Goal: Information Seeking & Learning: Understand process/instructions

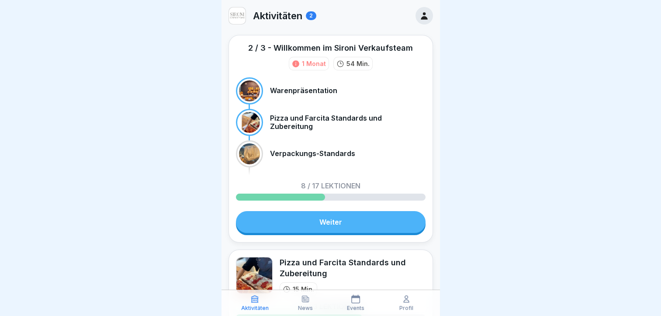
click at [312, 217] on link "Weiter" at bounding box center [331, 222] width 190 height 22
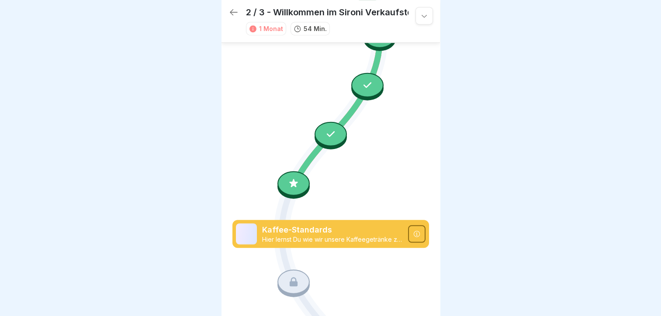
scroll to position [514, 0]
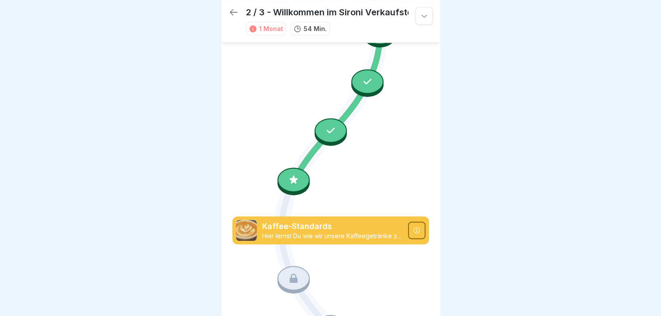
click at [289, 174] on icon at bounding box center [293, 179] width 11 height 11
click at [256, 146] on icon at bounding box center [330, 156] width 197 height 1229
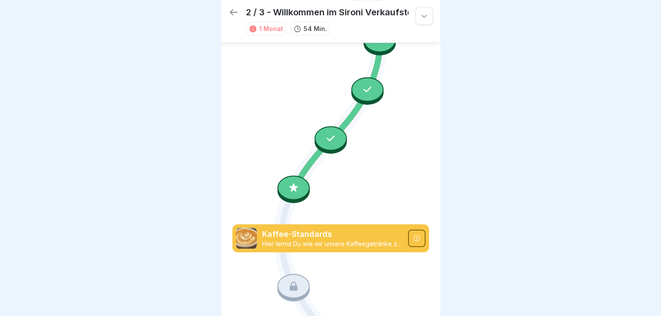
scroll to position [514, 0]
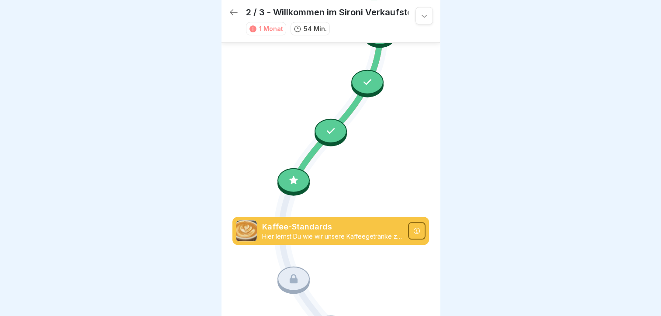
click at [296, 174] on icon at bounding box center [293, 179] width 11 height 11
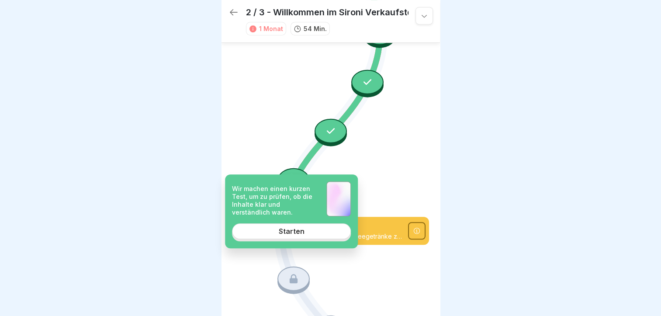
click at [286, 235] on link "Starten" at bounding box center [291, 231] width 119 height 16
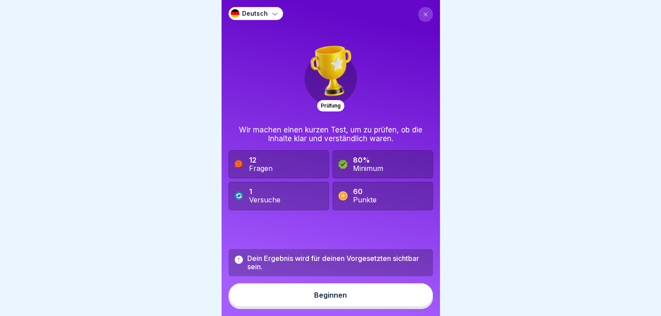
click at [286, 298] on button "Beginnen" at bounding box center [331, 295] width 205 height 24
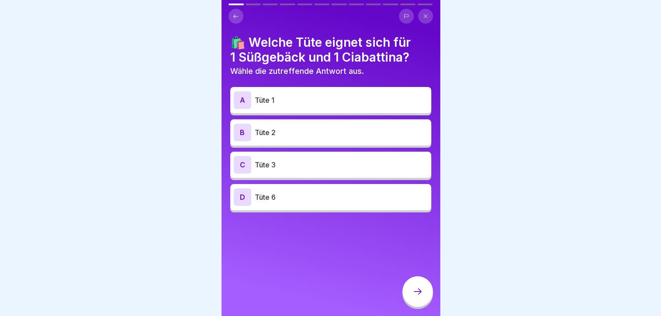
click at [282, 101] on p "Tüte 1" at bounding box center [341, 100] width 173 height 10
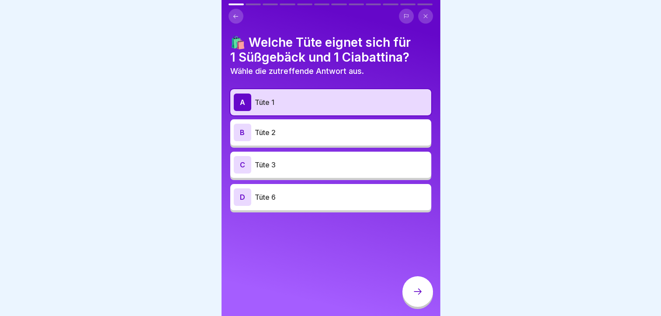
click at [413, 290] on div at bounding box center [417, 291] width 31 height 31
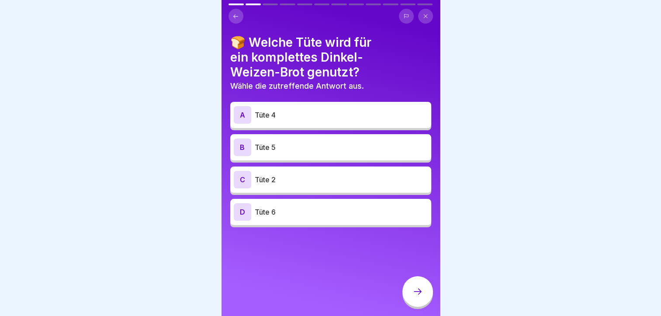
click at [323, 146] on p "Tüte 5" at bounding box center [341, 147] width 173 height 10
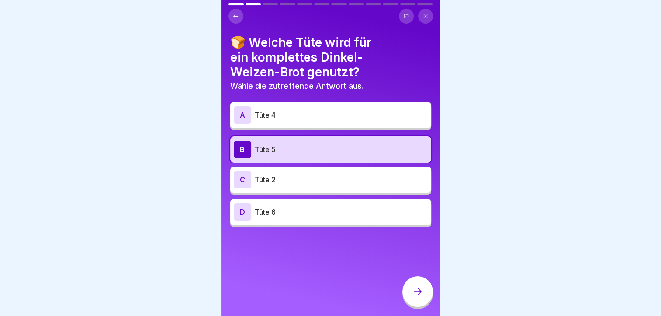
click at [412, 293] on div at bounding box center [417, 291] width 31 height 31
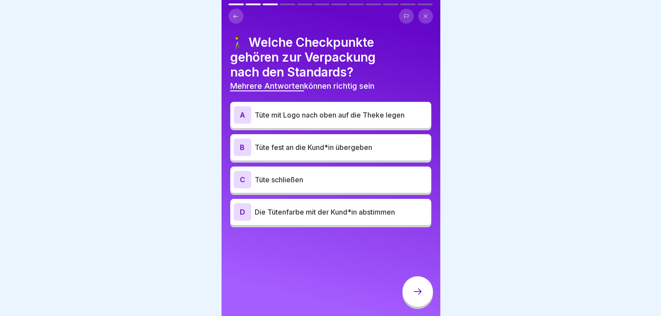
click at [318, 175] on p "Tüte schließen" at bounding box center [341, 179] width 173 height 10
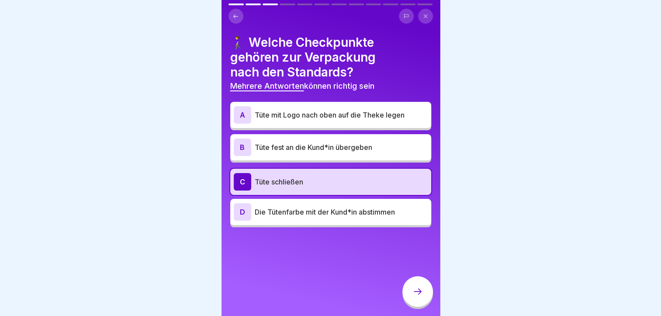
click at [315, 148] on p "Tüte fest an die Kund*in übergeben" at bounding box center [341, 147] width 173 height 10
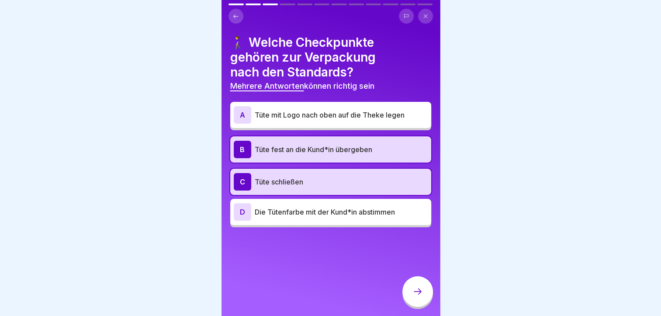
click at [316, 110] on p "Tüte mit Logo nach oben auf die Theke legen" at bounding box center [341, 115] width 173 height 10
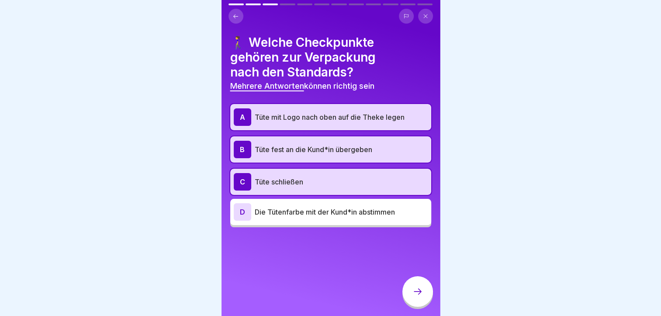
click at [417, 293] on icon at bounding box center [418, 291] width 10 height 10
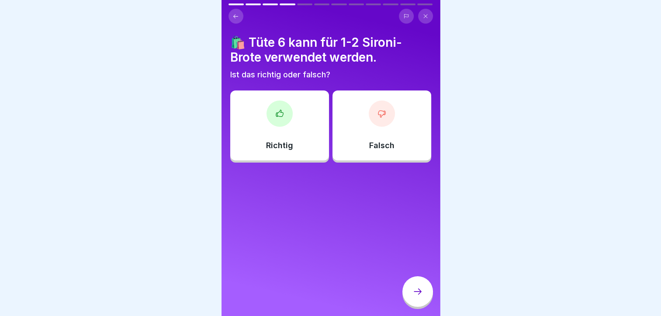
click at [381, 106] on div at bounding box center [382, 114] width 26 height 26
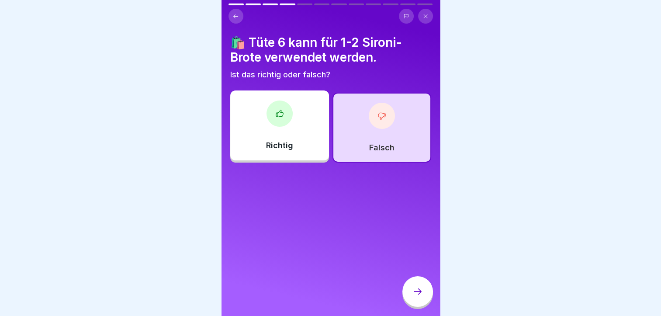
click at [413, 291] on icon at bounding box center [418, 291] width 10 height 10
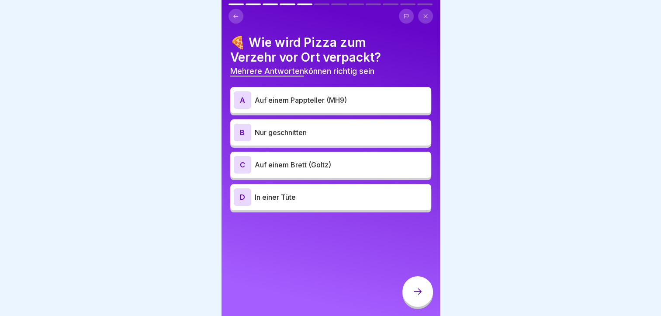
click at [305, 99] on p "Auf einem Pappteller (MH9)" at bounding box center [341, 100] width 173 height 10
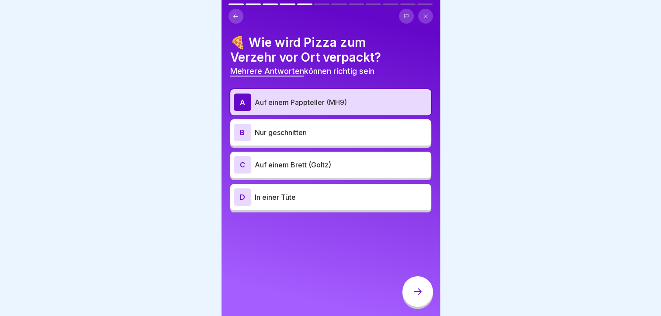
click at [416, 295] on icon at bounding box center [418, 291] width 10 height 10
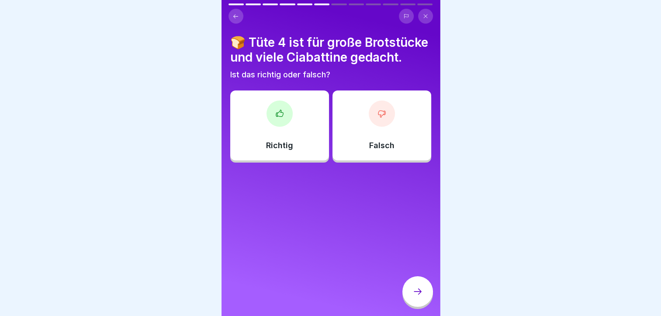
click at [277, 127] on div at bounding box center [280, 114] width 26 height 26
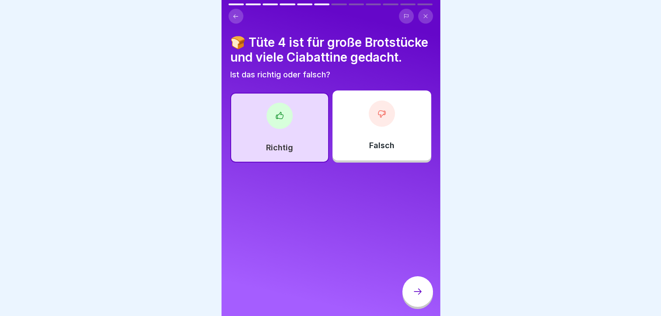
click at [415, 285] on div at bounding box center [417, 291] width 31 height 31
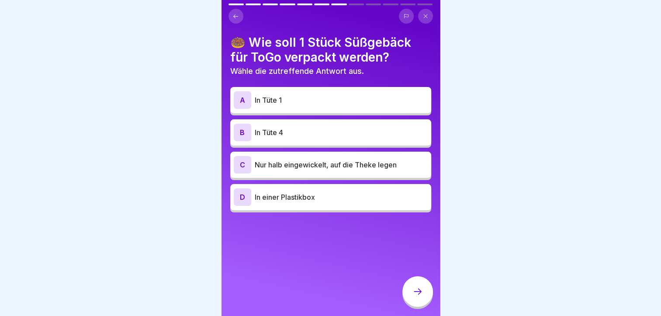
click at [290, 98] on p "In Tüte 1" at bounding box center [341, 100] width 173 height 10
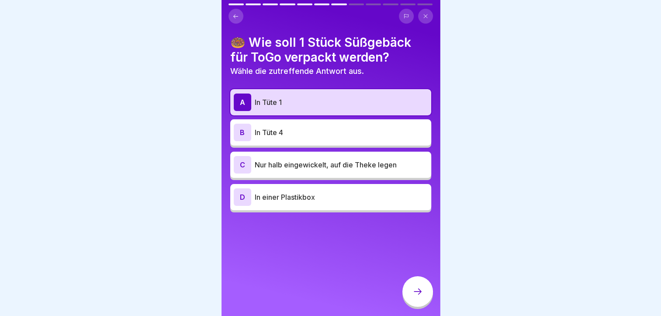
click at [416, 294] on icon at bounding box center [418, 291] width 10 height 10
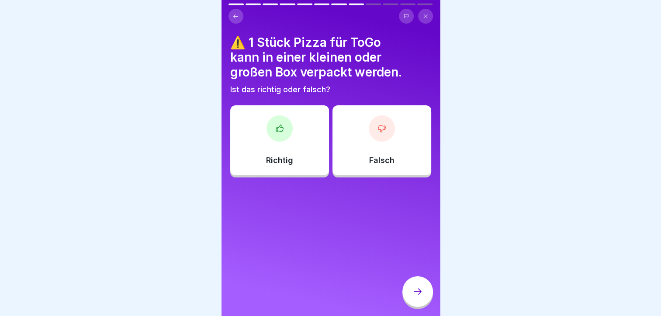
click at [378, 126] on icon at bounding box center [382, 128] width 9 height 9
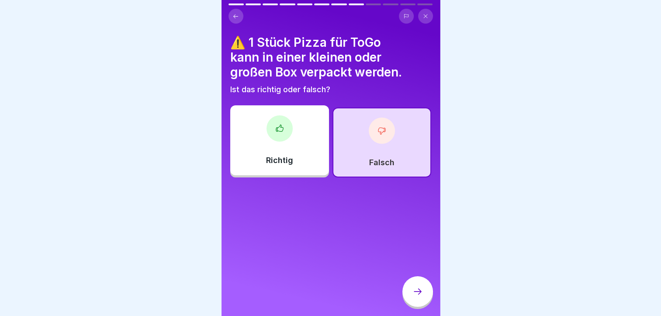
click at [416, 293] on icon at bounding box center [418, 291] width 10 height 10
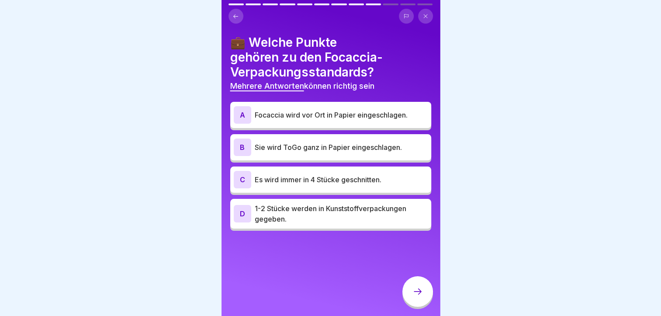
click at [307, 115] on p "Focaccia wird vor Ort in Papier eingeschlagen." at bounding box center [341, 115] width 173 height 10
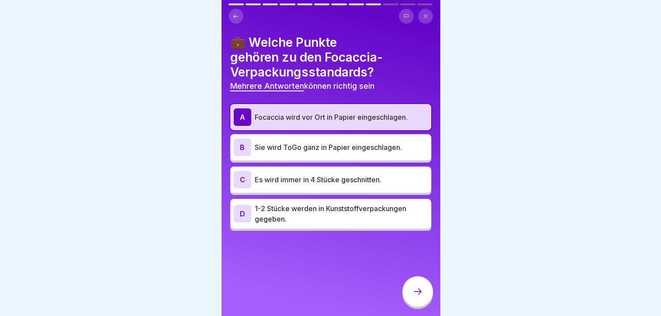
click at [310, 146] on p "Sie wird ToGo ganz in Papier eingeschlagen." at bounding box center [341, 147] width 173 height 10
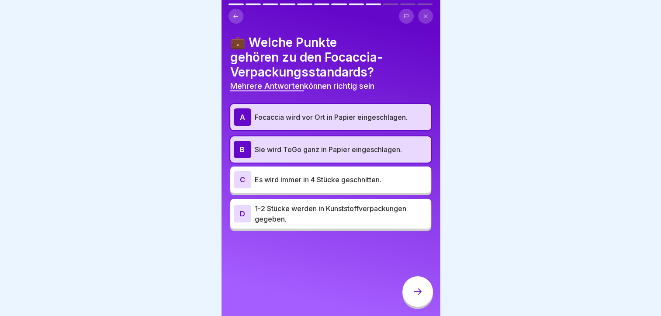
click at [413, 293] on icon at bounding box center [418, 291] width 10 height 10
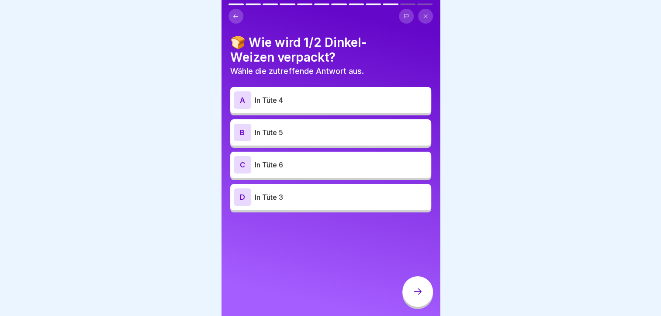
click at [308, 91] on div "A In Tüte 4" at bounding box center [331, 99] width 194 height 17
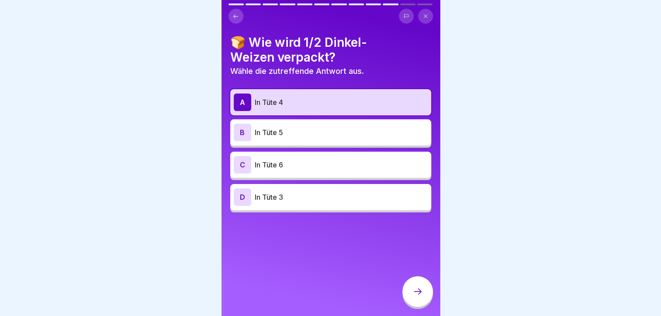
click at [432, 302] on div at bounding box center [417, 292] width 31 height 33
click at [423, 294] on div at bounding box center [417, 291] width 31 height 31
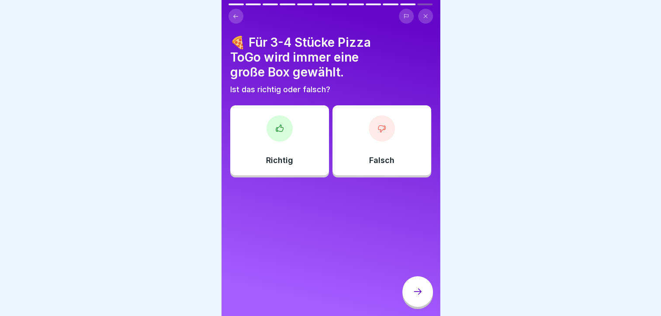
click at [280, 124] on icon at bounding box center [279, 128] width 9 height 9
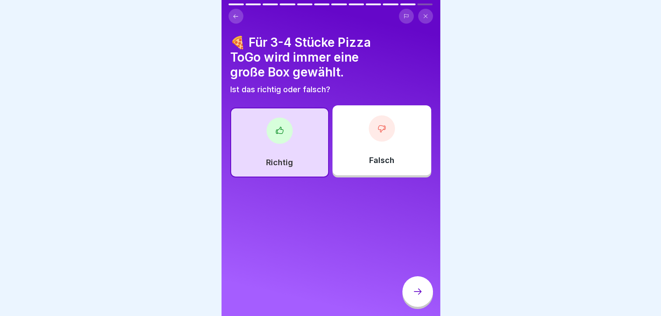
click at [415, 303] on div at bounding box center [417, 291] width 31 height 31
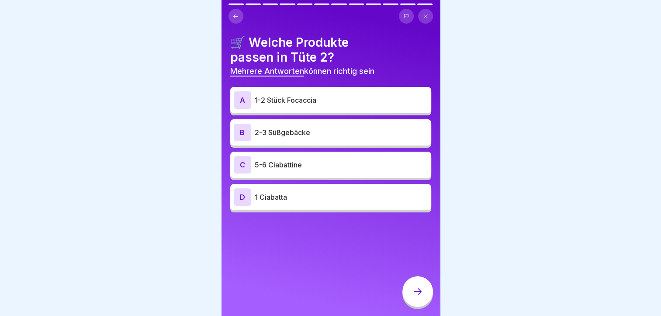
click at [308, 100] on p "1-2 Stück Focaccia" at bounding box center [341, 100] width 173 height 10
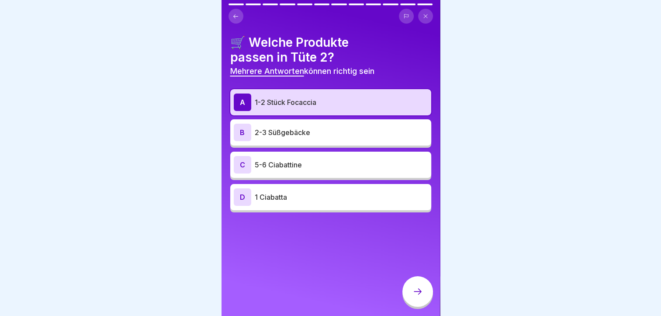
click at [304, 134] on div "B 2-3 Süßgebäcke" at bounding box center [331, 132] width 194 height 17
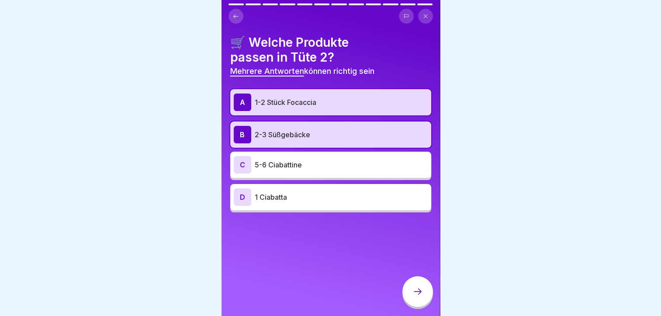
click at [408, 289] on div at bounding box center [417, 291] width 31 height 31
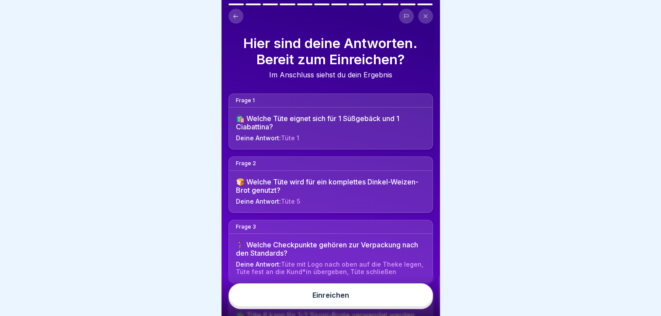
click at [343, 304] on button "Einreichen" at bounding box center [331, 295] width 205 height 24
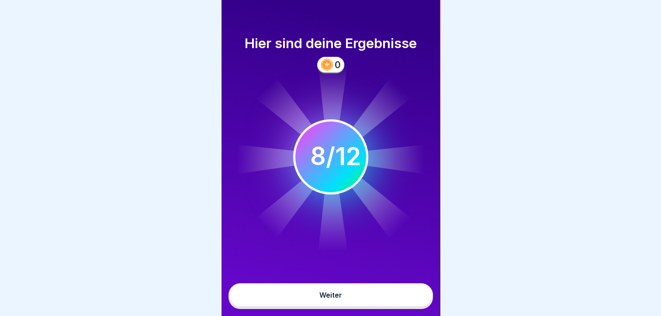
click at [343, 304] on button "Weiter" at bounding box center [331, 295] width 205 height 24
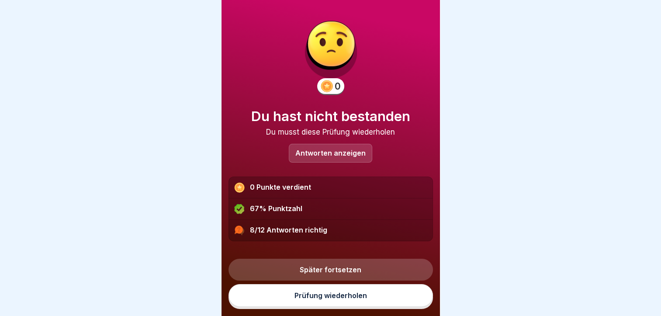
click at [314, 149] on p "Antworten anzeigen" at bounding box center [330, 152] width 70 height 7
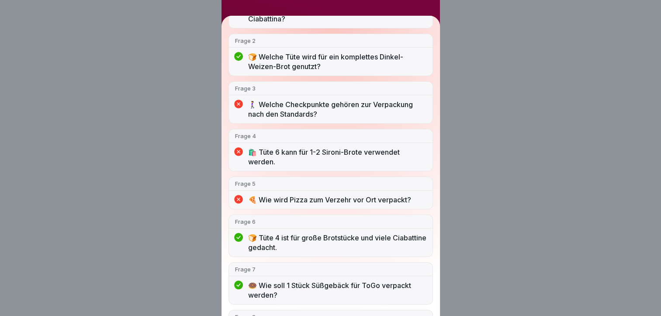
scroll to position [134, 0]
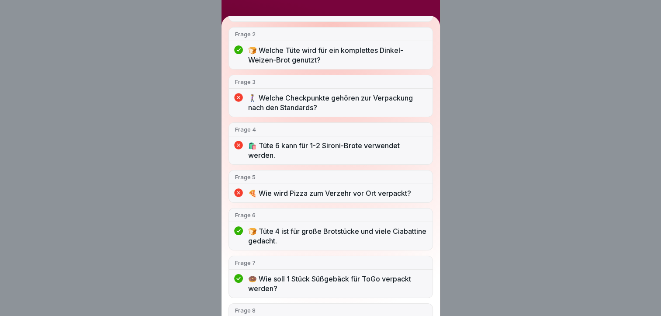
click at [325, 103] on p "🚶‍♀️ Welche Checkpunkte gehören zur Verpackung nach den Standards?" at bounding box center [337, 102] width 178 height 19
click at [294, 97] on p "🚶‍♀️ Welche Checkpunkte gehören zur Verpackung nach den Standards?" at bounding box center [337, 102] width 178 height 19
click at [241, 97] on icon at bounding box center [238, 97] width 9 height 9
click at [378, 144] on p "🛍️ Tüte 6 kann für 1-2 Sironi-Brote verwendet werden." at bounding box center [337, 150] width 178 height 19
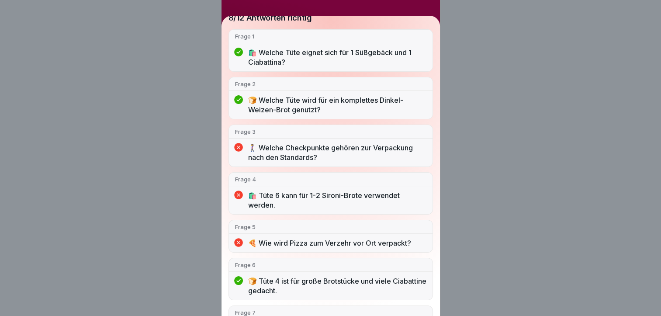
scroll to position [0, 0]
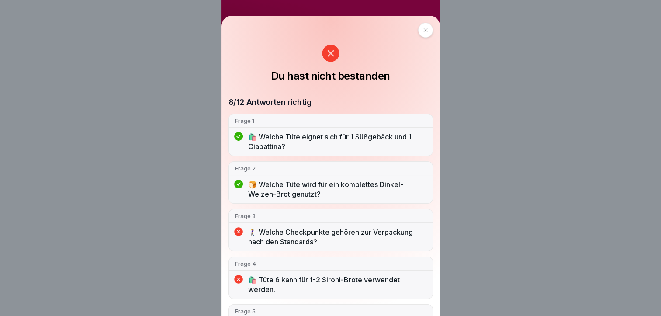
click at [418, 30] on div at bounding box center [425, 30] width 15 height 15
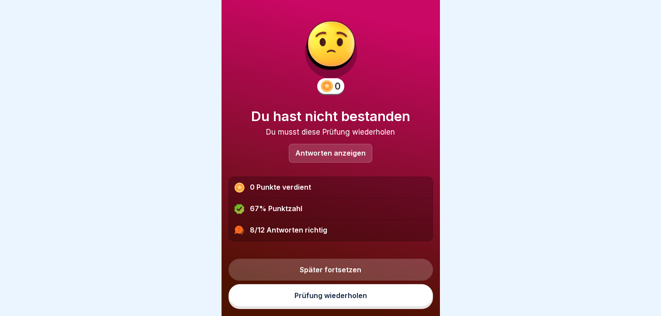
click at [329, 275] on link "Später fortsetzen" at bounding box center [331, 270] width 205 height 22
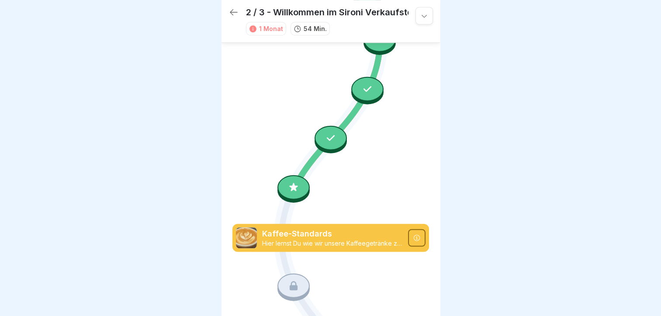
scroll to position [514, 0]
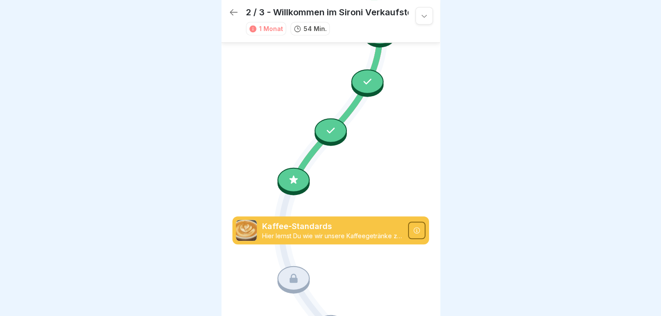
click at [295, 221] on p "Kaffee-Standards" at bounding box center [332, 226] width 141 height 11
click at [326, 221] on p "Kaffee-Standards" at bounding box center [332, 226] width 141 height 11
click at [284, 266] on div at bounding box center [294, 278] width 32 height 24
click at [253, 148] on icon at bounding box center [330, 156] width 197 height 1229
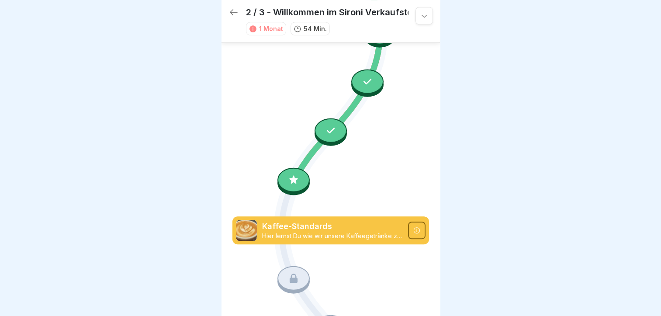
click at [296, 174] on icon at bounding box center [293, 179] width 11 height 11
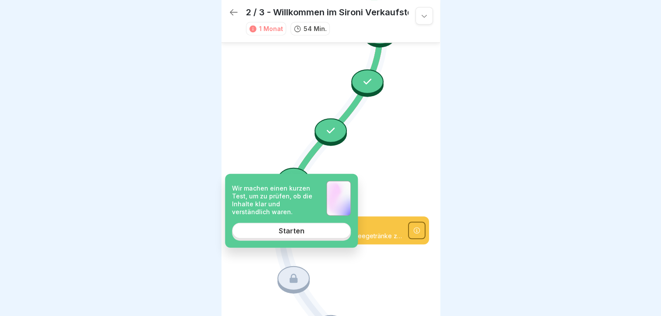
click at [312, 226] on link "Starten" at bounding box center [291, 231] width 119 height 16
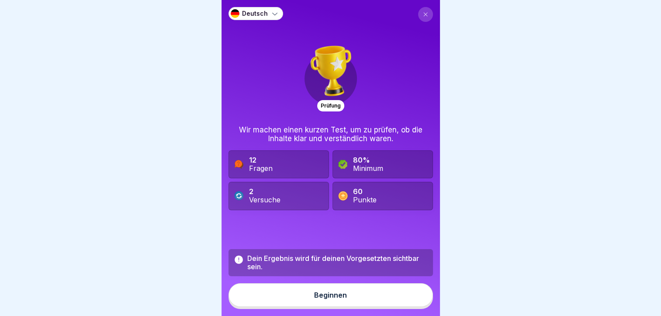
click at [357, 300] on button "Beginnen" at bounding box center [331, 295] width 205 height 24
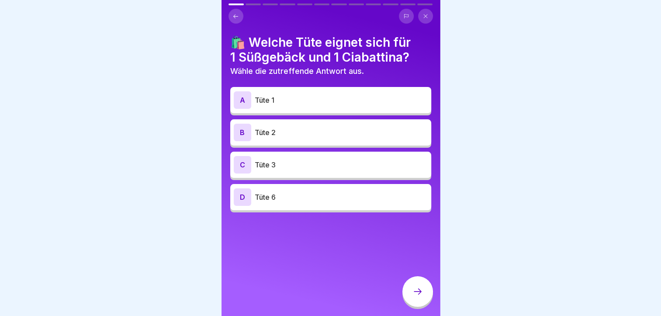
click at [316, 102] on div "A Tüte 1" at bounding box center [331, 99] width 194 height 17
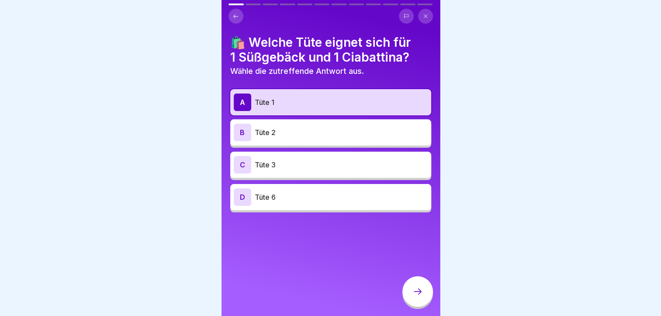
click at [417, 301] on div at bounding box center [417, 291] width 31 height 31
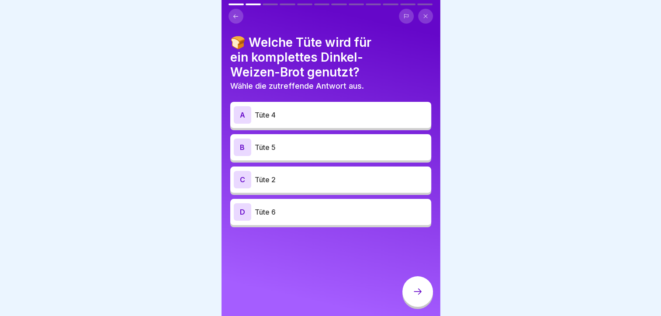
click at [295, 112] on p "Tüte 4" at bounding box center [341, 115] width 173 height 10
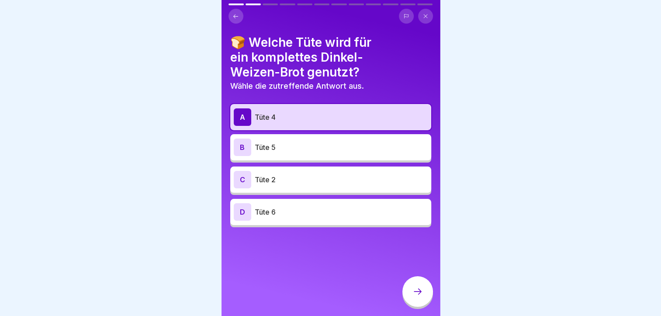
click at [410, 298] on div at bounding box center [417, 291] width 31 height 31
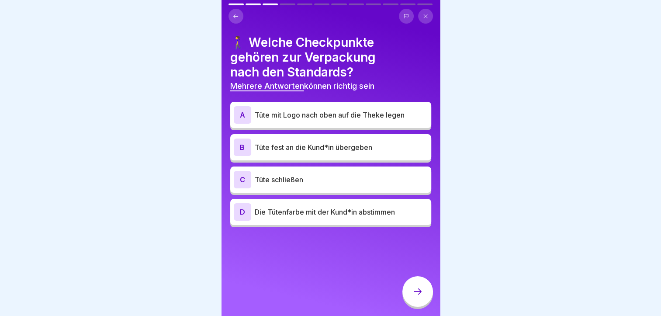
click at [305, 143] on p "Tüte fest an die Kund*in übergeben" at bounding box center [341, 147] width 173 height 10
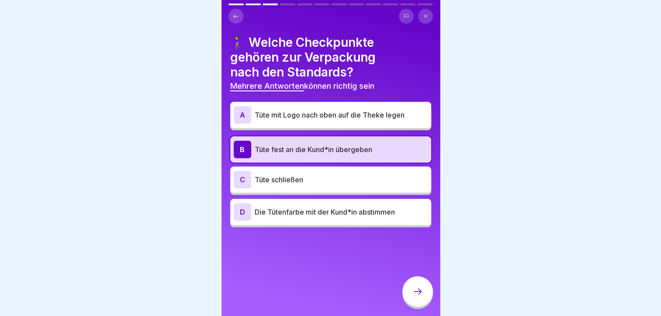
click at [309, 181] on div "C Tüte schließen" at bounding box center [331, 179] width 194 height 17
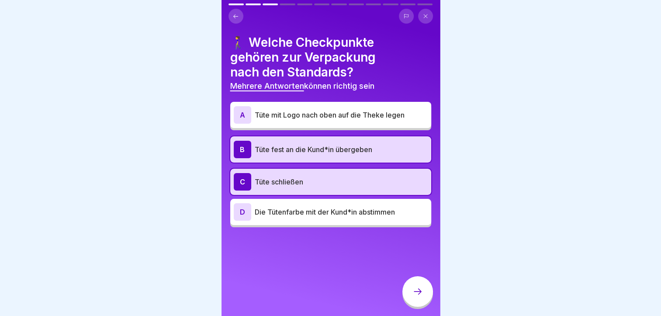
click at [411, 306] on div at bounding box center [417, 291] width 31 height 31
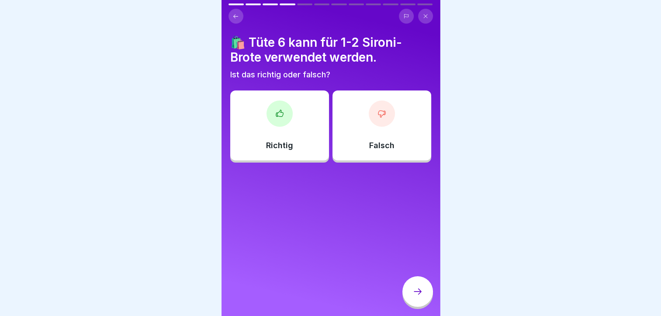
click at [386, 109] on div at bounding box center [382, 114] width 26 height 26
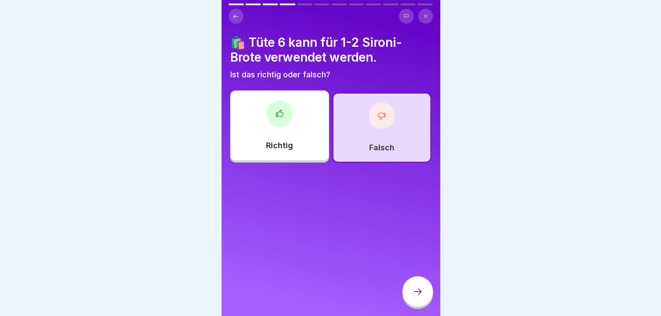
click at [411, 292] on div at bounding box center [417, 291] width 31 height 31
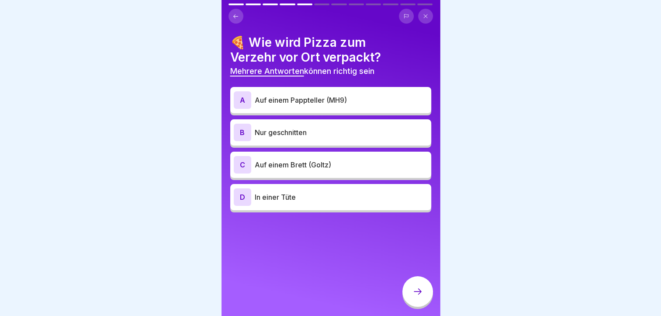
click at [315, 96] on p "Auf einem Pappteller (MH9)" at bounding box center [341, 100] width 173 height 10
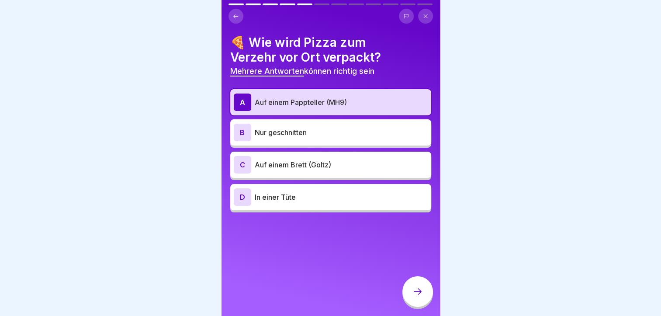
click at [417, 291] on icon at bounding box center [418, 291] width 10 height 10
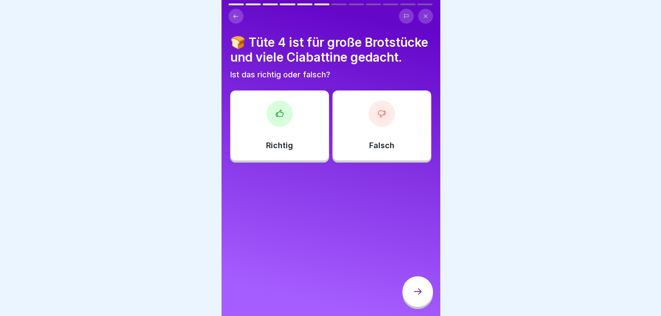
click at [259, 118] on div "Richtig" at bounding box center [279, 125] width 99 height 70
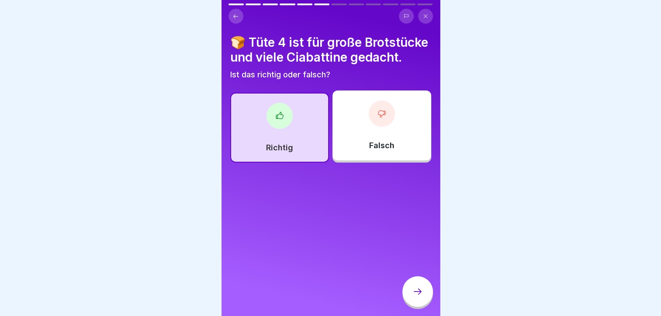
click at [417, 288] on div at bounding box center [417, 291] width 31 height 31
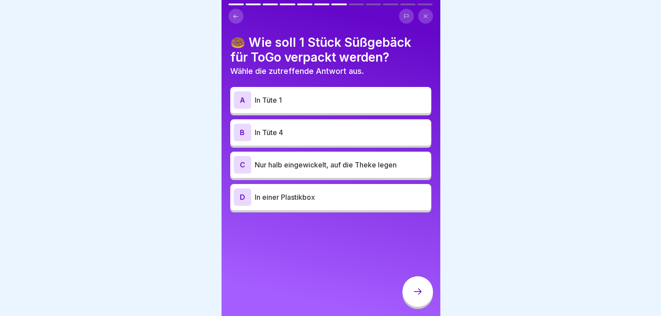
click at [273, 97] on p "In Tüte 1" at bounding box center [341, 100] width 173 height 10
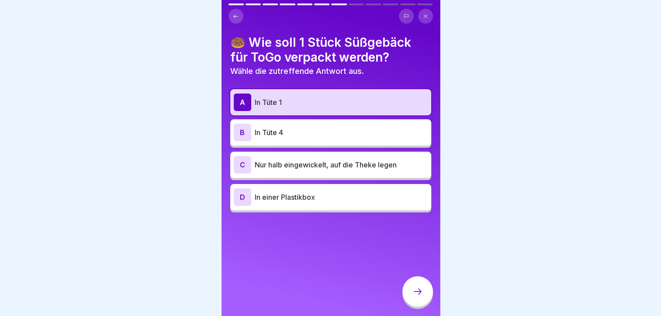
click at [418, 295] on icon at bounding box center [418, 291] width 10 height 10
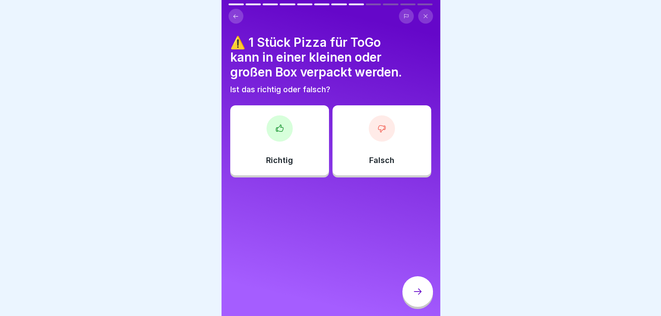
click at [267, 125] on div at bounding box center [280, 128] width 26 height 26
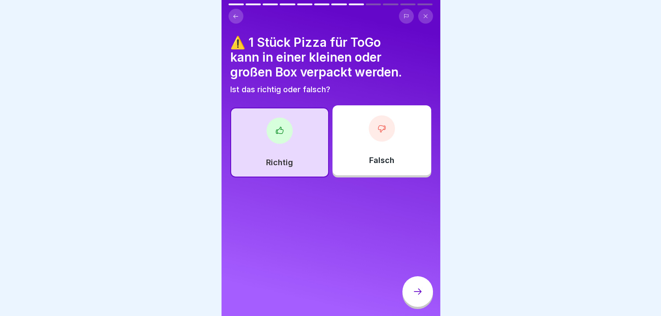
click at [411, 288] on div at bounding box center [417, 291] width 31 height 31
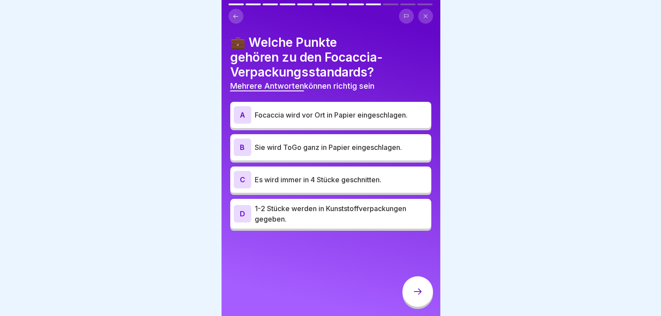
click at [289, 110] on p "Focaccia wird vor Ort in Papier eingeschlagen." at bounding box center [341, 115] width 173 height 10
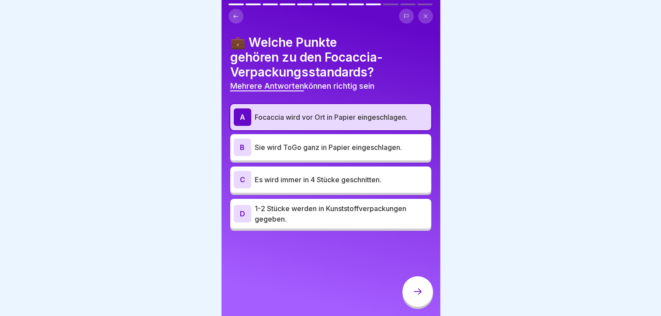
click at [304, 144] on p "Sie wird ToGo ganz in Papier eingeschlagen." at bounding box center [341, 147] width 173 height 10
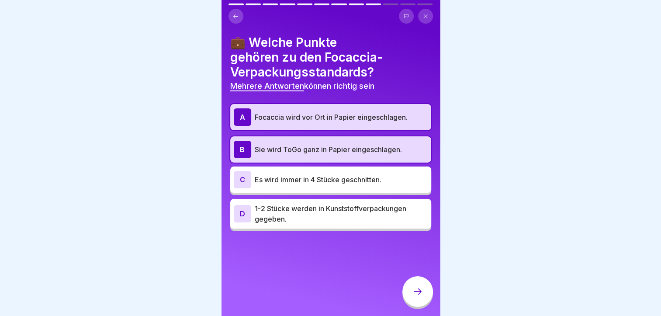
click at [413, 305] on div at bounding box center [417, 291] width 31 height 31
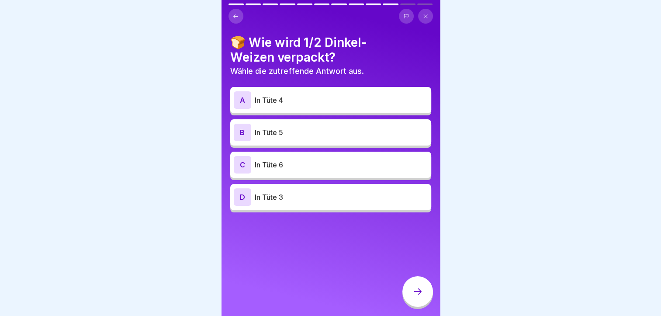
click at [326, 97] on p "In Tüte 4" at bounding box center [341, 100] width 173 height 10
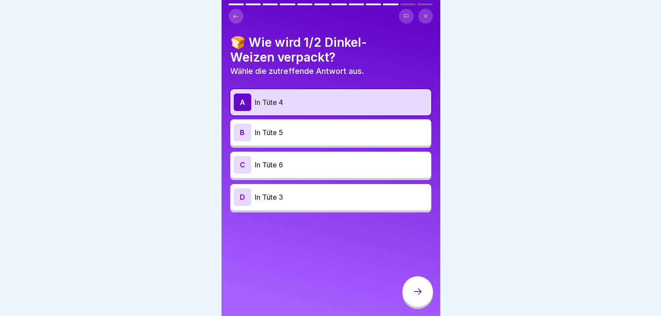
click at [414, 292] on icon at bounding box center [418, 291] width 10 height 10
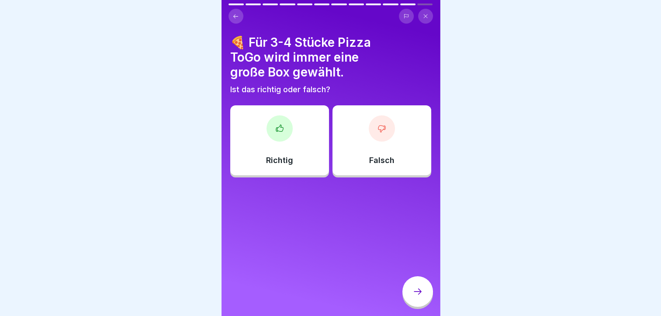
click at [268, 130] on div at bounding box center [280, 128] width 26 height 26
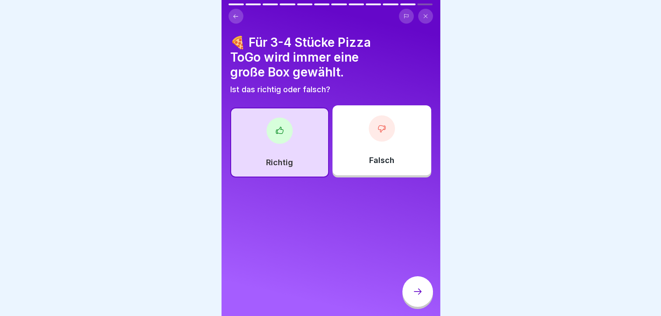
click at [421, 302] on div at bounding box center [417, 291] width 31 height 31
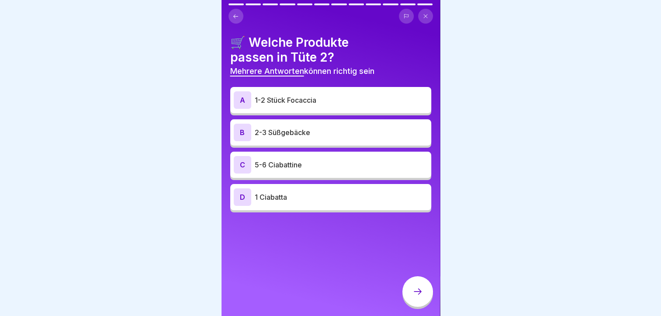
click at [293, 97] on p "1-2 Stück Focaccia" at bounding box center [341, 100] width 173 height 10
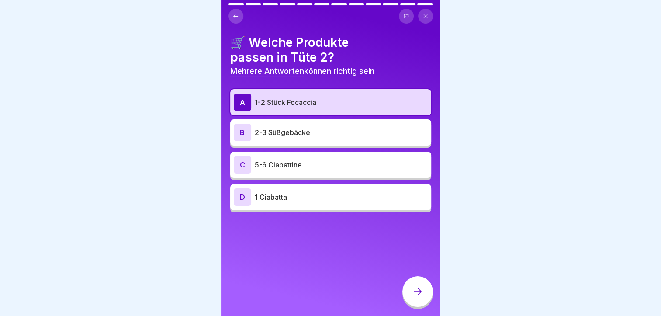
click at [290, 128] on p "2-3 Süßgebäcke" at bounding box center [341, 132] width 173 height 10
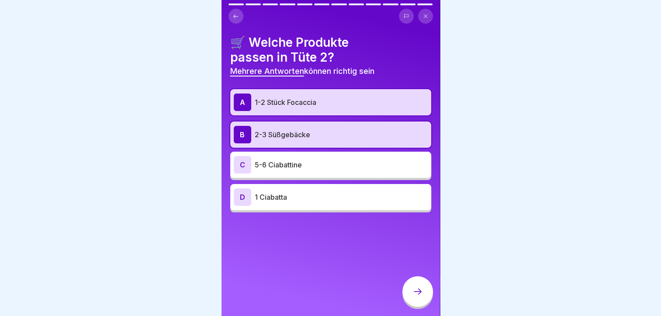
click at [424, 292] on div at bounding box center [417, 291] width 31 height 31
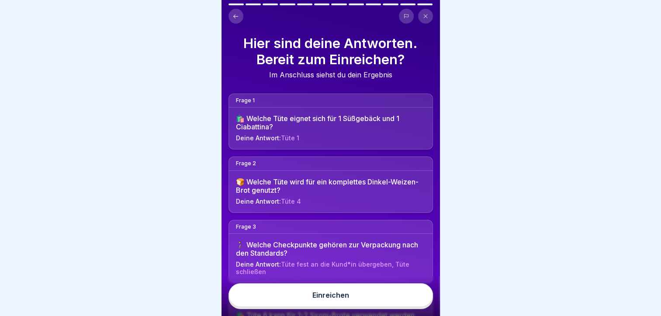
click at [403, 297] on button "Einreichen" at bounding box center [331, 295] width 205 height 24
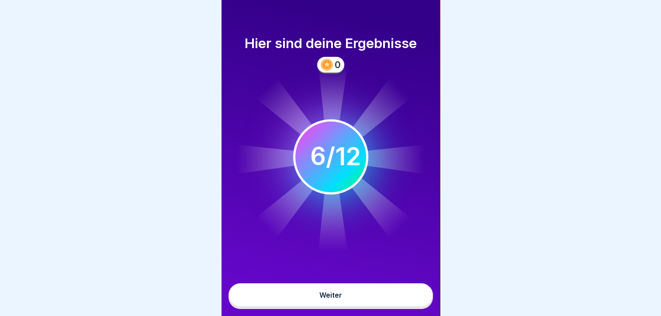
click at [403, 297] on button "Weiter" at bounding box center [331, 295] width 205 height 24
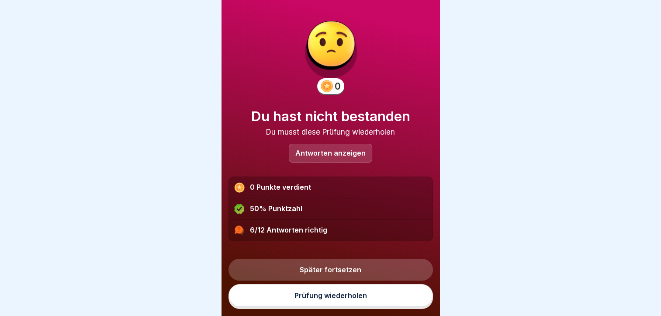
click at [305, 150] on p "Antworten anzeigen" at bounding box center [330, 152] width 70 height 7
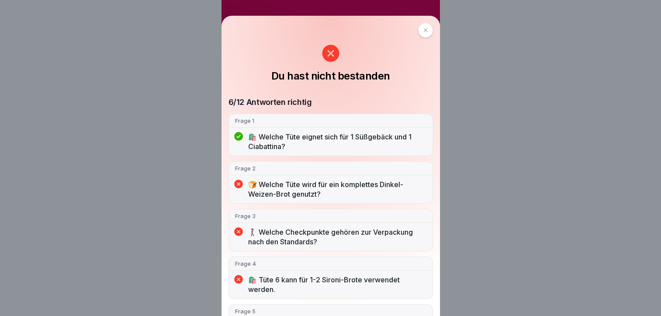
click at [423, 29] on icon at bounding box center [425, 30] width 4 height 4
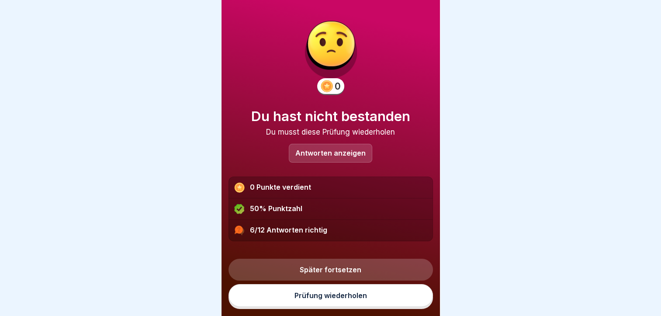
click at [326, 298] on link "Prüfung wiederholen" at bounding box center [331, 295] width 205 height 23
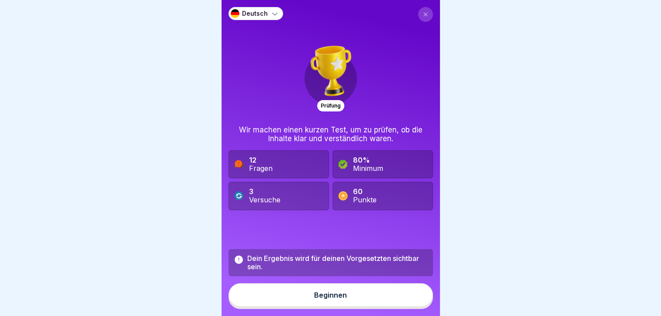
click at [238, 264] on icon at bounding box center [239, 259] width 8 height 8
click at [288, 307] on button "Beginnen" at bounding box center [331, 295] width 205 height 24
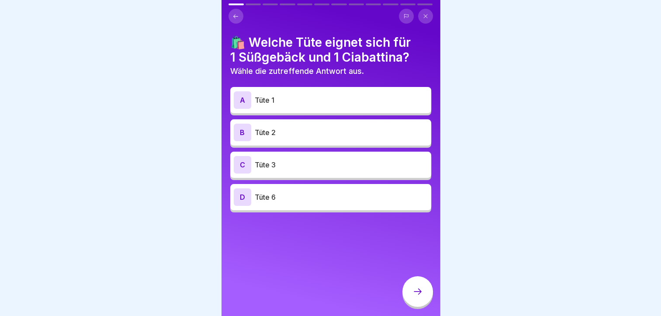
click at [291, 104] on p "Tüte 1" at bounding box center [341, 100] width 173 height 10
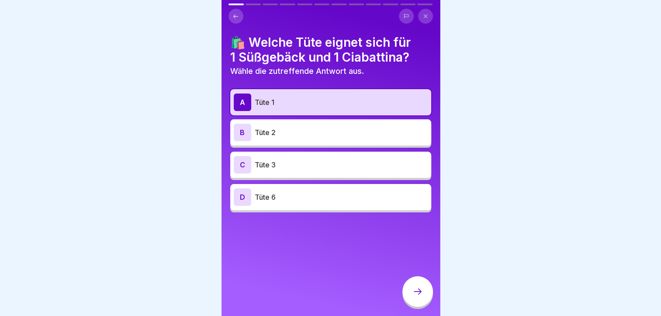
click at [411, 292] on div at bounding box center [417, 291] width 31 height 31
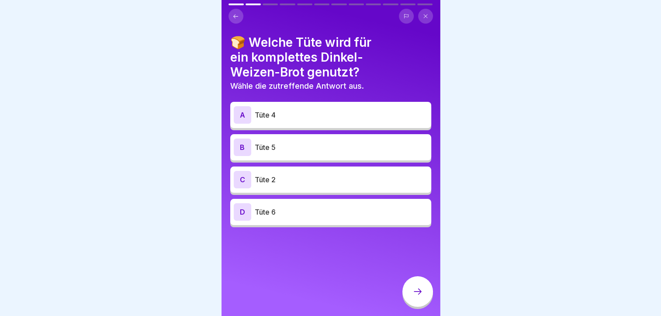
click at [295, 115] on p "Tüte 4" at bounding box center [341, 115] width 173 height 10
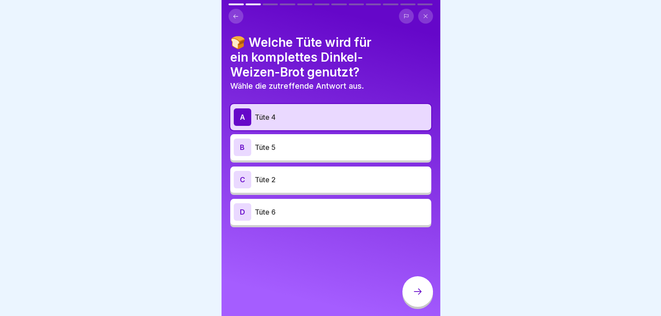
click at [416, 296] on icon at bounding box center [418, 291] width 10 height 10
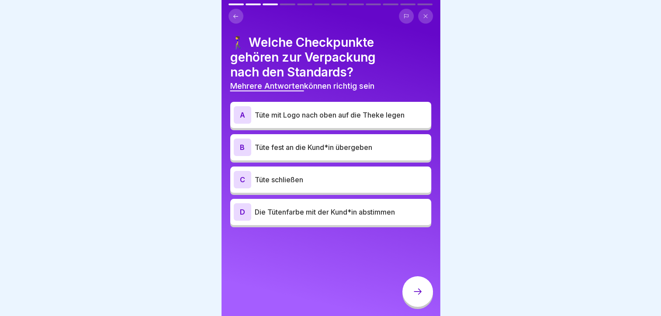
click at [301, 181] on p "Tüte schließen" at bounding box center [341, 179] width 173 height 10
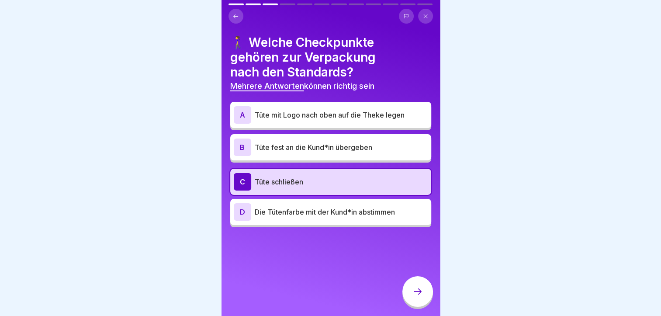
click at [305, 150] on p "Tüte fest an die Kund*in übergeben" at bounding box center [341, 147] width 173 height 10
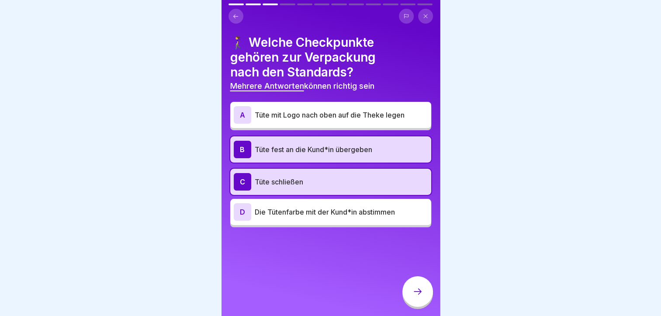
click at [417, 292] on div at bounding box center [417, 291] width 31 height 31
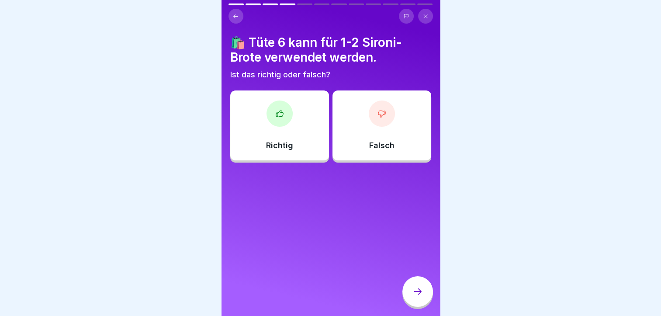
click at [293, 107] on div "Richtig" at bounding box center [279, 125] width 99 height 70
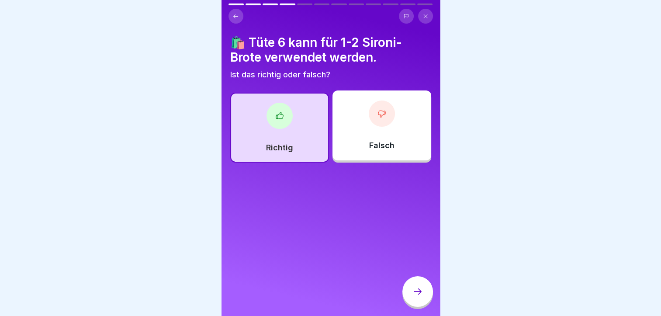
click at [414, 297] on icon at bounding box center [418, 291] width 10 height 10
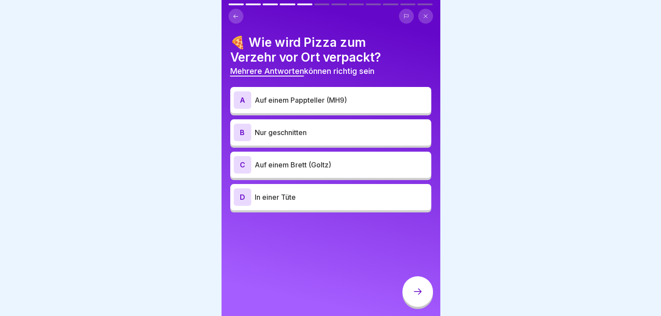
click at [288, 102] on p "Auf einem Pappteller (MH9)" at bounding box center [341, 100] width 173 height 10
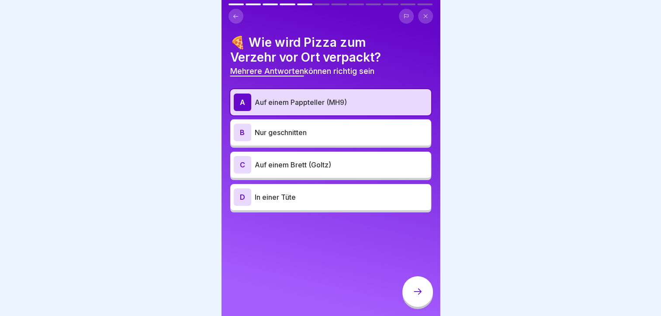
click at [423, 307] on div at bounding box center [417, 291] width 31 height 31
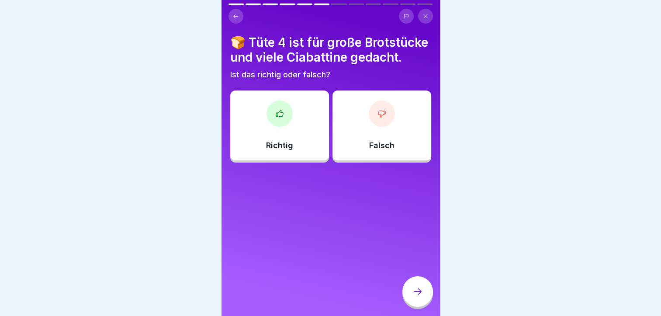
click at [270, 122] on div at bounding box center [280, 114] width 26 height 26
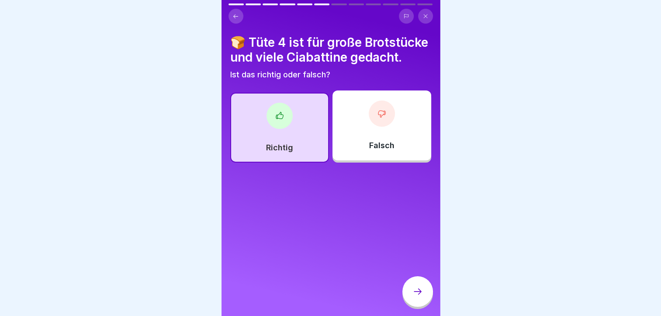
click at [376, 127] on div at bounding box center [382, 114] width 26 height 26
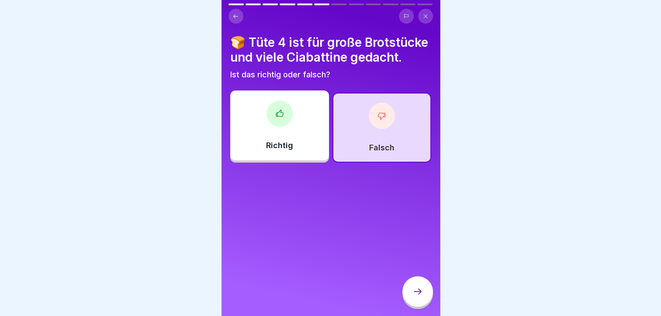
click at [419, 303] on div at bounding box center [417, 291] width 31 height 31
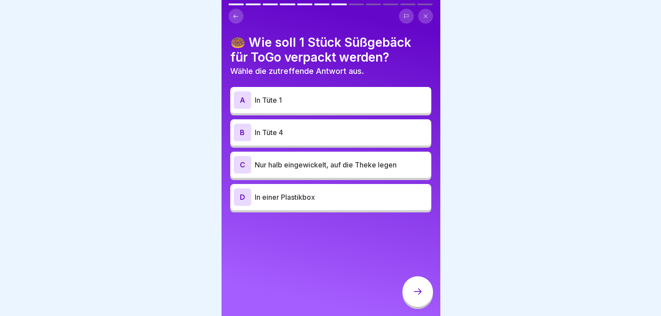
click at [290, 105] on div "A In Tüte 1" at bounding box center [331, 99] width 194 height 17
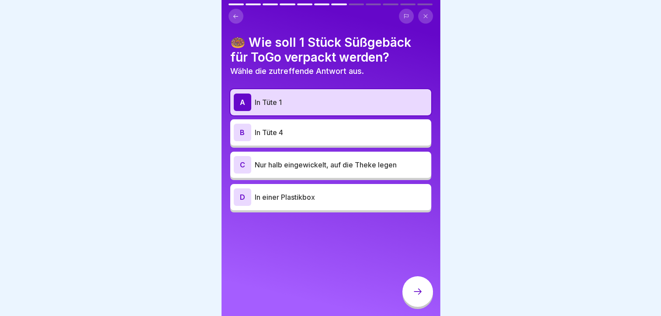
click at [416, 289] on div at bounding box center [417, 291] width 31 height 31
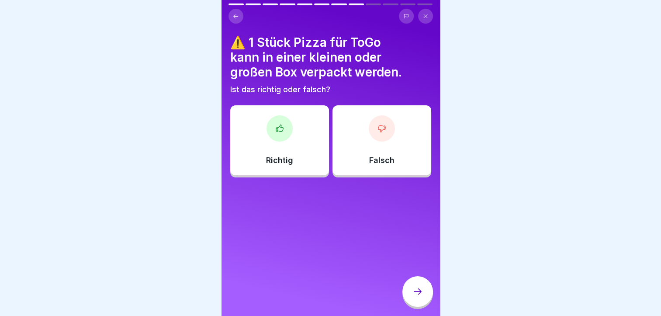
click at [370, 129] on div at bounding box center [382, 128] width 26 height 26
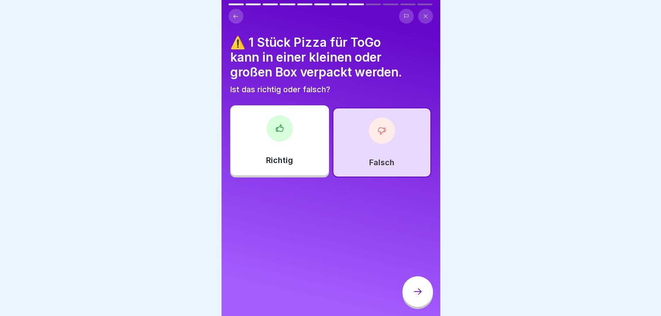
click at [416, 305] on div at bounding box center [417, 291] width 31 height 31
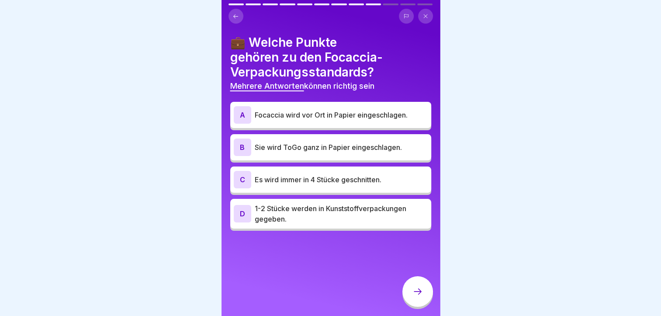
click at [295, 110] on p "Focaccia wird vor Ort in Papier eingeschlagen." at bounding box center [341, 115] width 173 height 10
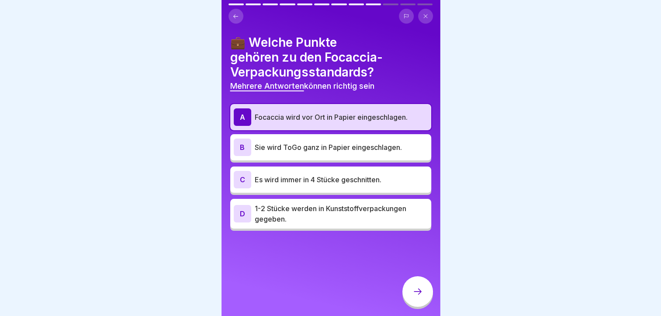
click at [307, 142] on p "Sie wird ToGo ganz in Papier eingeschlagen." at bounding box center [341, 147] width 173 height 10
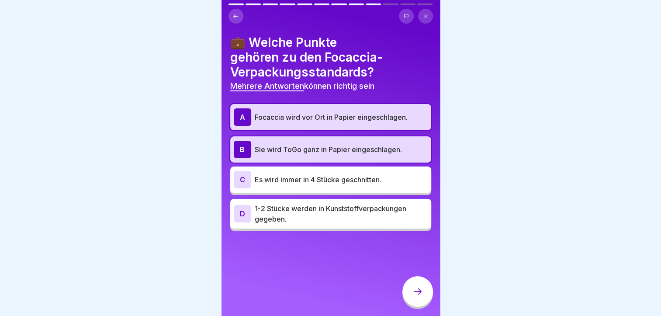
click at [411, 291] on div at bounding box center [417, 291] width 31 height 31
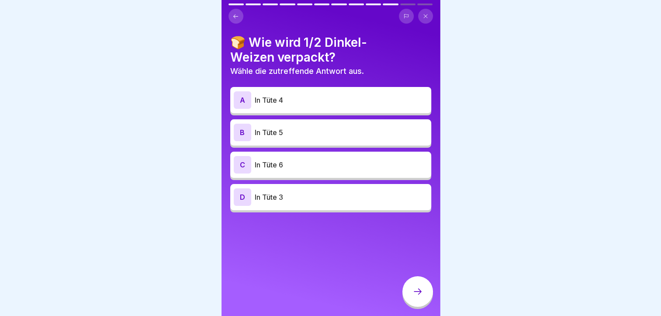
click at [319, 102] on p "In Tüte 4" at bounding box center [341, 100] width 173 height 10
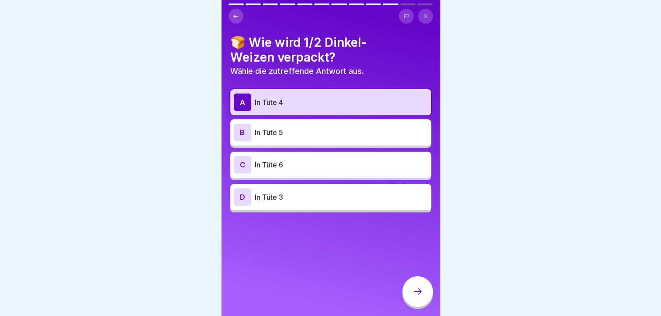
click at [411, 291] on div at bounding box center [417, 291] width 31 height 31
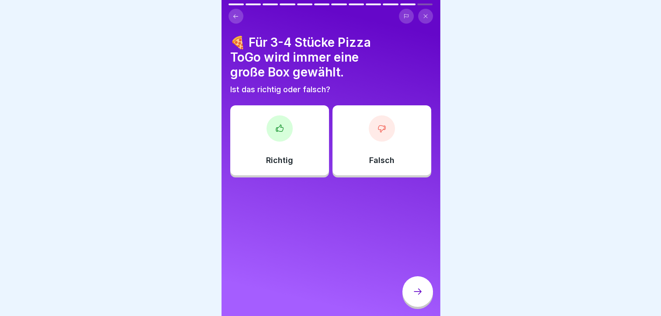
click at [277, 125] on icon at bounding box center [279, 128] width 9 height 9
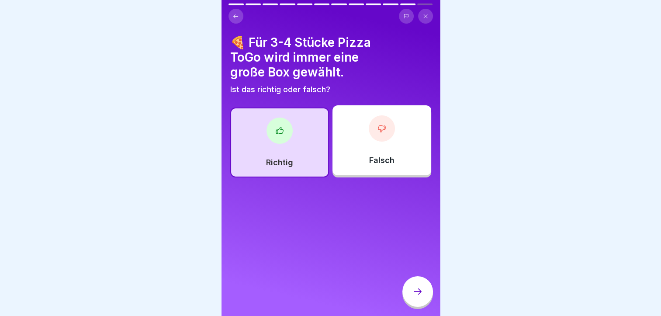
click at [422, 293] on div at bounding box center [417, 291] width 31 height 31
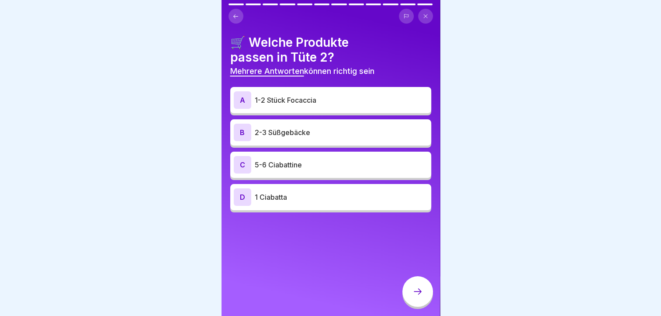
click at [291, 106] on div "A 1-2 Stück Focaccia" at bounding box center [331, 99] width 194 height 17
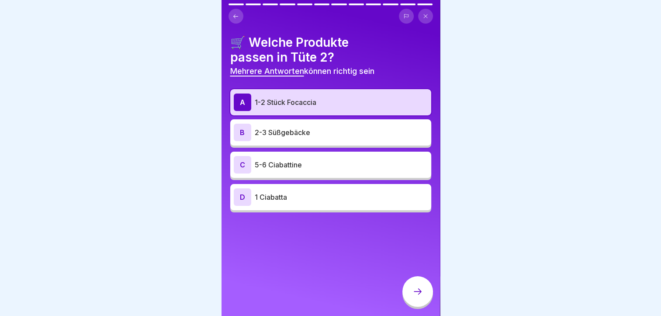
click at [298, 121] on div "B 2-3 Süßgebäcke" at bounding box center [330, 132] width 201 height 26
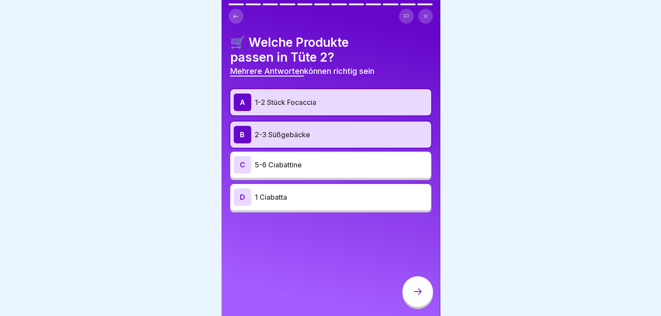
click at [422, 297] on icon at bounding box center [418, 291] width 10 height 10
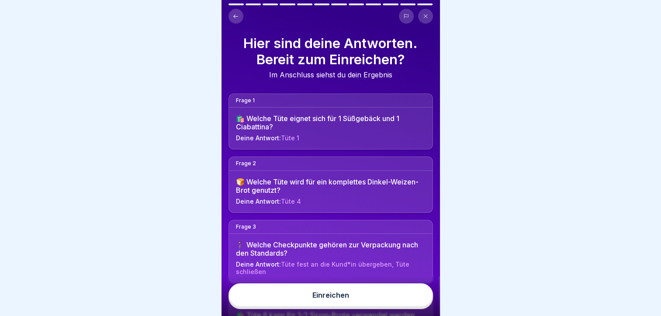
click at [409, 298] on button "Einreichen" at bounding box center [331, 295] width 205 height 24
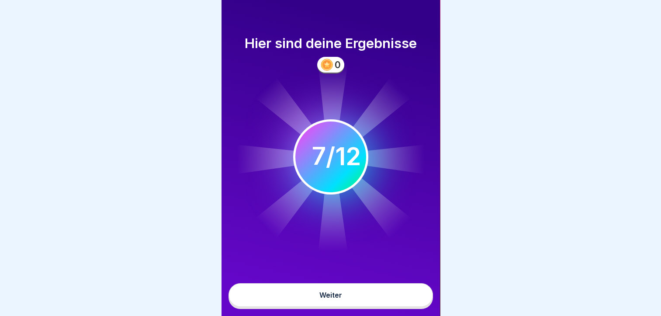
click at [344, 299] on button "Weiter" at bounding box center [331, 295] width 205 height 24
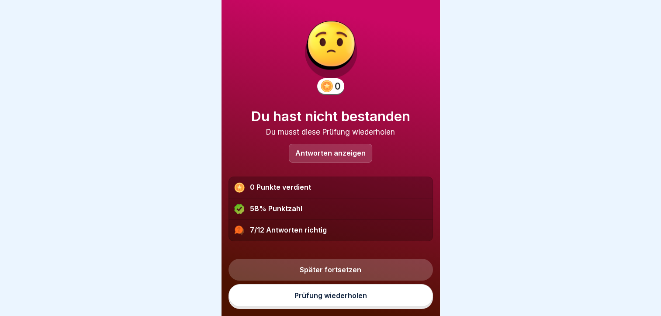
click at [295, 227] on div "7/12 Antworten richtig" at bounding box center [331, 230] width 204 height 21
click at [309, 153] on p "Antworten anzeigen" at bounding box center [330, 152] width 70 height 7
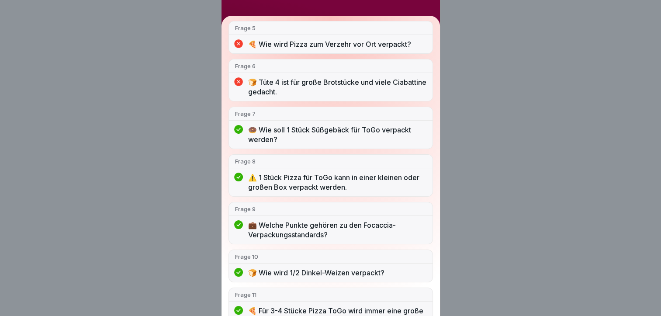
scroll to position [333, 0]
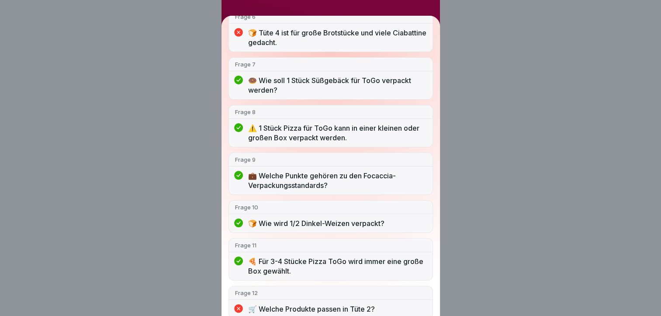
click at [188, 70] on div "Du hast nicht bestanden 7/12 Antworten richtig Frage 1 🛍️ Welche Tüte eignet si…" at bounding box center [330, 158] width 661 height 316
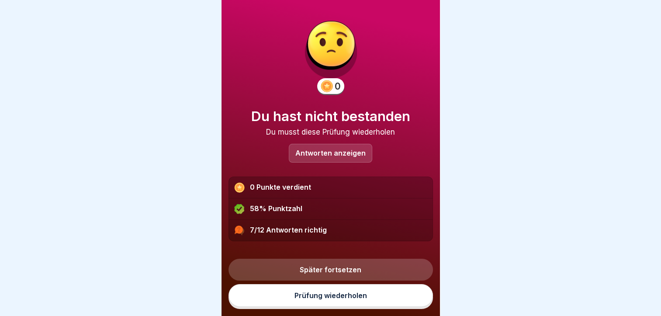
click at [338, 297] on link "Prüfung wiederholen" at bounding box center [331, 295] width 205 height 23
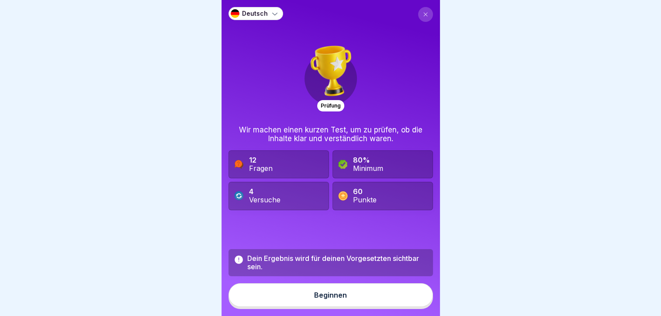
click at [276, 12] on icon at bounding box center [275, 13] width 9 height 9
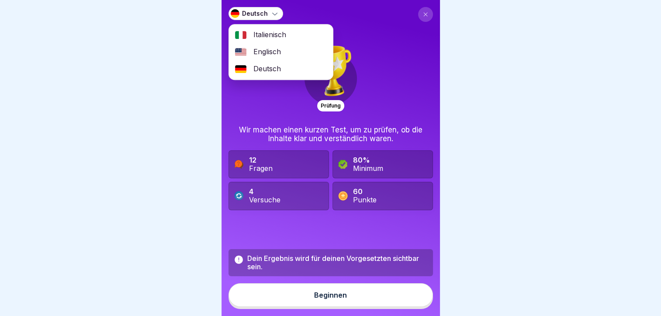
click at [279, 38] on span "Italienisch" at bounding box center [269, 35] width 33 height 8
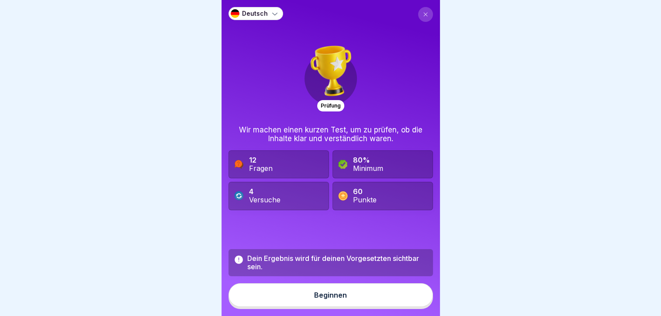
click at [277, 13] on icon at bounding box center [275, 13] width 9 height 9
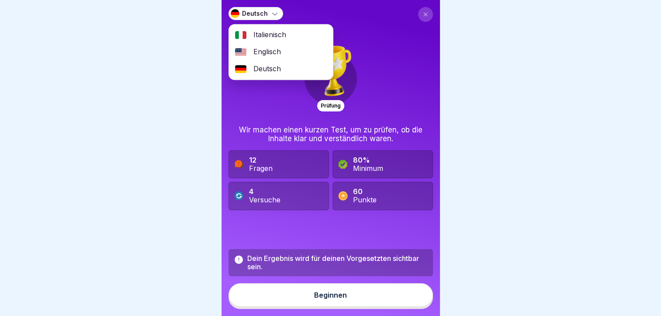
click at [273, 33] on span "Italienisch" at bounding box center [269, 35] width 33 height 8
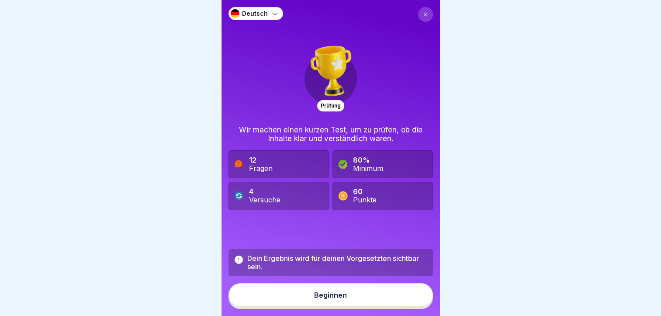
click at [329, 306] on button "Beginnen" at bounding box center [331, 295] width 205 height 24
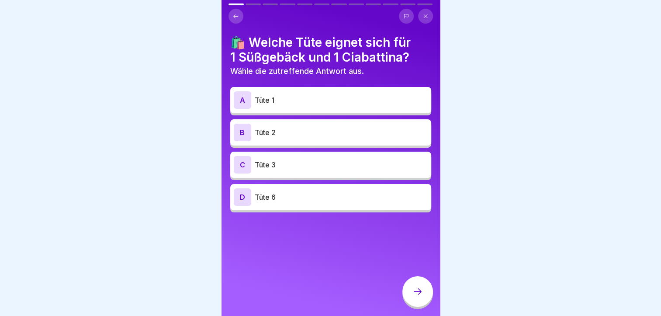
click at [234, 17] on icon at bounding box center [235, 16] width 7 height 7
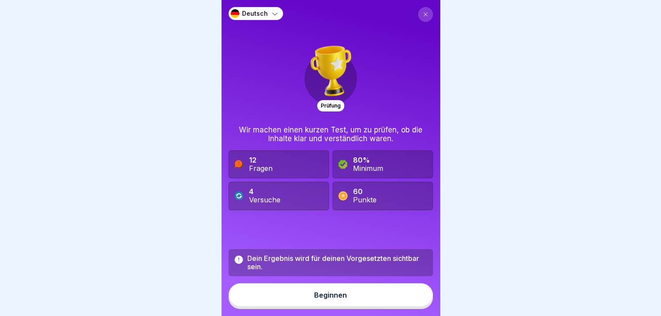
click at [247, 13] on p "Deutsch" at bounding box center [255, 13] width 26 height 7
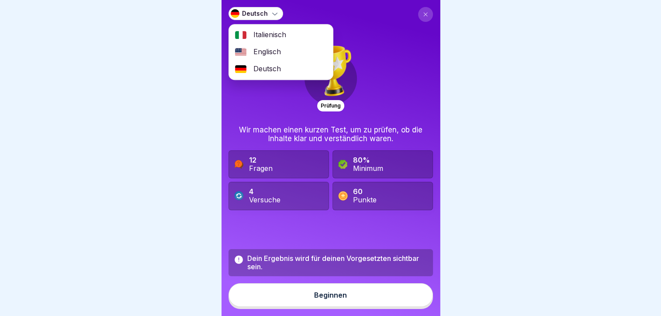
click at [258, 34] on span "Italienisch" at bounding box center [269, 35] width 33 height 8
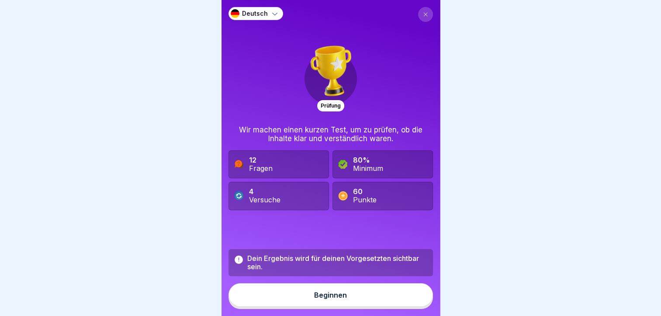
click at [271, 11] on icon at bounding box center [275, 13] width 9 height 9
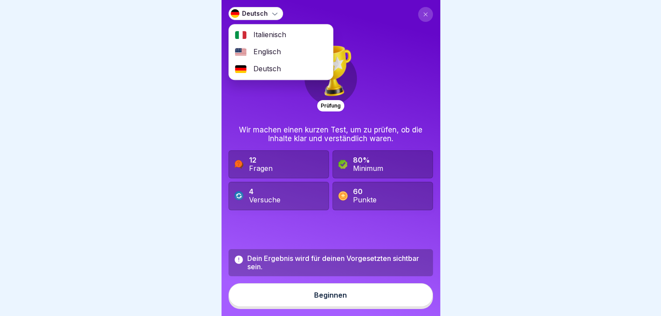
click at [273, 29] on div "Italienisch" at bounding box center [281, 34] width 104 height 17
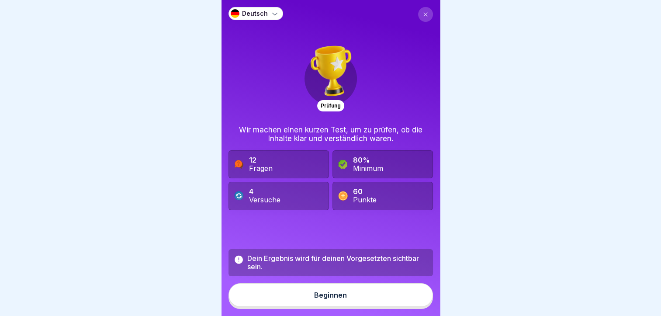
click at [299, 305] on button "Beginnen" at bounding box center [331, 295] width 205 height 24
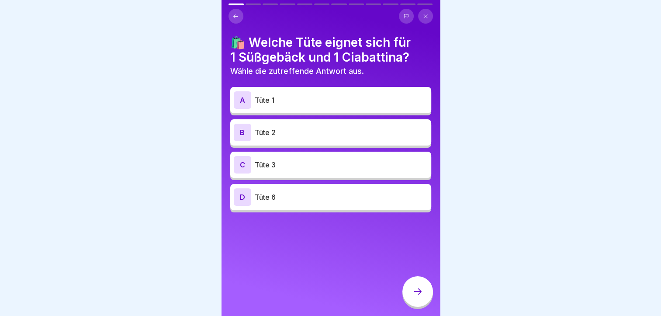
click at [331, 102] on p "Tüte 1" at bounding box center [341, 100] width 173 height 10
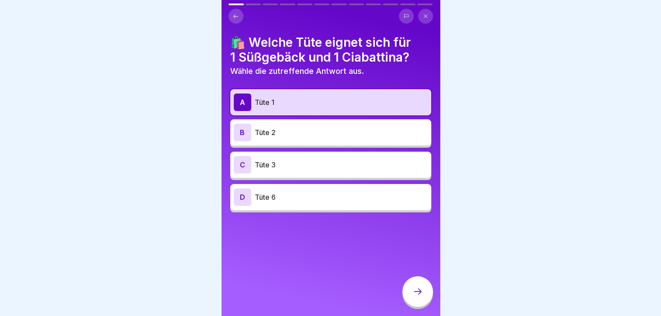
click at [416, 303] on div at bounding box center [417, 291] width 31 height 31
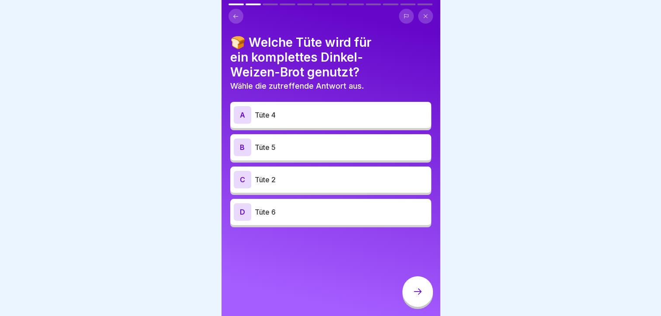
click at [359, 146] on p "Tüte 5" at bounding box center [341, 147] width 173 height 10
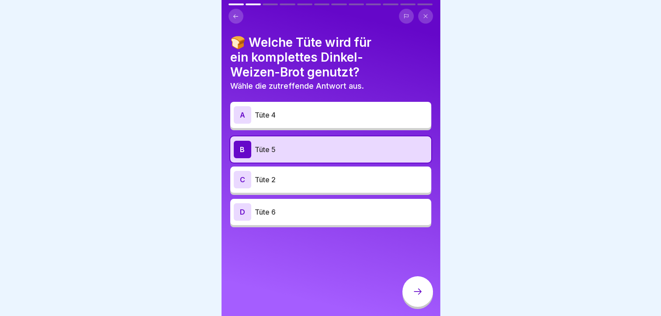
click at [415, 295] on icon at bounding box center [418, 291] width 10 height 10
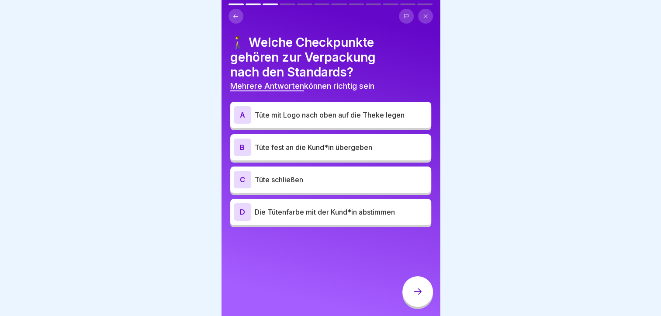
click at [285, 113] on p "Tüte mit Logo nach oben auf die Theke legen" at bounding box center [341, 115] width 173 height 10
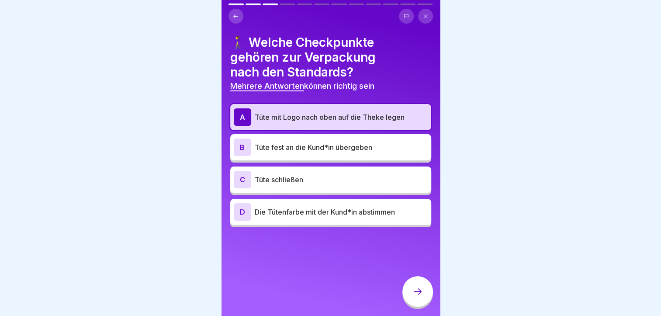
click at [285, 113] on p "Tüte mit Logo nach oben auf die Theke legen" at bounding box center [341, 117] width 173 height 10
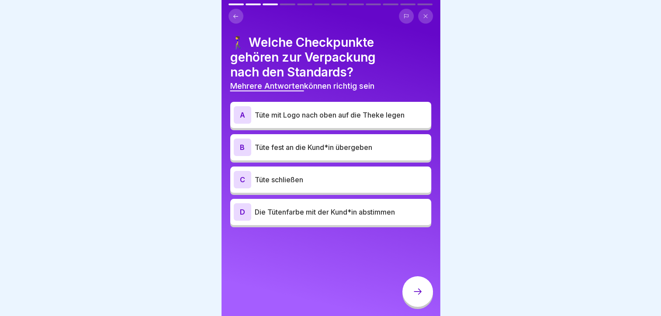
click at [293, 147] on p "Tüte fest an die Kund*in übergeben" at bounding box center [341, 147] width 173 height 10
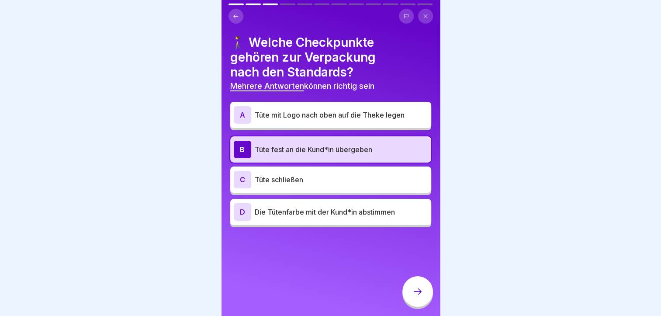
click at [297, 180] on p "Tüte schließen" at bounding box center [341, 179] width 173 height 10
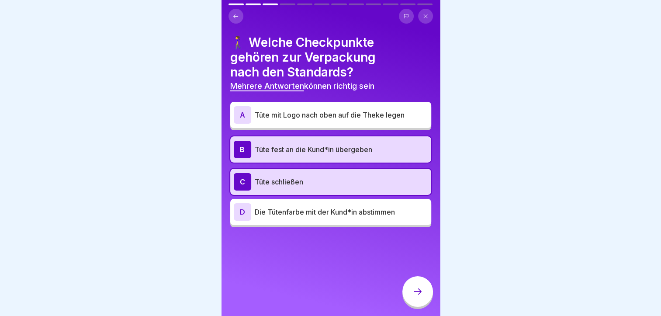
click at [413, 297] on icon at bounding box center [418, 291] width 10 height 10
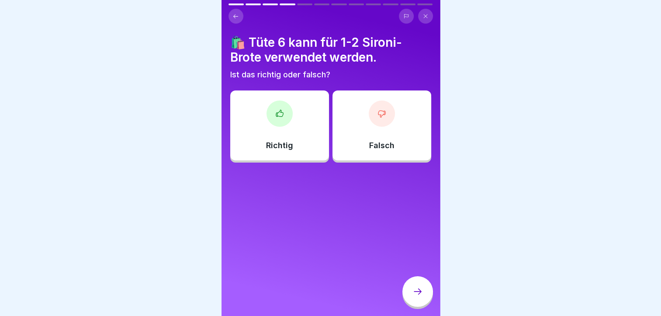
click at [376, 128] on div "Falsch" at bounding box center [382, 125] width 99 height 70
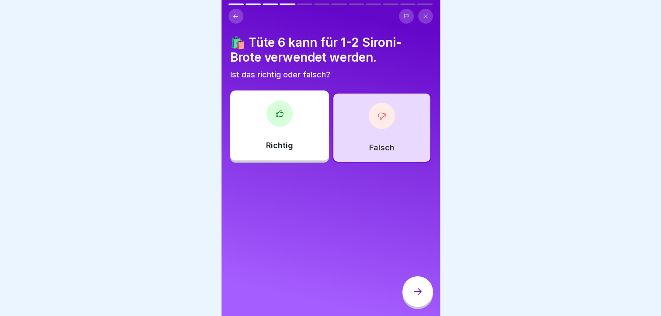
click at [416, 293] on div at bounding box center [417, 291] width 31 height 31
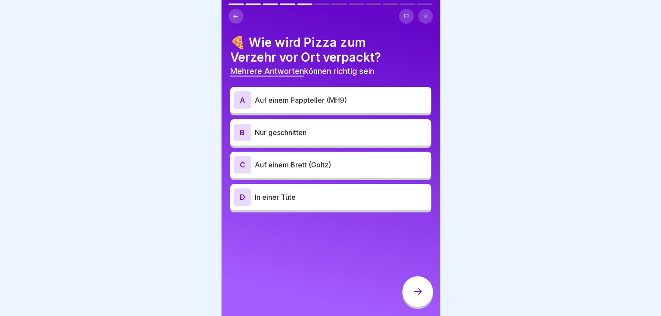
click at [301, 104] on p "Auf einem Pappteller (MH9)" at bounding box center [341, 100] width 173 height 10
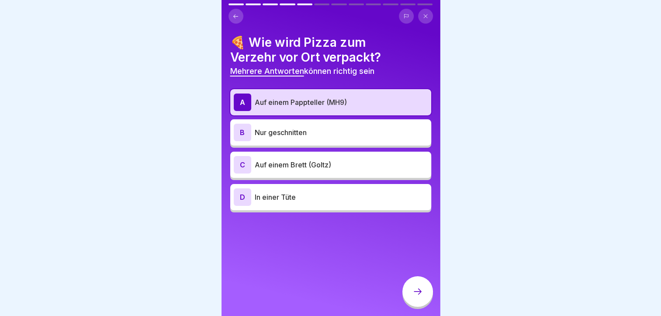
click at [299, 99] on p "Auf einem Pappteller (MH9)" at bounding box center [341, 102] width 173 height 10
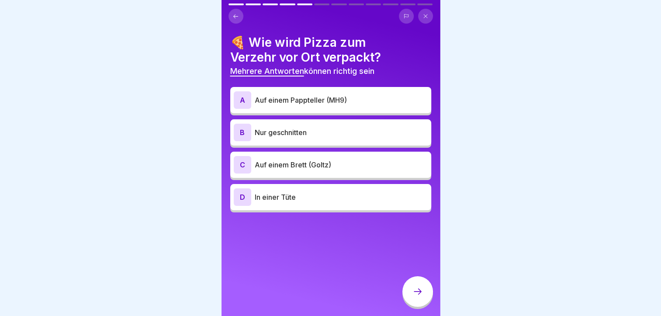
click at [307, 206] on div "D In einer Tüte" at bounding box center [330, 197] width 201 height 26
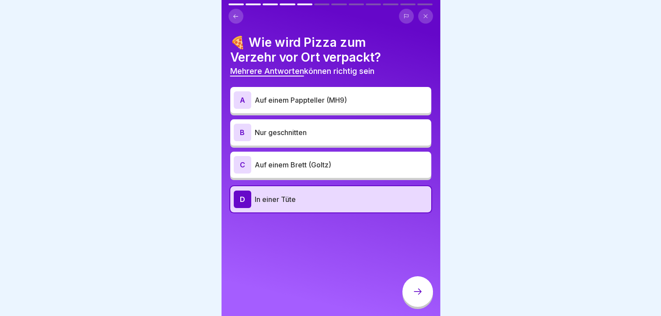
click at [421, 295] on icon at bounding box center [418, 291] width 8 height 6
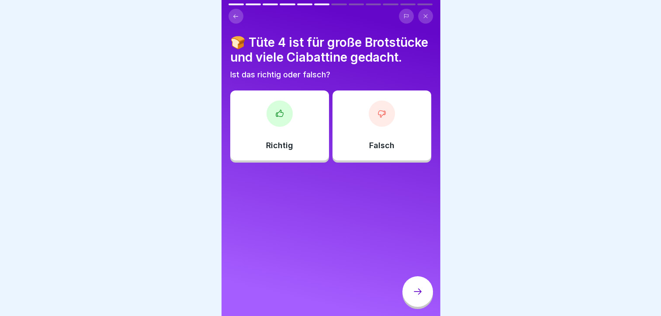
click at [285, 127] on div at bounding box center [280, 114] width 26 height 26
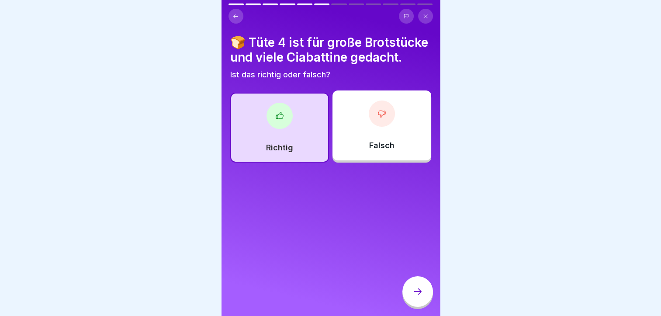
click at [412, 291] on div at bounding box center [417, 291] width 31 height 31
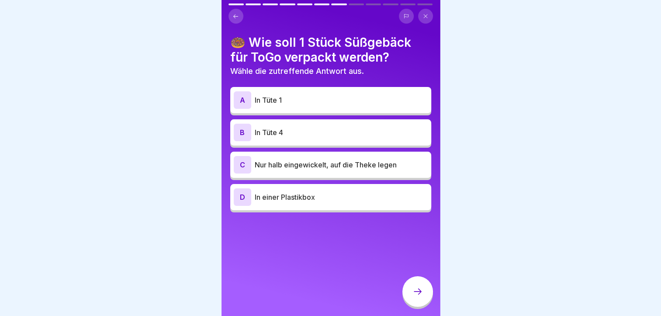
click at [297, 104] on p "In Tüte 1" at bounding box center [341, 100] width 173 height 10
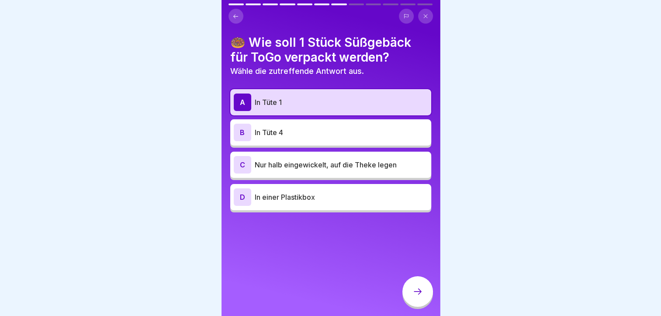
click at [424, 302] on div at bounding box center [417, 291] width 31 height 31
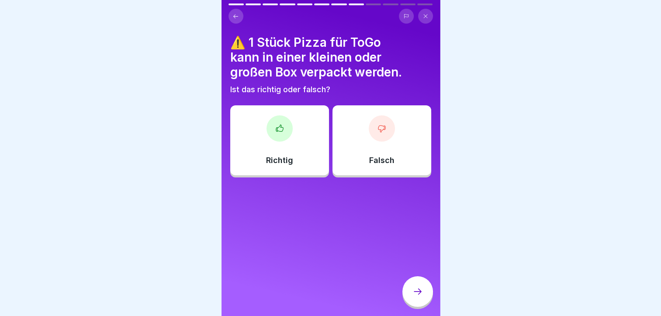
click at [383, 128] on div at bounding box center [382, 128] width 26 height 26
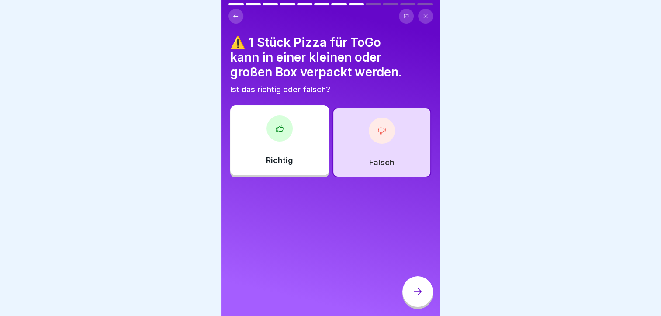
click at [409, 298] on div at bounding box center [417, 291] width 31 height 31
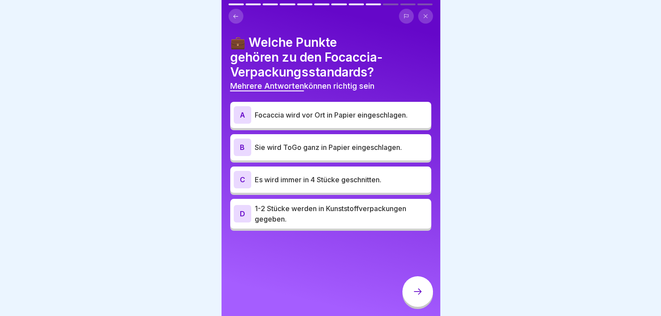
click at [338, 114] on p "Focaccia wird vor Ort in Papier eingeschlagen." at bounding box center [341, 115] width 173 height 10
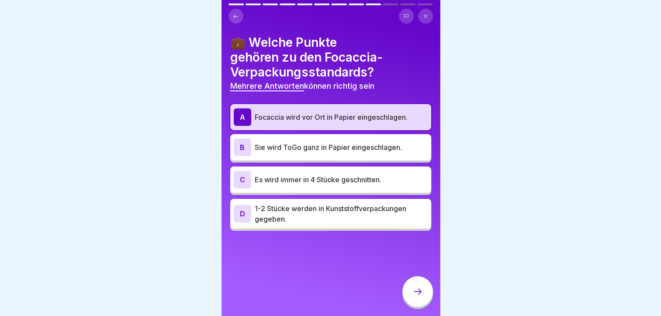
click at [340, 148] on p "Sie wird ToGo ganz in Papier eingeschlagen." at bounding box center [341, 147] width 173 height 10
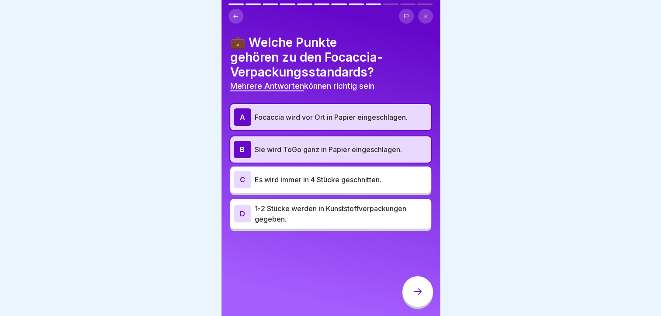
click at [420, 289] on div at bounding box center [417, 291] width 31 height 31
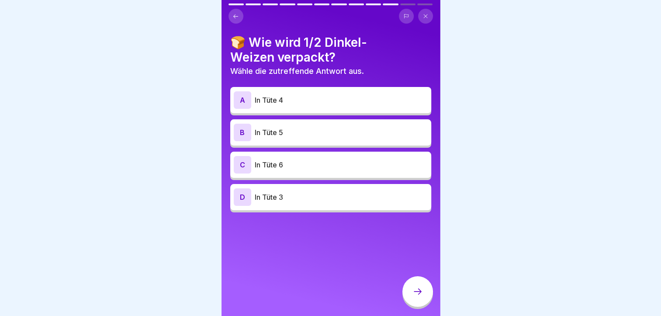
click at [311, 133] on p "In Tüte 5" at bounding box center [341, 132] width 173 height 10
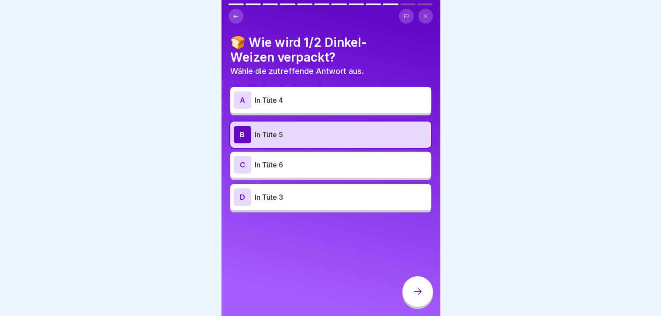
click at [420, 296] on icon at bounding box center [418, 291] width 10 height 10
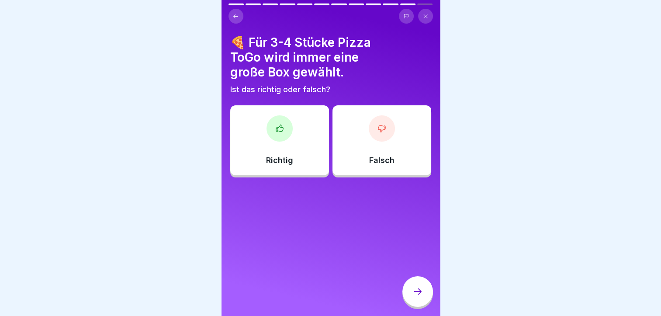
click at [276, 123] on div at bounding box center [280, 128] width 26 height 26
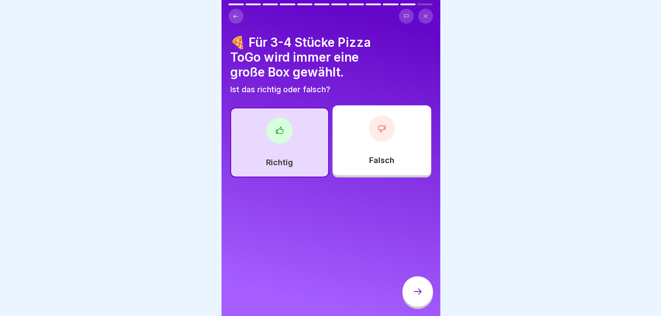
click at [420, 292] on div at bounding box center [417, 291] width 31 height 31
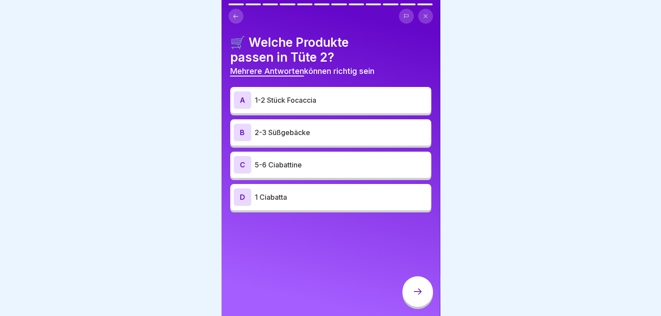
click at [286, 94] on div "A 1-2 Stück Focaccia" at bounding box center [331, 99] width 194 height 17
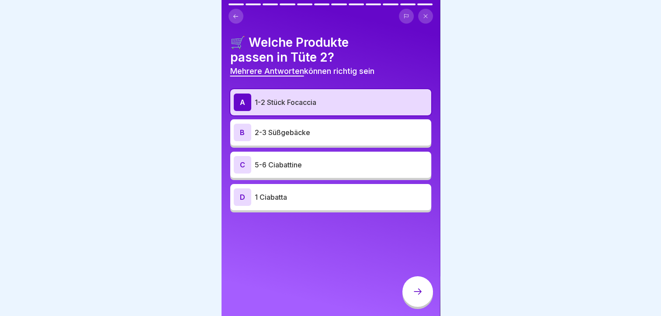
click at [304, 127] on p "2-3 Süßgebäcke" at bounding box center [341, 132] width 173 height 10
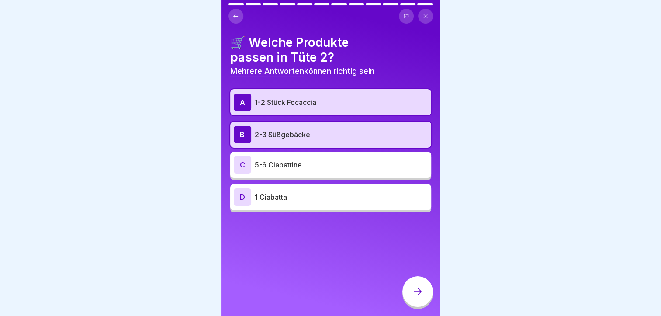
click at [414, 297] on icon at bounding box center [418, 291] width 10 height 10
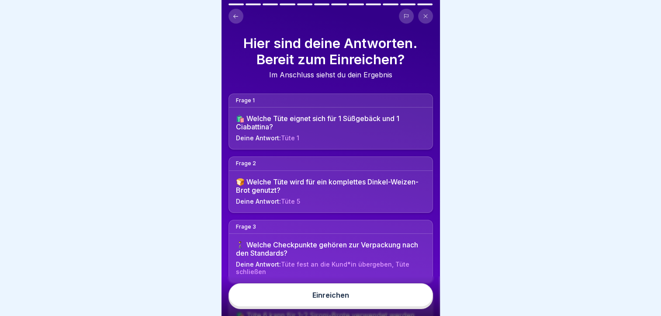
click at [379, 296] on button "Einreichen" at bounding box center [331, 295] width 205 height 24
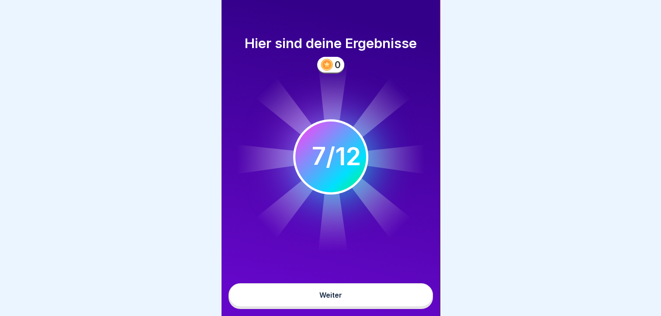
click at [327, 66] on icon at bounding box center [331, 157] width 192 height 192
click at [328, 299] on div "Weiter" at bounding box center [330, 295] width 23 height 8
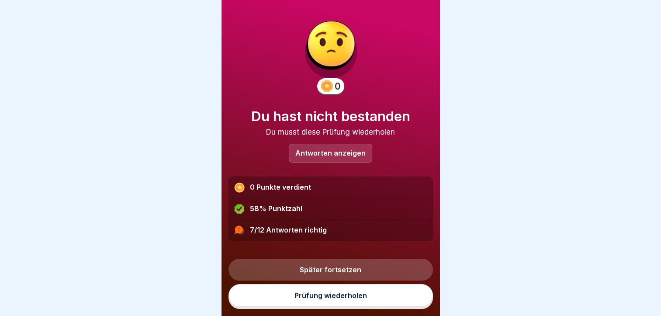
click at [326, 153] on p "Antworten anzeigen" at bounding box center [330, 152] width 70 height 7
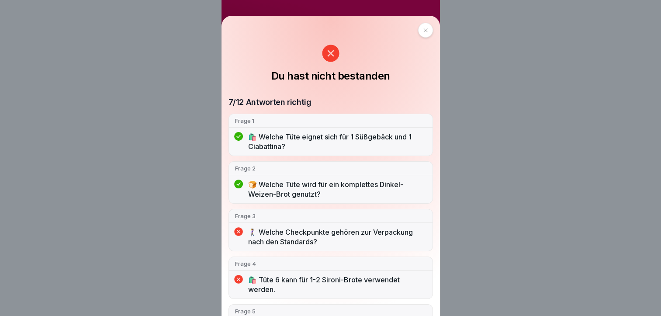
click at [418, 33] on div at bounding box center [425, 30] width 15 height 15
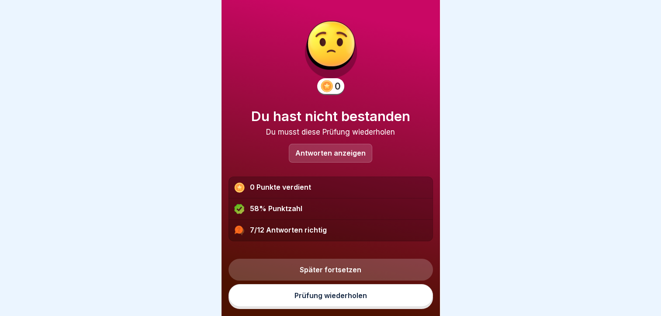
click at [330, 300] on link "Prüfung wiederholen" at bounding box center [331, 295] width 205 height 23
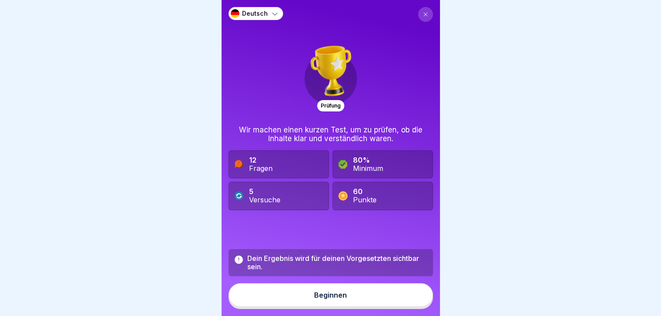
click at [327, 110] on div "Prüfung" at bounding box center [330, 105] width 27 height 11
click at [357, 164] on b "80%" at bounding box center [361, 160] width 17 height 9
click at [369, 200] on div "Punkte" at bounding box center [365, 200] width 24 height 8
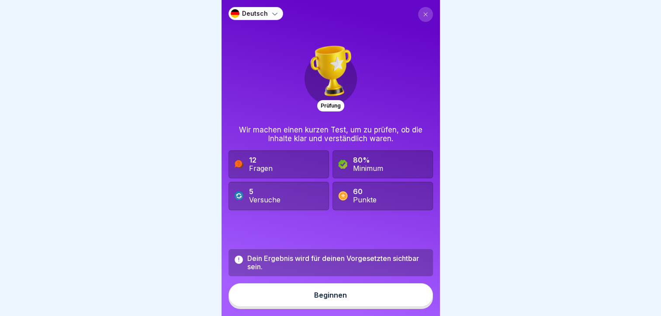
click at [293, 192] on div "5 Versuche" at bounding box center [279, 196] width 101 height 28
click at [250, 191] on b "5" at bounding box center [251, 191] width 4 height 9
click at [286, 300] on button "Beginnen" at bounding box center [331, 295] width 205 height 24
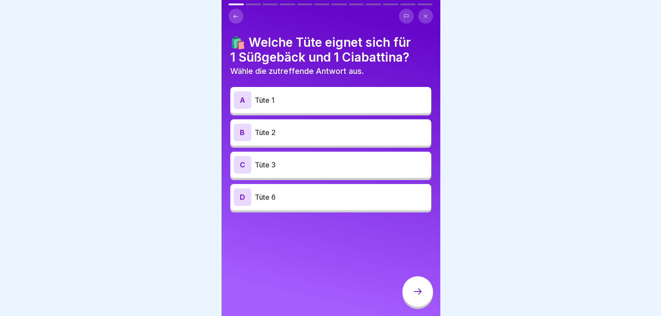
click at [286, 98] on p "Tüte 1" at bounding box center [341, 100] width 173 height 10
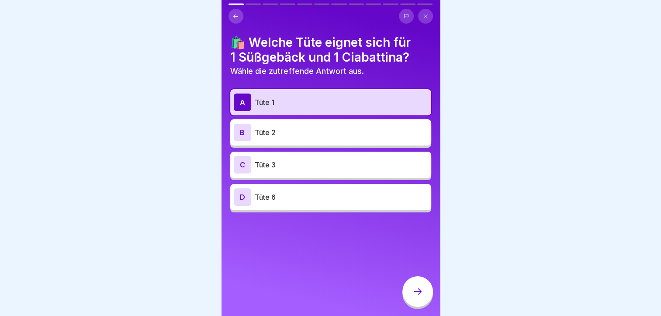
click at [414, 296] on icon at bounding box center [418, 291] width 10 height 10
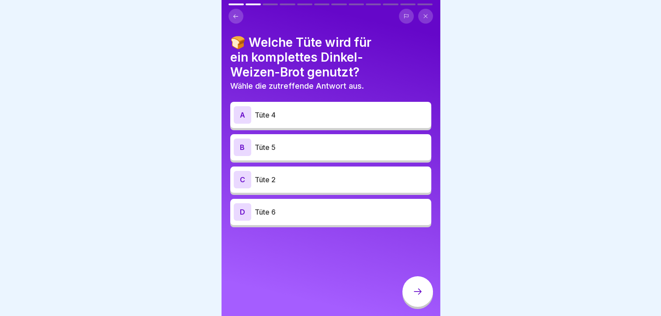
click at [292, 148] on p "Tüte 5" at bounding box center [341, 147] width 173 height 10
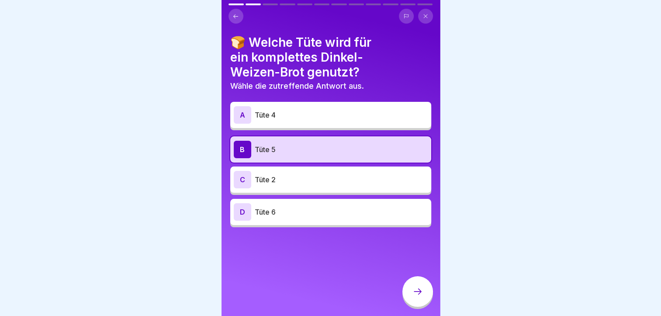
click at [413, 296] on icon at bounding box center [418, 291] width 10 height 10
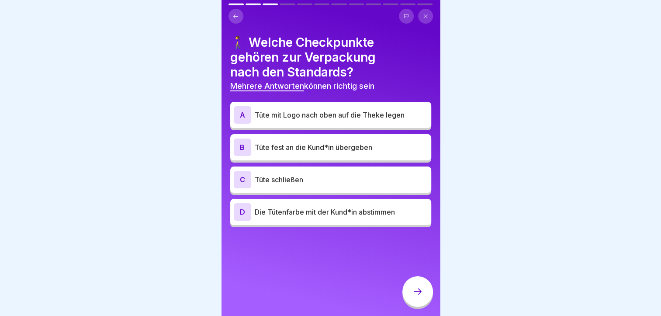
click at [295, 179] on p "Tüte schließen" at bounding box center [341, 179] width 173 height 10
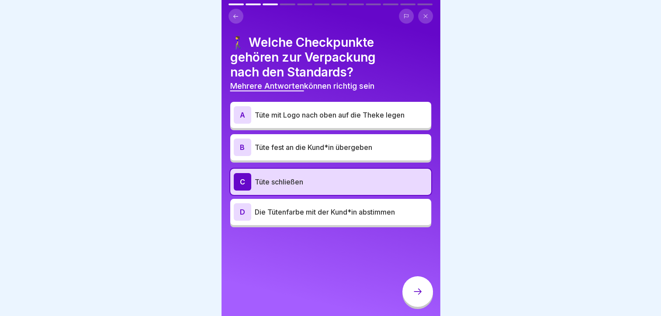
click at [287, 113] on p "Tüte mit Logo nach oben auf die Theke legen" at bounding box center [341, 115] width 173 height 10
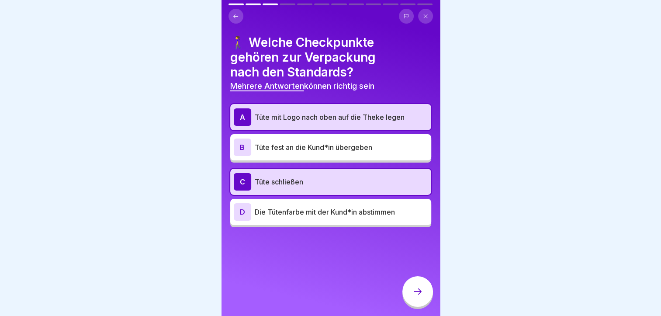
click at [289, 151] on p "Tüte fest an die Kund*in übergeben" at bounding box center [341, 147] width 173 height 10
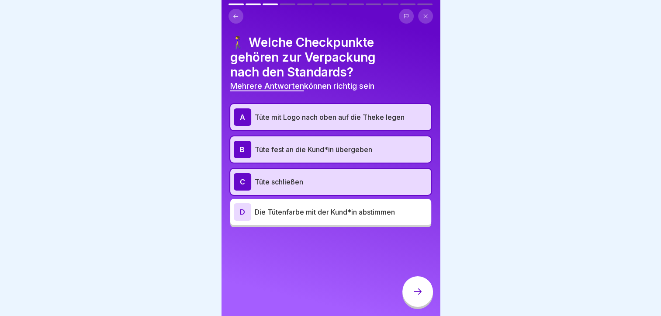
click at [420, 297] on icon at bounding box center [418, 291] width 10 height 10
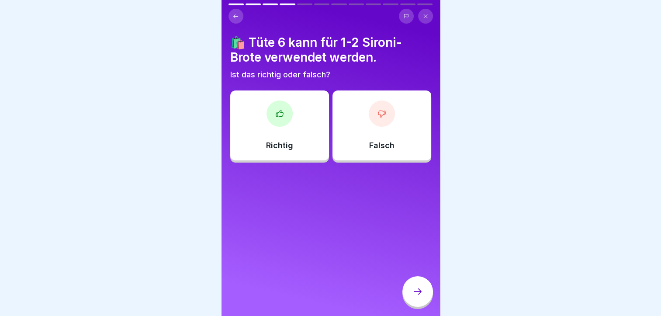
click at [272, 120] on div at bounding box center [280, 114] width 26 height 26
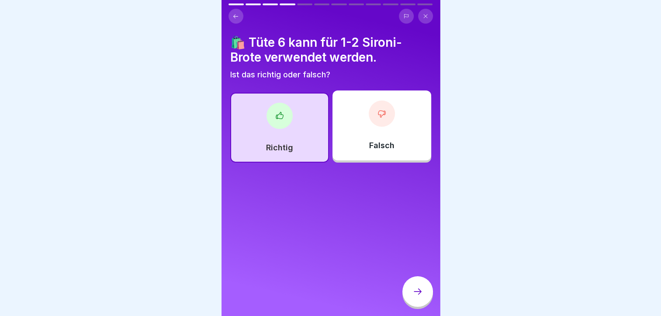
click at [369, 130] on div "Falsch" at bounding box center [382, 125] width 99 height 70
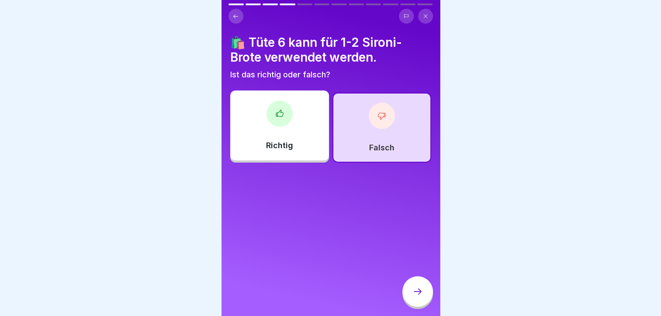
click at [419, 291] on div at bounding box center [417, 291] width 31 height 31
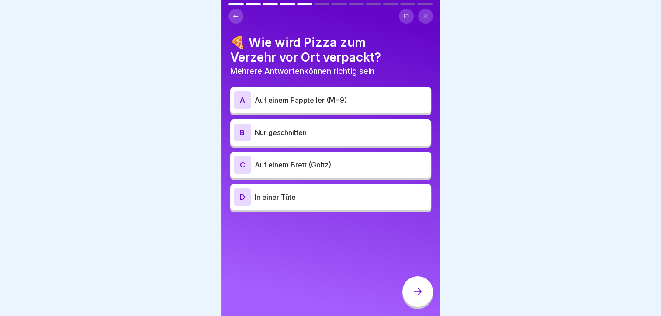
click at [326, 97] on p "Auf einem Pappteller (MH9)" at bounding box center [341, 100] width 173 height 10
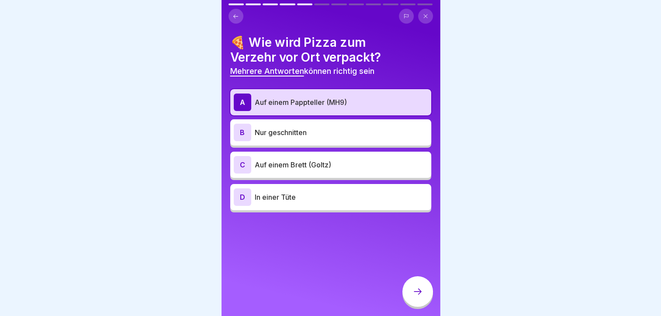
click at [321, 103] on p "Auf einem Pappteller (MH9)" at bounding box center [341, 102] width 173 height 10
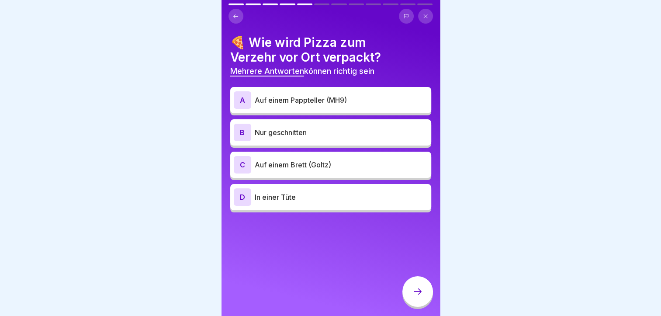
click at [337, 92] on div "A Auf einem Pappteller (MH9)" at bounding box center [331, 99] width 194 height 17
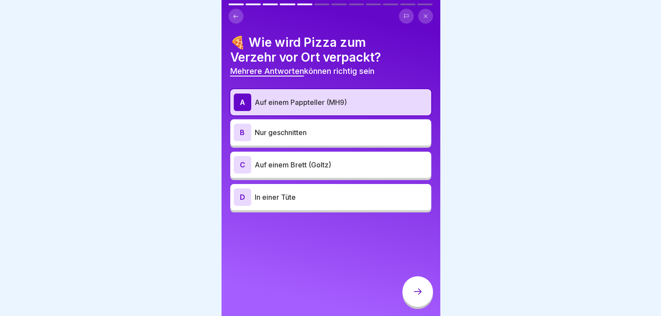
click at [344, 163] on p "Auf einem Brett (Goltz)" at bounding box center [341, 165] width 173 height 10
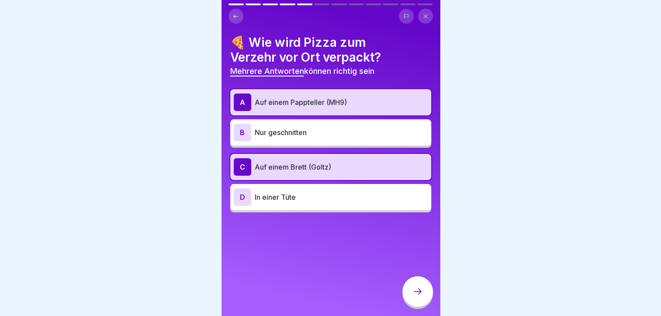
click at [412, 307] on div at bounding box center [417, 291] width 31 height 31
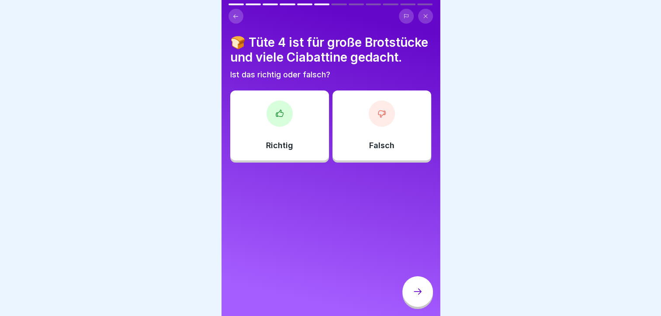
click at [275, 118] on icon at bounding box center [279, 113] width 9 height 9
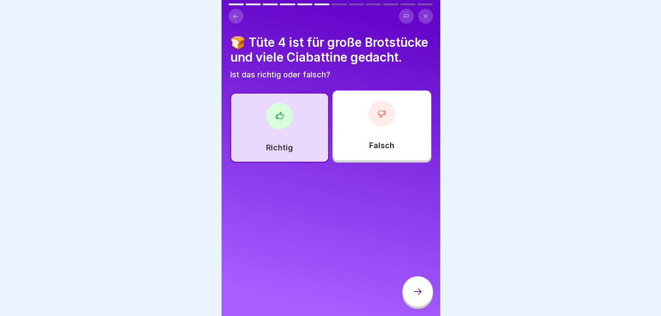
click at [422, 295] on div at bounding box center [417, 291] width 31 height 31
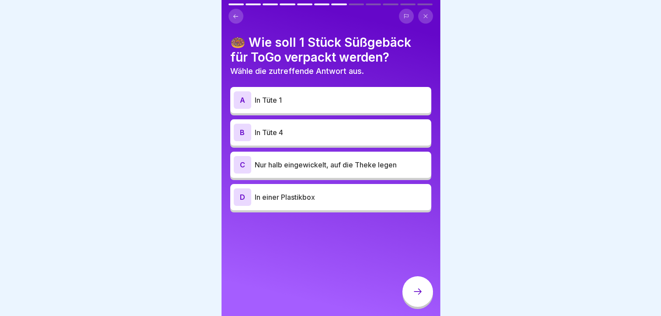
click at [281, 97] on p "In Tüte 1" at bounding box center [341, 100] width 173 height 10
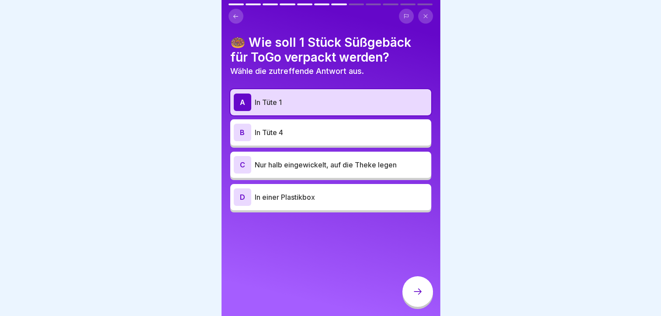
click at [414, 292] on div at bounding box center [417, 291] width 31 height 31
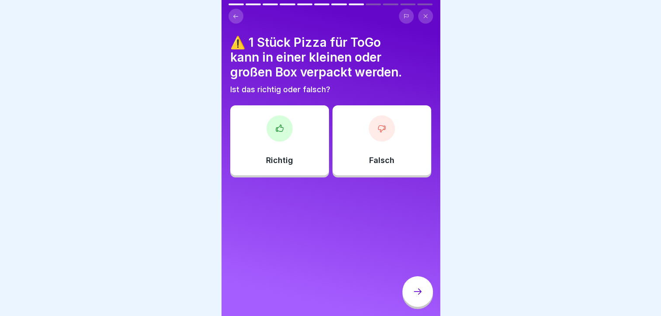
click at [374, 120] on div at bounding box center [382, 128] width 26 height 26
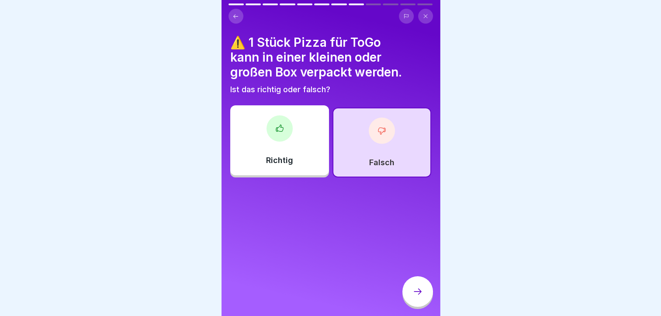
click at [423, 301] on div at bounding box center [417, 291] width 31 height 31
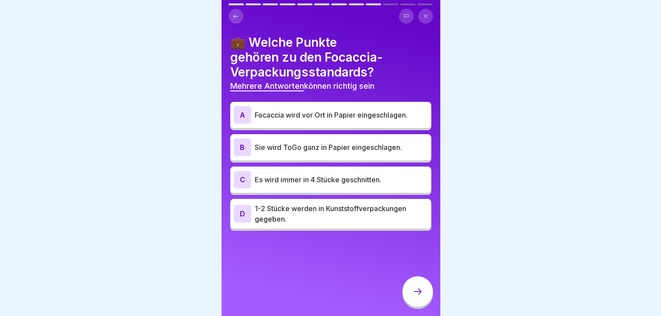
click at [372, 118] on p "Focaccia wird vor Ort in Papier eingeschlagen." at bounding box center [341, 115] width 173 height 10
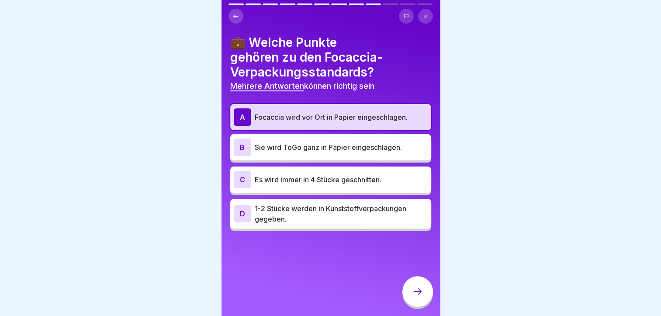
click at [375, 144] on p "Sie wird ToGo ganz in Papier eingeschlagen." at bounding box center [341, 147] width 173 height 10
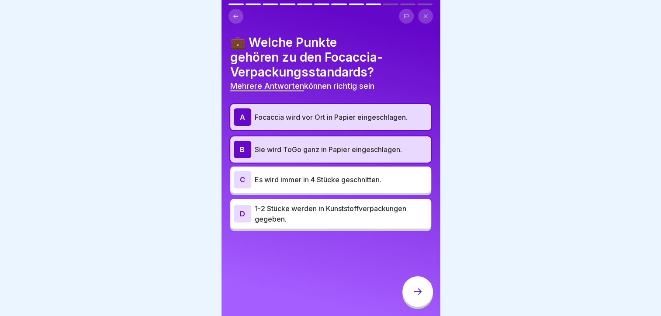
click at [418, 296] on icon at bounding box center [418, 291] width 10 height 10
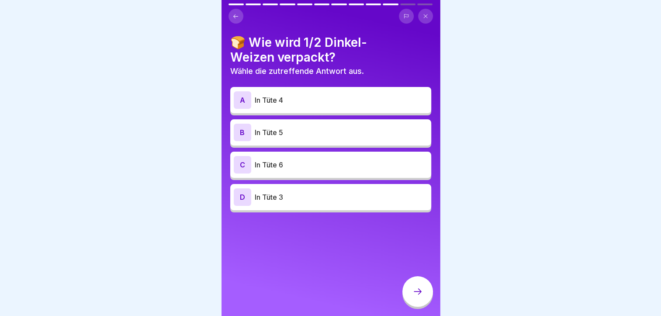
click at [306, 137] on p "In Tüte 5" at bounding box center [341, 132] width 173 height 10
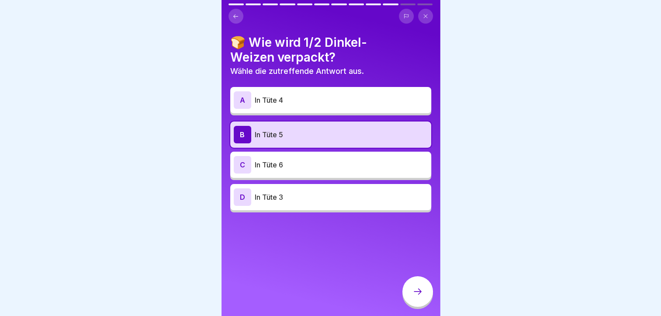
click at [421, 306] on div at bounding box center [417, 291] width 31 height 31
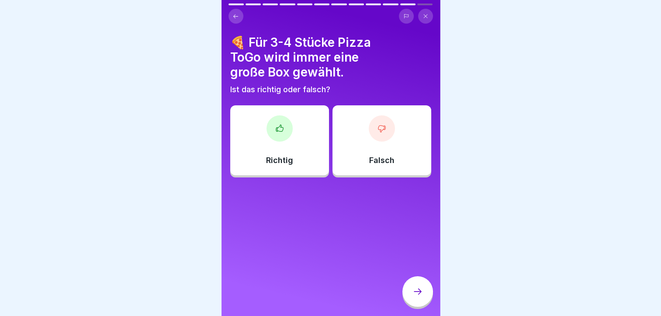
click at [283, 127] on div at bounding box center [280, 128] width 26 height 26
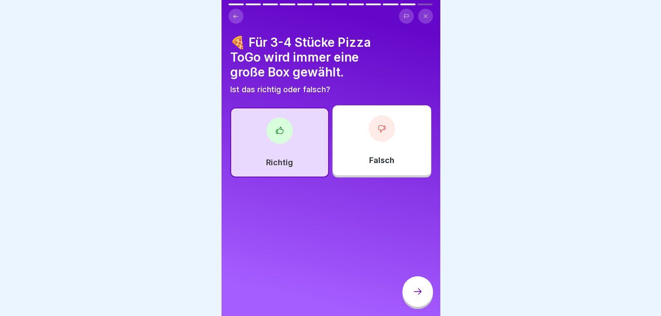
click at [407, 302] on div at bounding box center [417, 291] width 31 height 31
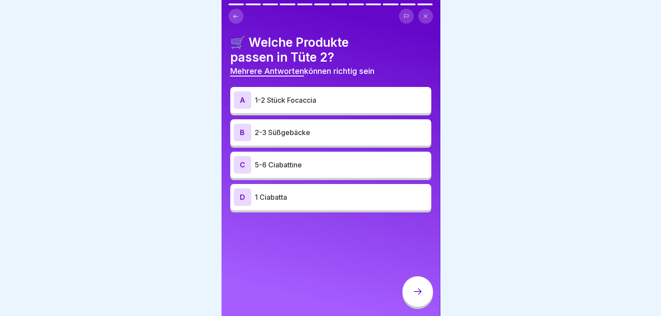
click at [323, 98] on p "1-2 Stück Focaccia" at bounding box center [341, 100] width 173 height 10
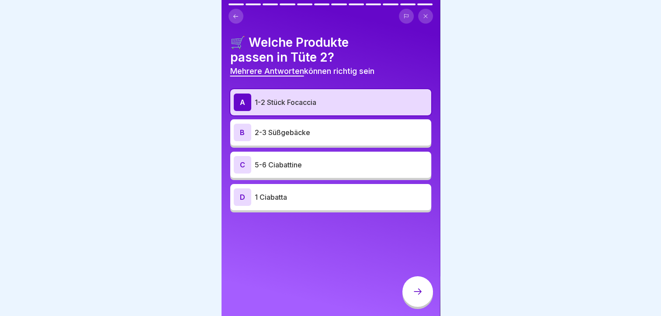
click at [410, 299] on div at bounding box center [417, 291] width 31 height 31
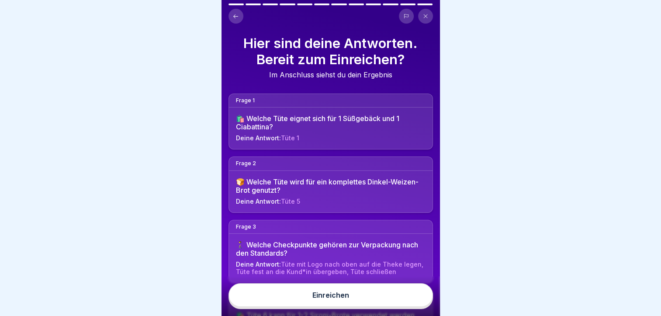
click at [400, 300] on button "Einreichen" at bounding box center [331, 295] width 205 height 24
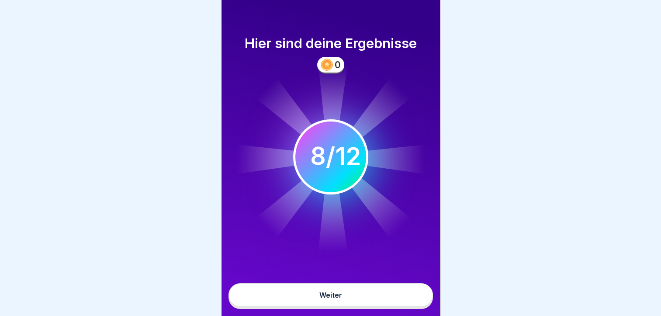
click at [347, 307] on button "Weiter" at bounding box center [331, 295] width 205 height 24
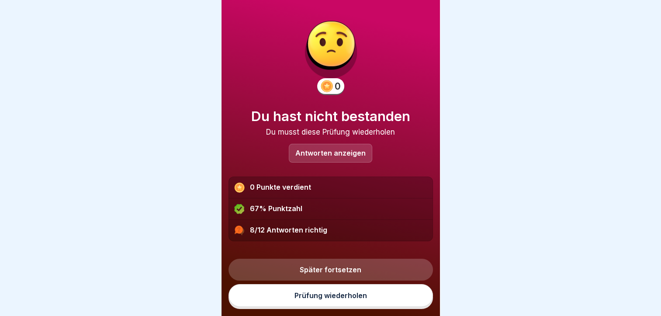
click at [340, 296] on link "Prüfung wiederholen" at bounding box center [331, 295] width 205 height 23
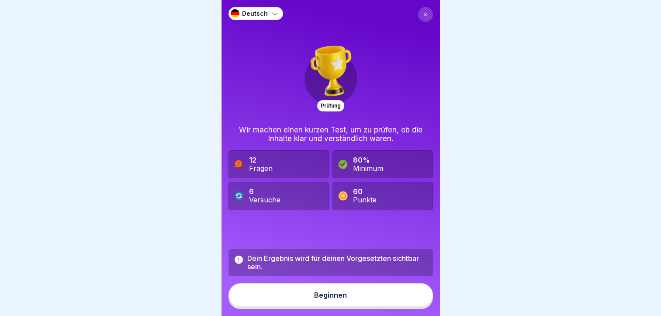
click at [290, 298] on button "Beginnen" at bounding box center [331, 295] width 205 height 24
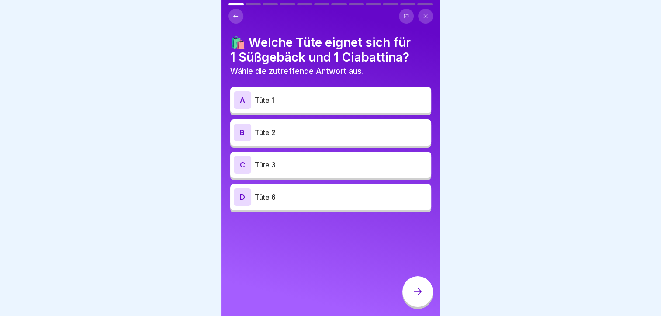
click at [231, 19] on button at bounding box center [236, 16] width 15 height 15
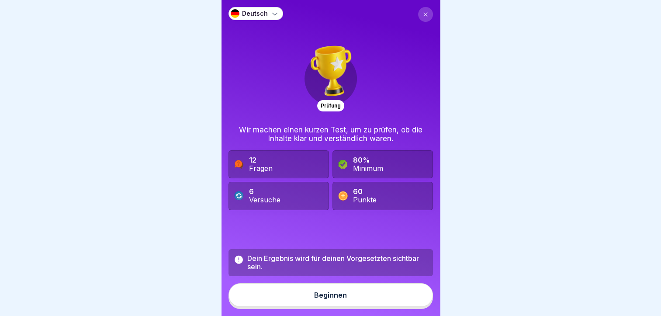
click at [243, 15] on p "Deutsch" at bounding box center [255, 13] width 26 height 7
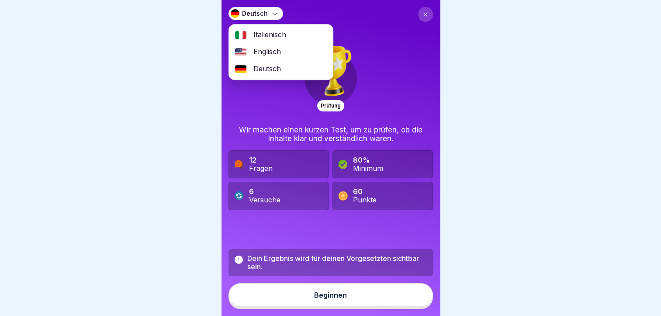
click at [259, 51] on span "Englisch" at bounding box center [267, 52] width 28 height 8
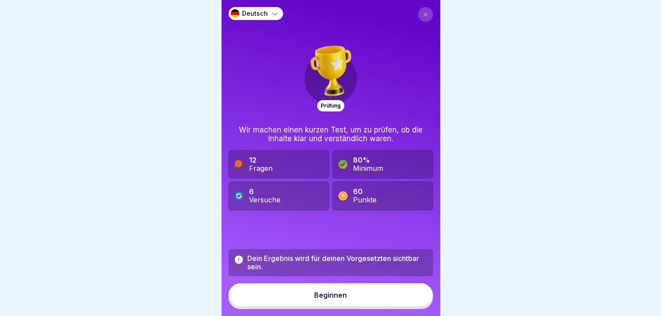
click at [267, 14] on div "Deutsch" at bounding box center [256, 13] width 55 height 13
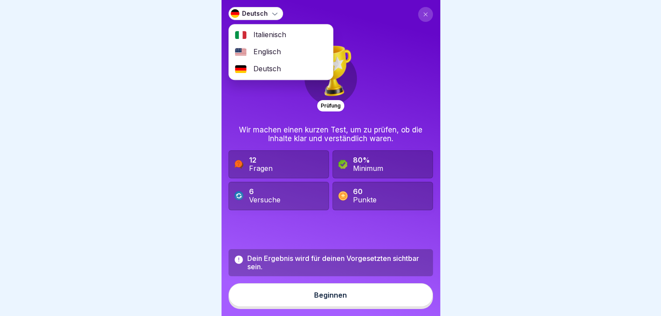
click at [268, 32] on span "Italienisch" at bounding box center [269, 35] width 33 height 8
click at [268, 32] on div "Prüfung Wir machen einen kurzen Test, um zu prüfen, ob die Inhalte klar und ver…" at bounding box center [331, 126] width 205 height 238
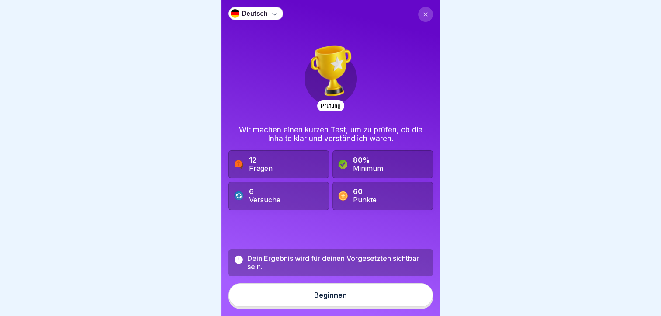
click at [273, 14] on icon at bounding box center [275, 13] width 9 height 9
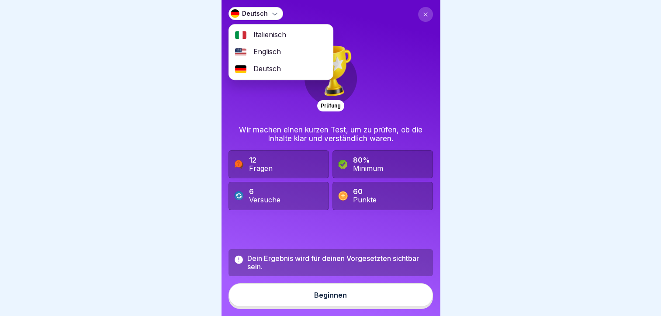
click at [274, 35] on span "Italienisch" at bounding box center [269, 35] width 33 height 8
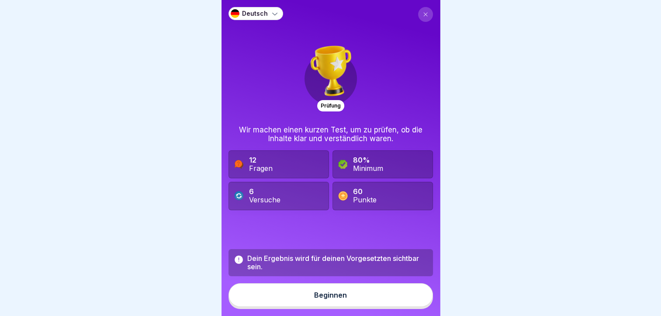
click at [274, 35] on div "Prüfung Wir machen einen kurzen Test, um zu prüfen, ob die Inhalte klar und ver…" at bounding box center [331, 126] width 205 height 238
click at [275, 39] on div "Prüfung Wir machen einen kurzen Test, um zu prüfen, ob die Inhalte klar und ver…" at bounding box center [331, 126] width 205 height 238
click at [323, 299] on div "Beginnen" at bounding box center [330, 295] width 33 height 8
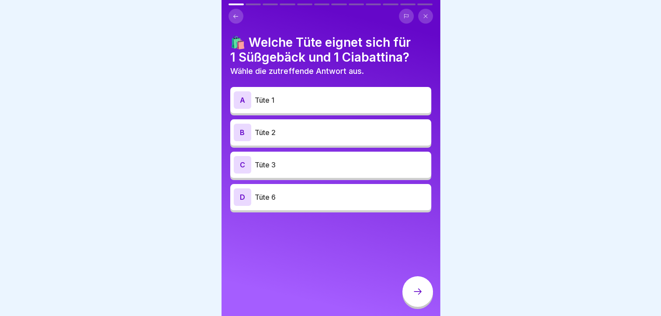
click at [297, 106] on div "A Tüte 1" at bounding box center [331, 99] width 194 height 17
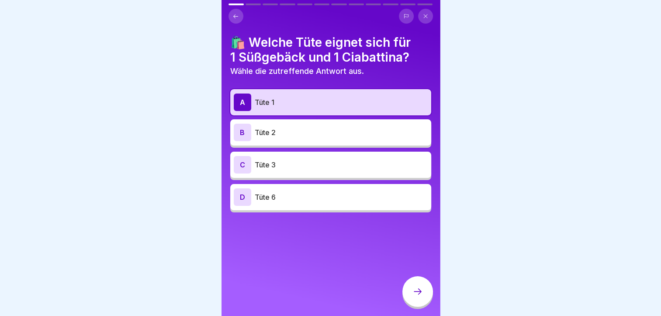
click at [423, 298] on div at bounding box center [417, 291] width 31 height 31
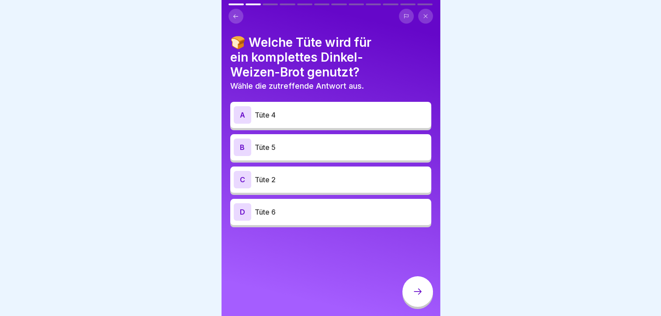
click at [317, 119] on p "Tüte 4" at bounding box center [341, 115] width 173 height 10
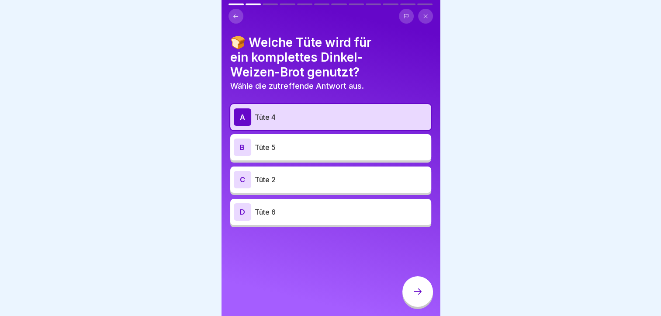
click at [317, 119] on p "Tüte 4" at bounding box center [341, 117] width 173 height 10
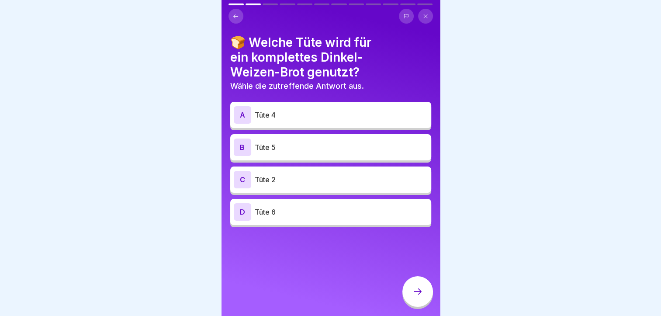
click at [319, 125] on div "A Tüte 4" at bounding box center [330, 115] width 201 height 26
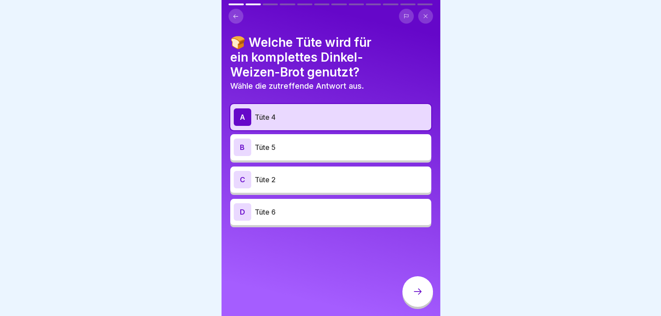
click at [414, 293] on div at bounding box center [417, 291] width 31 height 31
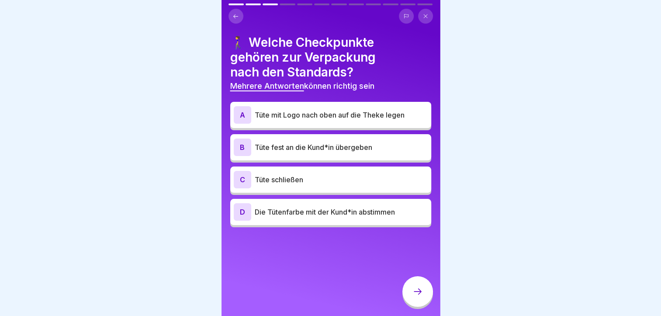
click at [321, 166] on div "A Tüte mit Logo nach oben auf die Theke legen B Tüte fest an die Kund*in überge…" at bounding box center [330, 165] width 201 height 123
click at [319, 181] on p "Tüte schließen" at bounding box center [341, 179] width 173 height 10
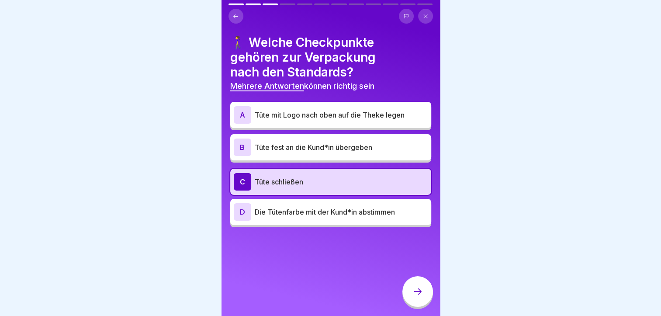
click at [318, 146] on p "Tüte fest an die Kund*in übergeben" at bounding box center [341, 147] width 173 height 10
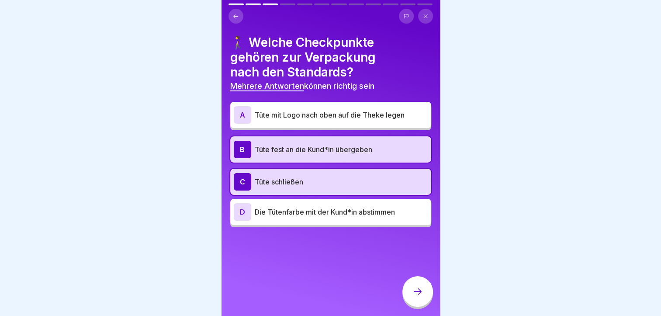
click at [315, 121] on div "A Tüte mit Logo nach oben auf die Theke legen" at bounding box center [331, 114] width 194 height 17
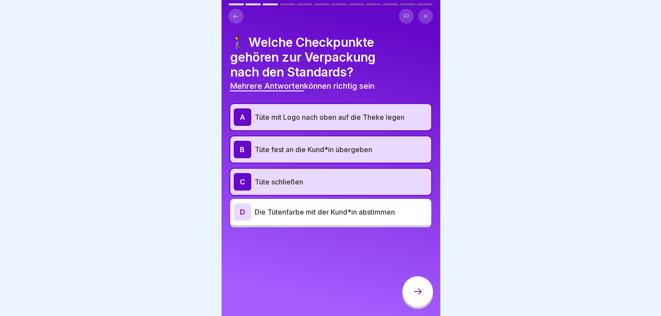
click at [419, 297] on icon at bounding box center [418, 291] width 10 height 10
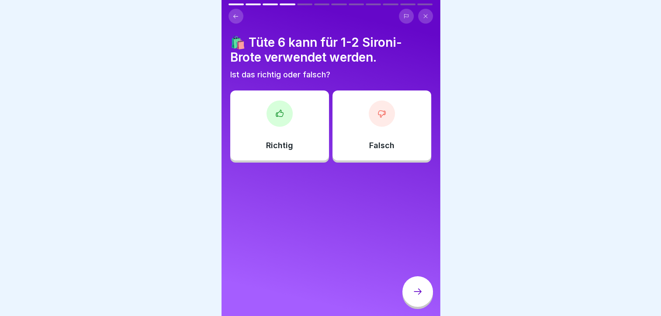
click at [372, 120] on div at bounding box center [382, 114] width 26 height 26
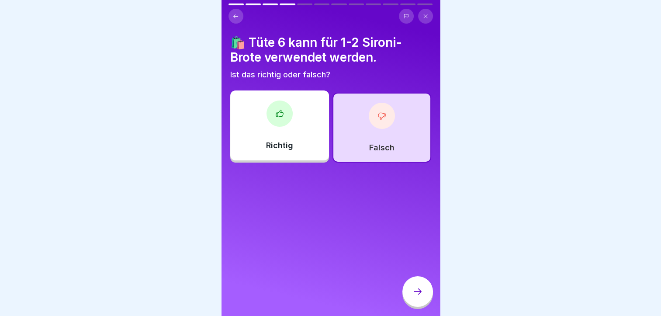
click at [419, 304] on div at bounding box center [417, 291] width 31 height 31
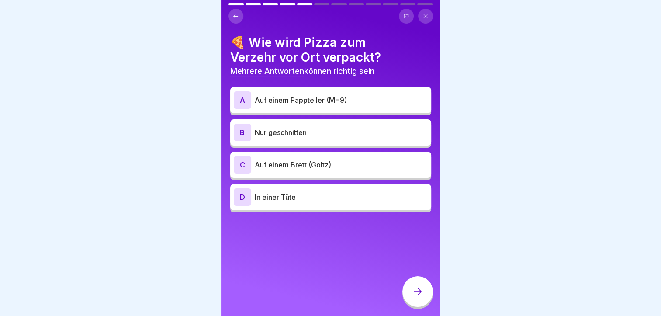
click at [311, 92] on div "A Auf einem Pappteller (MH9)" at bounding box center [331, 99] width 194 height 17
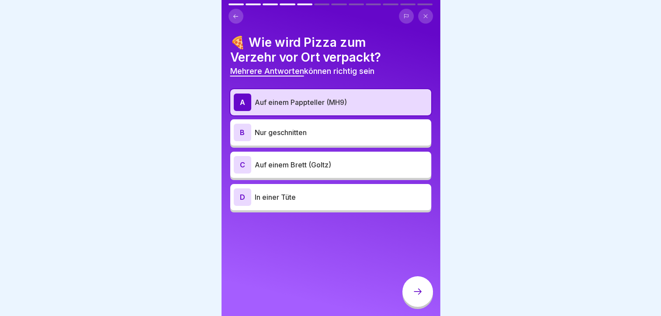
click at [313, 160] on p "Auf einem Brett (Goltz)" at bounding box center [341, 165] width 173 height 10
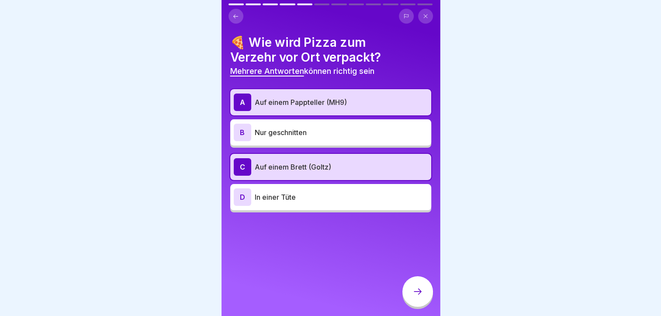
click at [308, 169] on p "Auf einem Brett (Goltz)" at bounding box center [341, 167] width 173 height 10
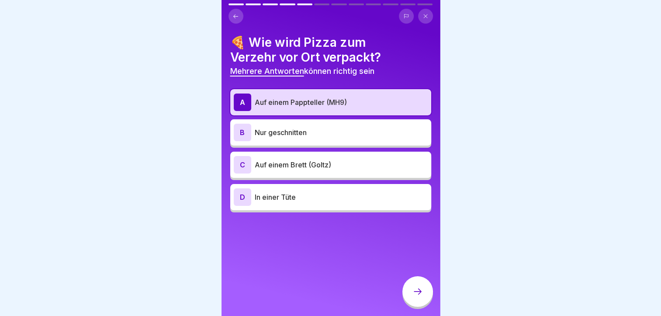
click at [320, 112] on div "A Auf einem Pappteller (MH9)" at bounding box center [330, 102] width 201 height 26
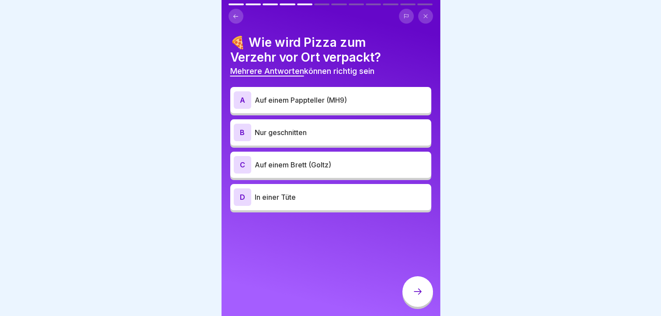
click at [312, 98] on p "Auf einem Pappteller (MH9)" at bounding box center [341, 100] width 173 height 10
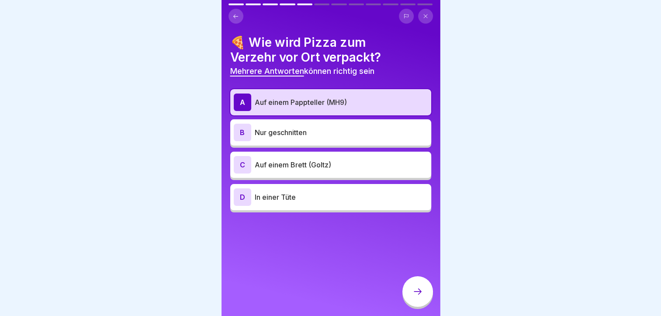
click at [312, 98] on p "Auf einem Pappteller (MH9)" at bounding box center [341, 102] width 173 height 10
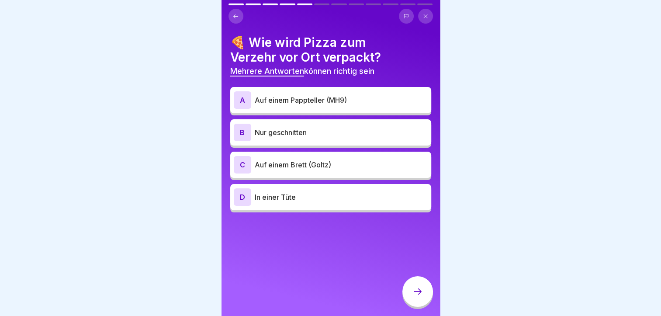
click at [336, 53] on h4 "🍕 Wie wird Pizza zum Verzehr vor Ort verpackt?" at bounding box center [330, 50] width 201 height 30
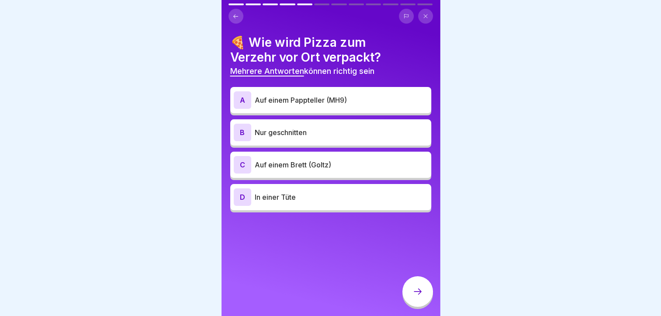
click at [336, 53] on h4 "🍕 Wie wird Pizza zum Verzehr vor Ort verpackt?" at bounding box center [330, 50] width 201 height 30
click at [348, 95] on p "Auf einem Pappteller (MH9)" at bounding box center [341, 100] width 173 height 10
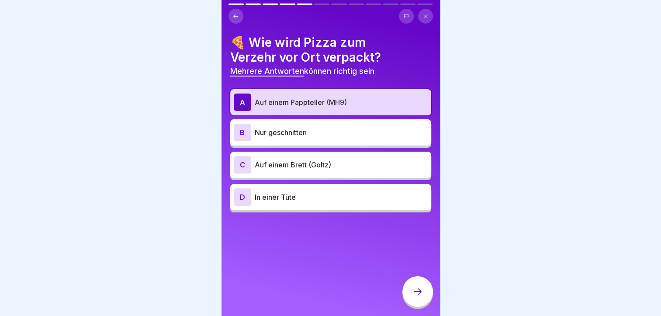
click at [339, 162] on p "Auf einem Brett (Goltz)" at bounding box center [341, 165] width 173 height 10
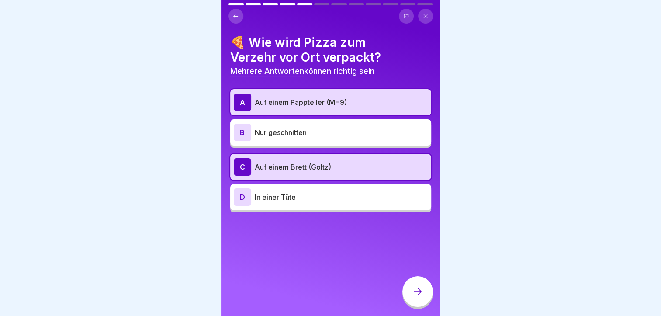
click at [415, 293] on div at bounding box center [417, 291] width 31 height 31
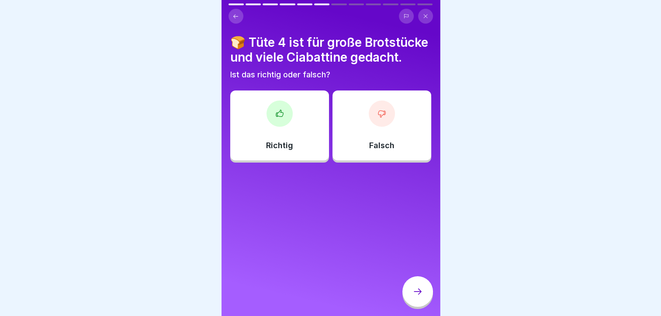
click at [275, 123] on div at bounding box center [280, 114] width 26 height 26
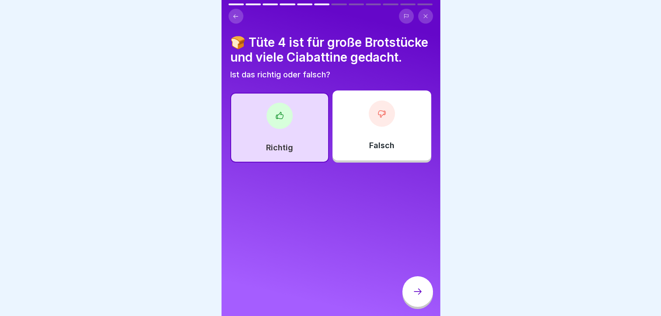
click at [422, 307] on div at bounding box center [417, 291] width 31 height 31
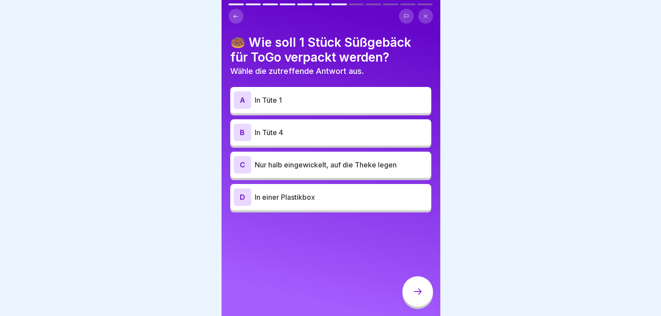
click at [307, 101] on p "In Tüte 1" at bounding box center [341, 100] width 173 height 10
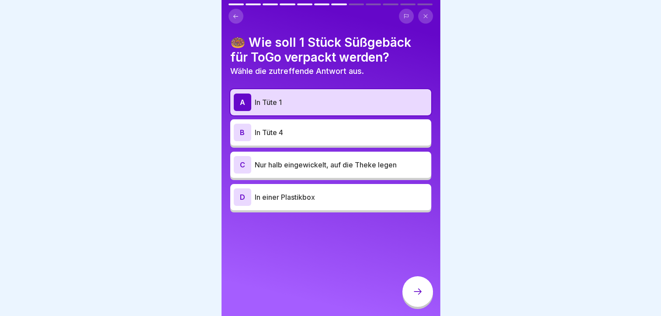
click at [413, 297] on icon at bounding box center [418, 291] width 10 height 10
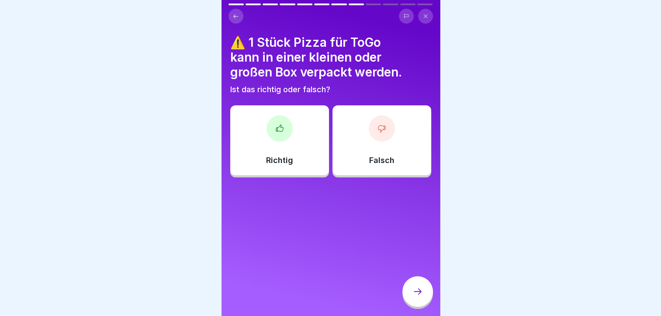
click at [384, 128] on div at bounding box center [382, 128] width 26 height 26
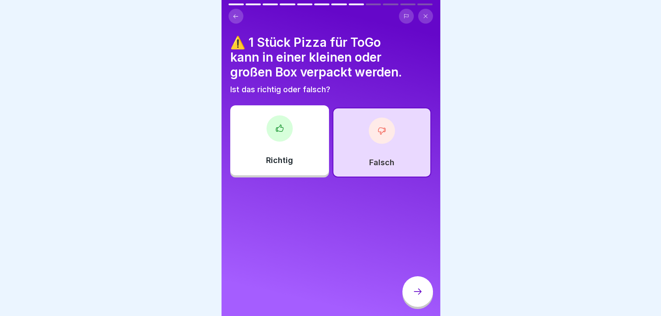
click at [411, 293] on div at bounding box center [417, 291] width 31 height 31
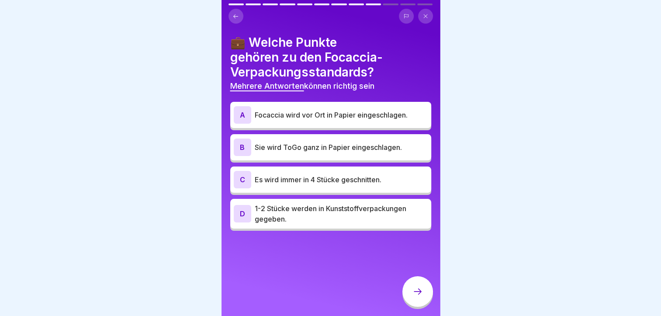
click at [398, 121] on div "A Focaccia wird vor Ort in Papier eingeschlagen." at bounding box center [331, 114] width 194 height 17
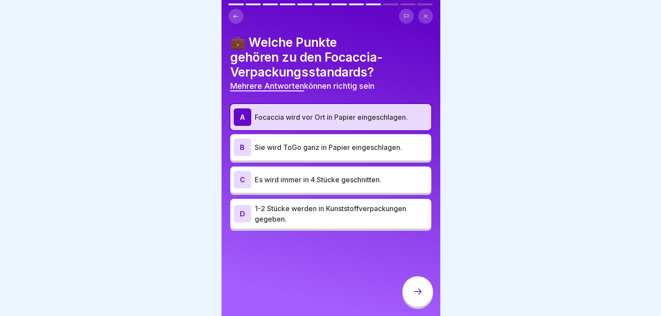
click at [363, 151] on p "Sie wird ToGo ganz in Papier eingeschlagen." at bounding box center [341, 147] width 173 height 10
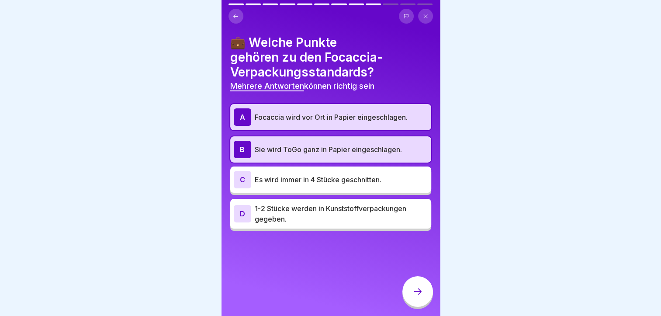
click at [349, 120] on p "Focaccia wird vor Ort in Papier eingeschlagen." at bounding box center [341, 117] width 173 height 10
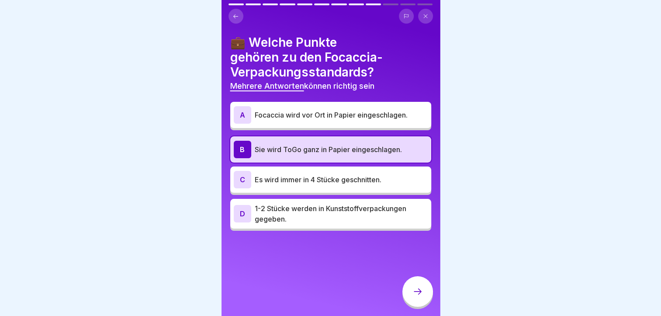
click at [418, 297] on icon at bounding box center [418, 291] width 10 height 10
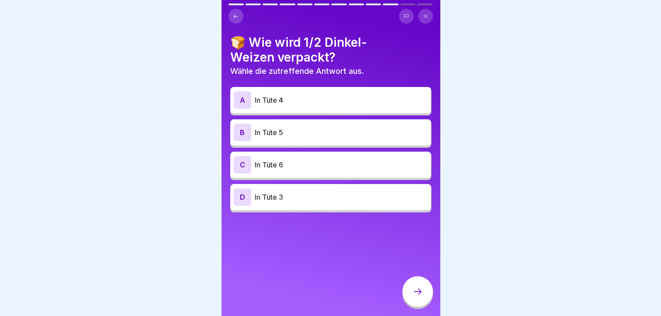
click at [300, 99] on p "In Tüte 4" at bounding box center [341, 100] width 173 height 10
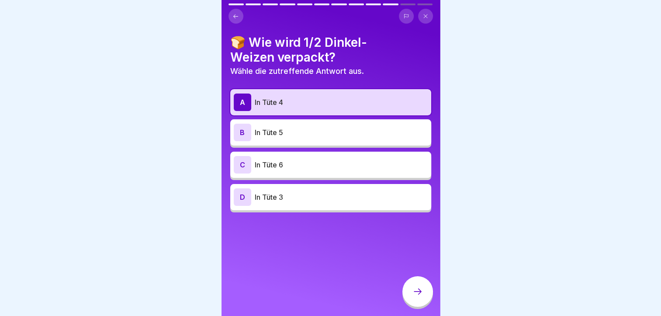
click at [416, 292] on div at bounding box center [417, 291] width 31 height 31
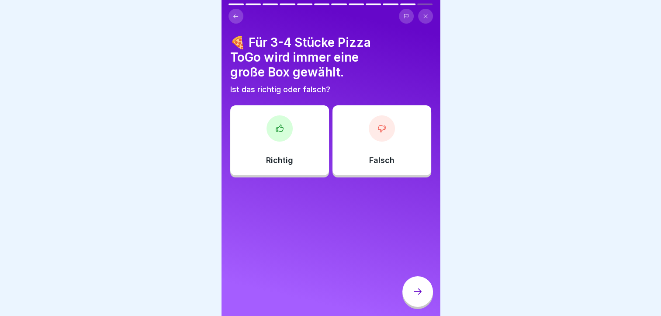
click at [279, 127] on icon at bounding box center [279, 128] width 7 height 7
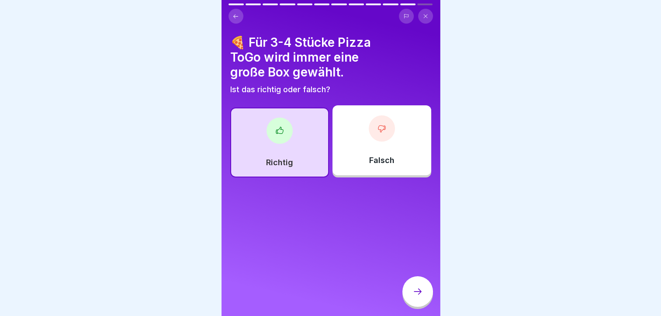
click at [414, 297] on icon at bounding box center [418, 291] width 10 height 10
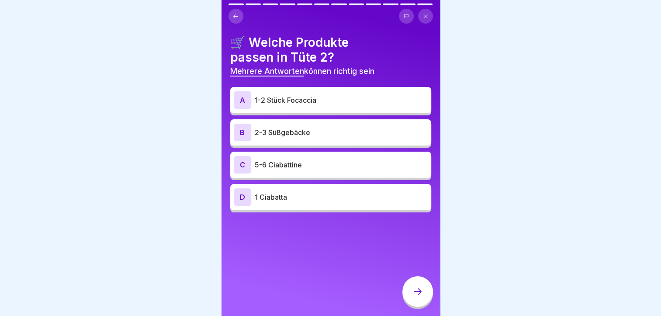
click at [311, 97] on p "1-2 Stück Focaccia" at bounding box center [341, 100] width 173 height 10
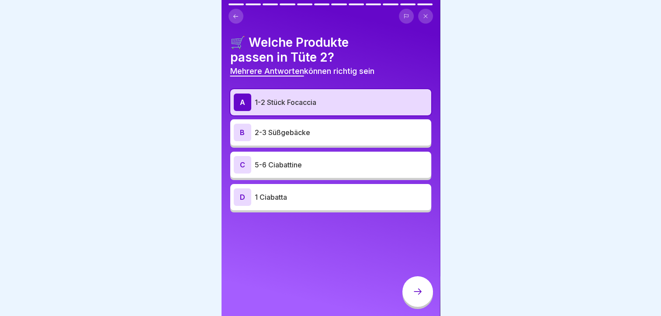
click at [413, 297] on icon at bounding box center [418, 291] width 10 height 10
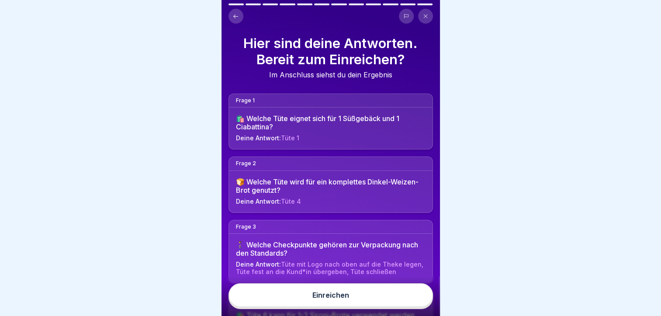
click at [288, 298] on button "Einreichen" at bounding box center [331, 295] width 205 height 24
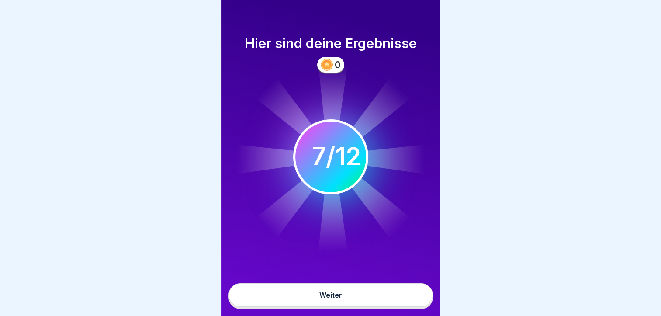
click at [345, 291] on button "Weiter" at bounding box center [331, 295] width 205 height 24
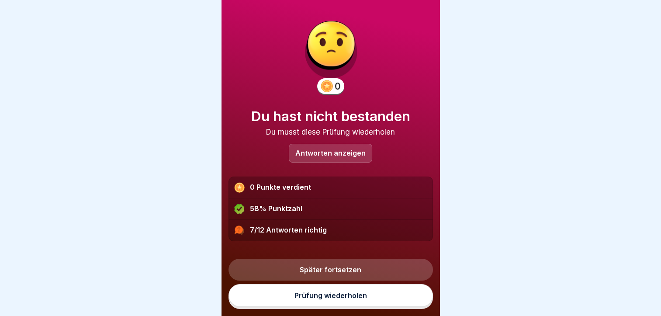
click at [335, 298] on link "Prüfung wiederholen" at bounding box center [331, 295] width 205 height 23
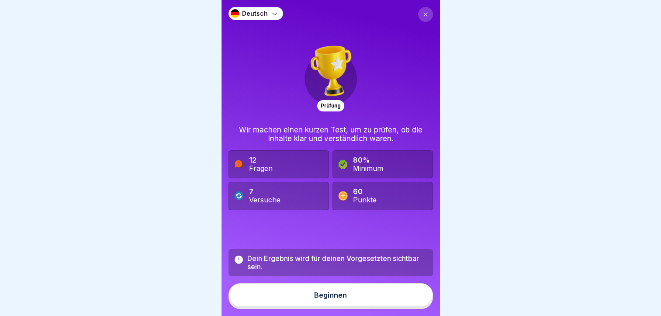
click at [335, 298] on button "Beginnen" at bounding box center [331, 295] width 205 height 24
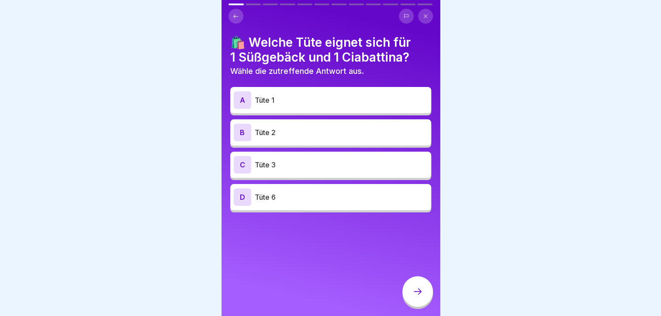
click at [365, 98] on p "Tüte 1" at bounding box center [341, 100] width 173 height 10
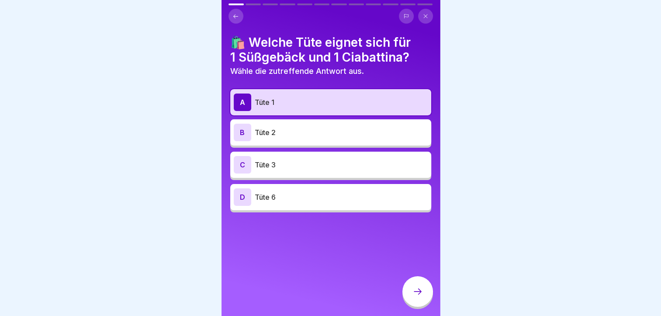
click at [423, 297] on icon at bounding box center [418, 291] width 10 height 10
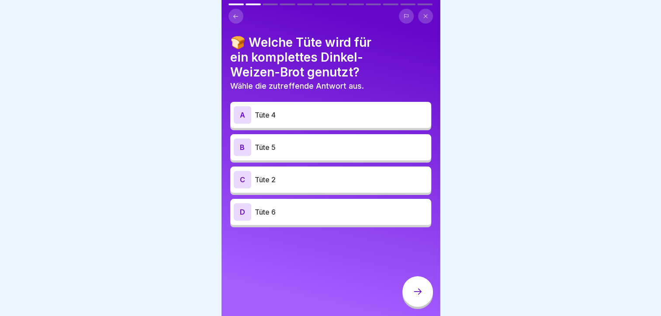
click at [290, 147] on p "Tüte 5" at bounding box center [341, 147] width 173 height 10
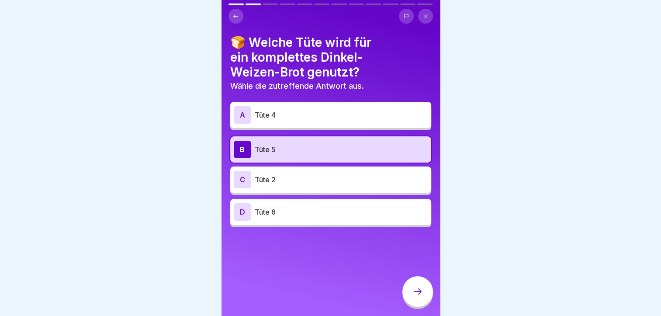
click at [422, 297] on icon at bounding box center [418, 291] width 10 height 10
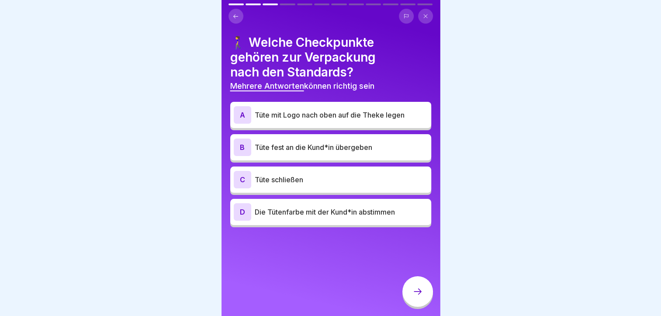
click at [316, 146] on p "Tüte fest an die Kund*in übergeben" at bounding box center [341, 147] width 173 height 10
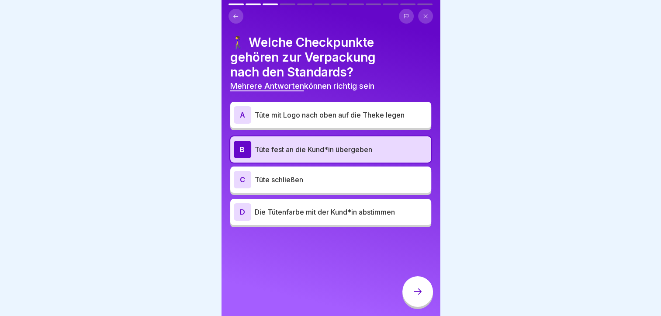
click at [316, 146] on p "Tüte fest an die Kund*in übergeben" at bounding box center [341, 149] width 173 height 10
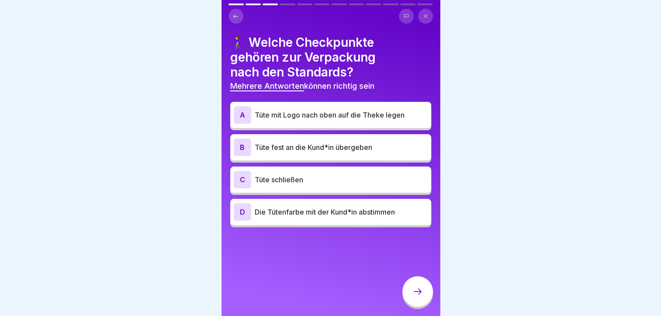
click at [316, 146] on p "Tüte fest an die Kund*in übergeben" at bounding box center [341, 147] width 173 height 10
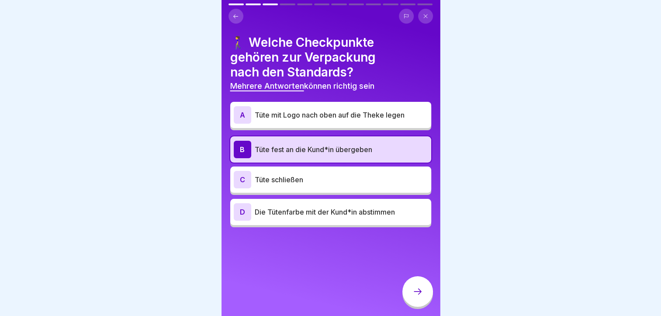
click at [310, 173] on div "C Tüte schließen" at bounding box center [331, 179] width 194 height 17
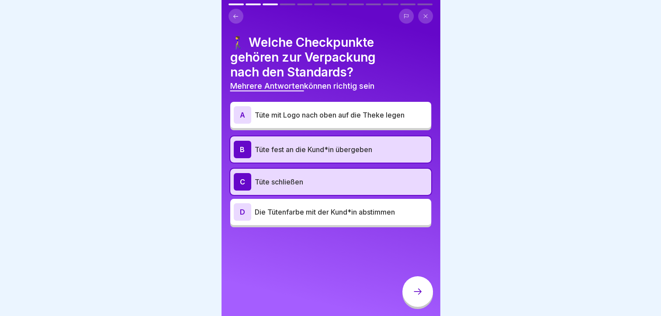
click at [411, 301] on div at bounding box center [417, 291] width 31 height 31
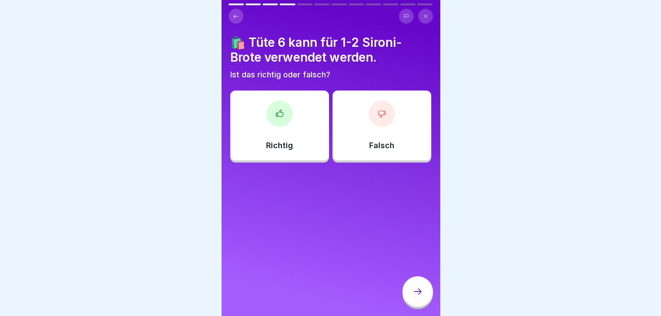
click at [378, 109] on icon at bounding box center [382, 113] width 9 height 9
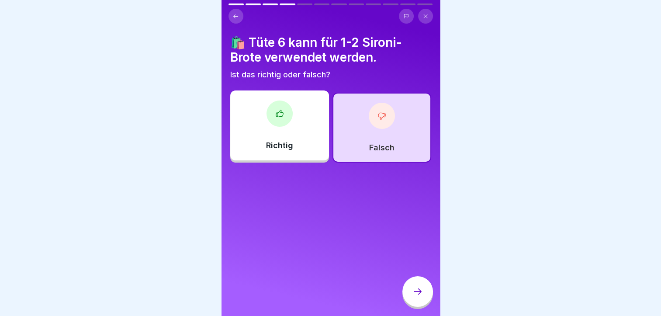
click at [411, 288] on div at bounding box center [417, 291] width 31 height 31
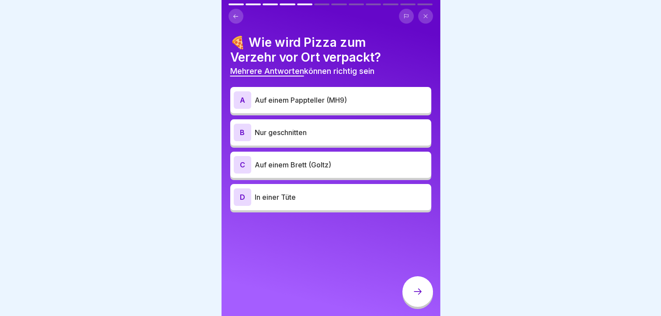
click at [409, 296] on div at bounding box center [417, 291] width 31 height 31
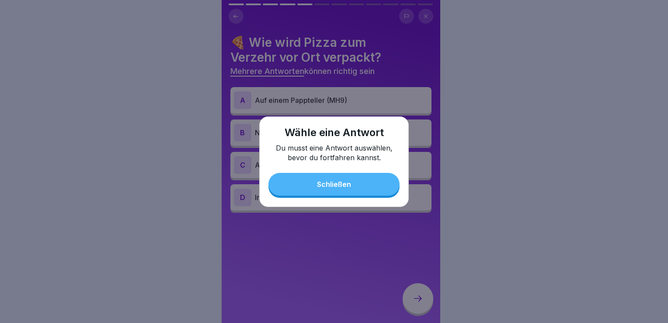
click at [329, 180] on div "Schließen" at bounding box center [334, 184] width 34 height 8
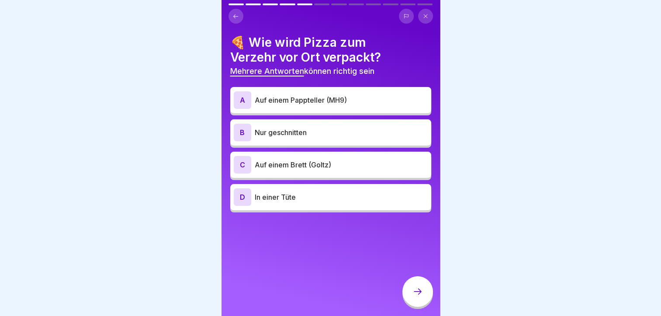
click at [304, 100] on p "Auf einem Pappteller (MH9)" at bounding box center [341, 100] width 173 height 10
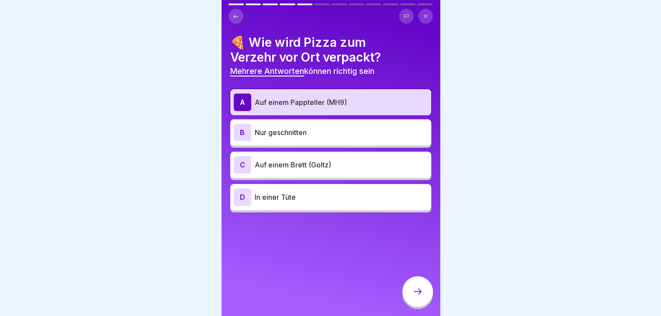
click at [302, 159] on div "C Auf einem Brett (Goltz)" at bounding box center [331, 164] width 194 height 17
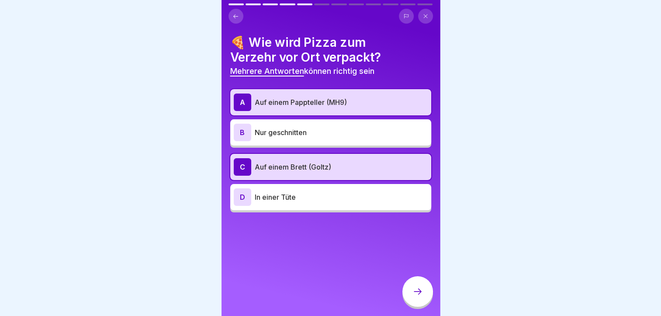
drag, startPoint x: 411, startPoint y: 289, endPoint x: 358, endPoint y: 202, distance: 102.0
click at [358, 202] on div "Deutsch Prüfung Wir machen einen kurzen Test, um zu prüfen, ob die Inhalte klar…" at bounding box center [331, 158] width 219 height 316
click at [321, 160] on div "C Auf einem Brett (Goltz)" at bounding box center [331, 166] width 194 height 17
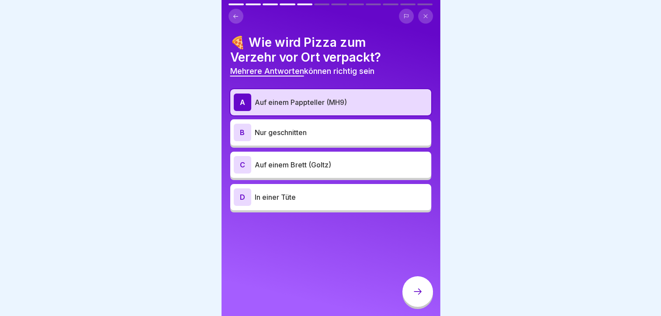
click at [337, 169] on p "Auf einem Brett (Goltz)" at bounding box center [341, 165] width 173 height 10
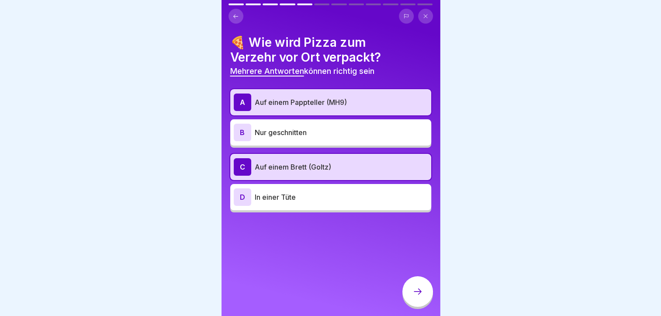
click at [416, 295] on icon at bounding box center [418, 291] width 10 height 10
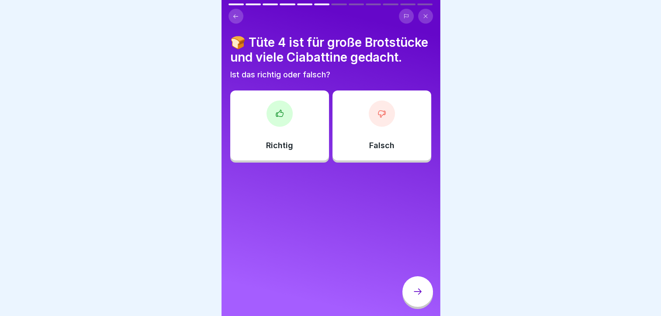
click at [284, 123] on div at bounding box center [280, 114] width 26 height 26
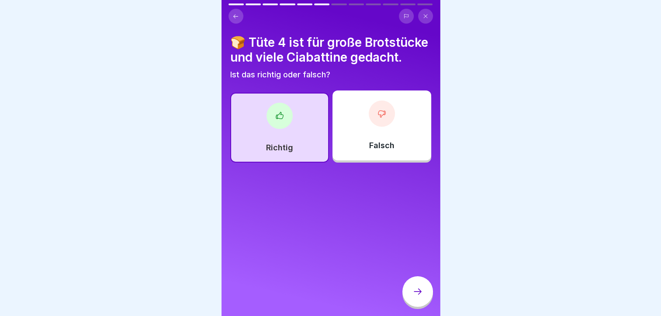
click at [423, 298] on div at bounding box center [417, 291] width 31 height 31
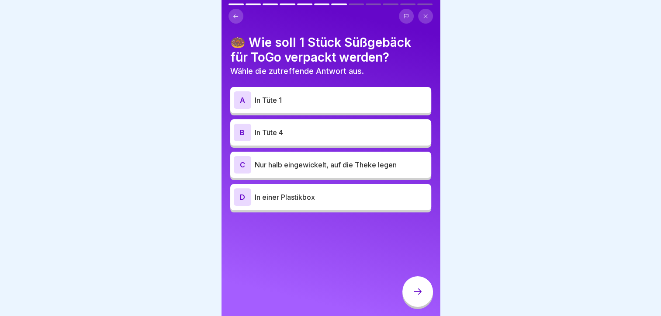
click at [295, 112] on div "A In Tüte 1" at bounding box center [330, 100] width 201 height 26
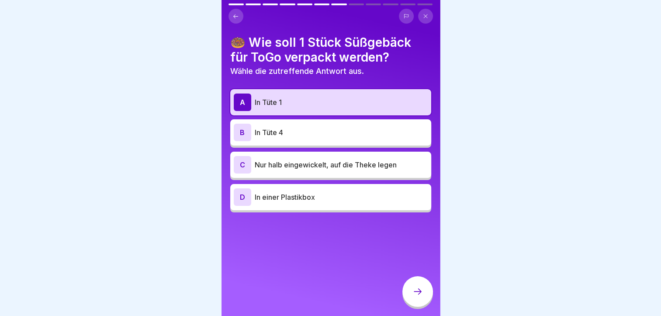
click at [416, 291] on div at bounding box center [417, 291] width 31 height 31
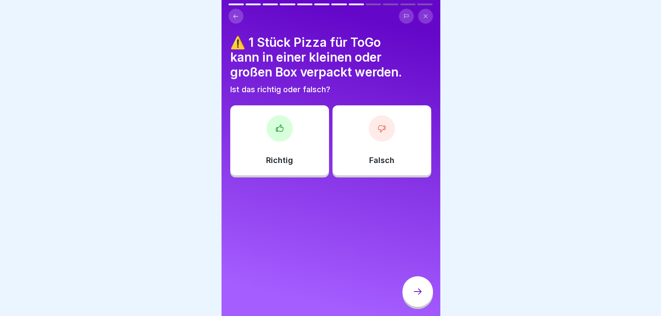
click at [369, 128] on div at bounding box center [382, 128] width 26 height 26
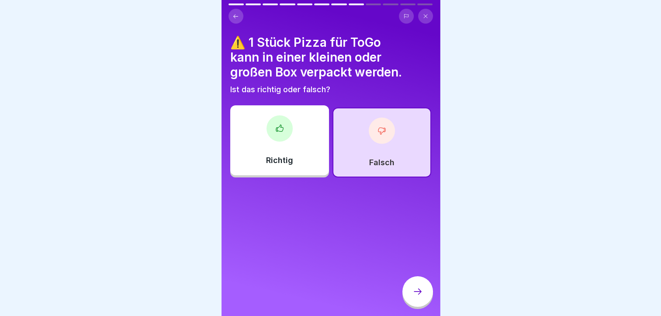
click at [415, 297] on icon at bounding box center [418, 291] width 10 height 10
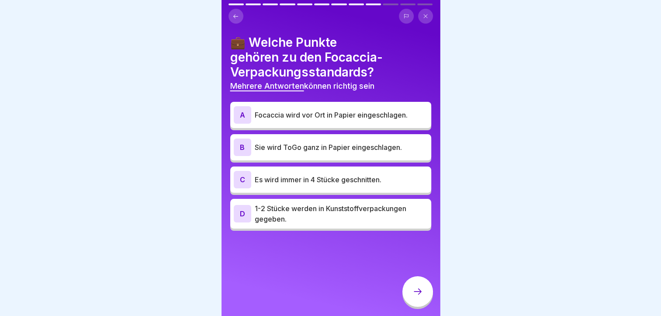
click at [340, 113] on p "Focaccia wird vor Ort in Papier eingeschlagen." at bounding box center [341, 115] width 173 height 10
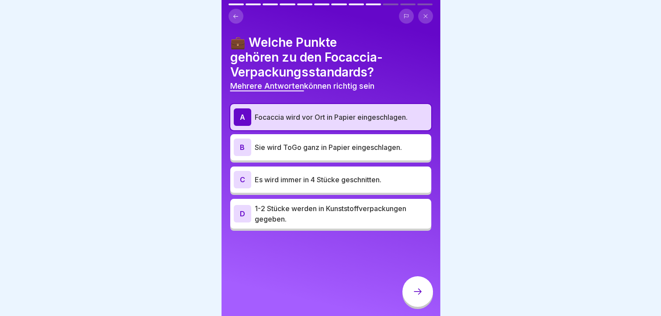
click at [339, 147] on p "Sie wird ToGo ganz in Papier eingeschlagen." at bounding box center [341, 147] width 173 height 10
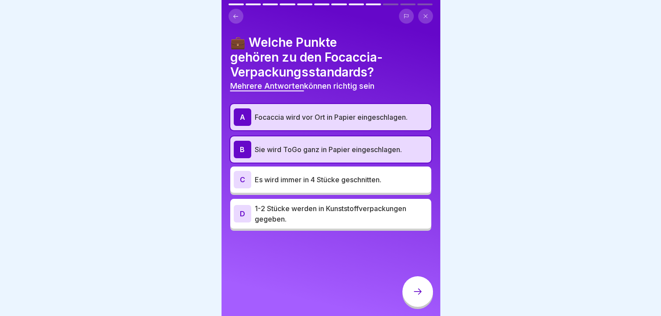
click at [424, 292] on div at bounding box center [417, 291] width 31 height 31
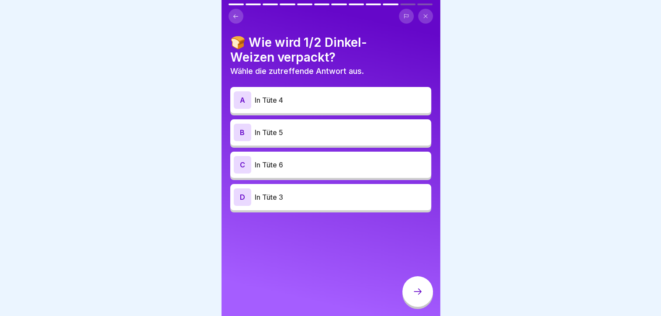
click at [304, 99] on p "In Tüte 4" at bounding box center [341, 100] width 173 height 10
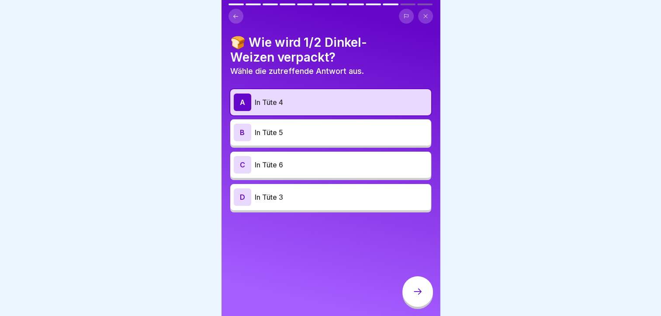
click at [419, 305] on div at bounding box center [417, 291] width 31 height 31
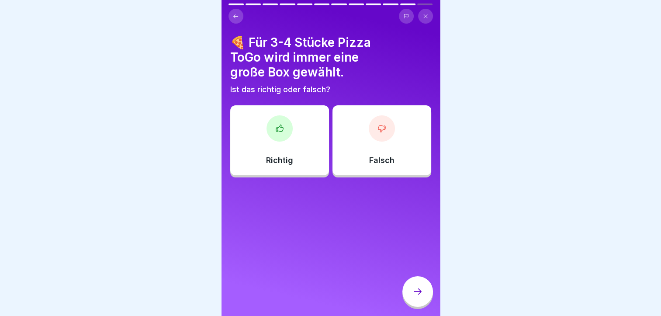
click at [277, 122] on div at bounding box center [280, 128] width 26 height 26
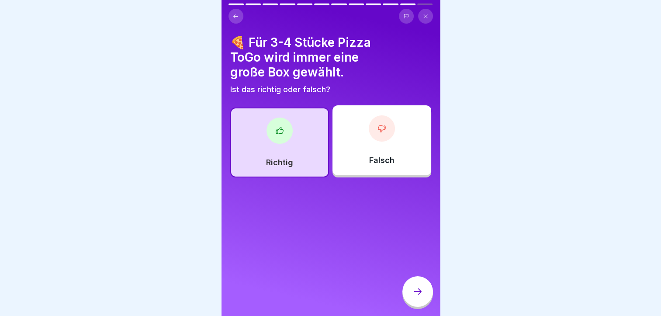
click at [406, 295] on div at bounding box center [417, 291] width 31 height 31
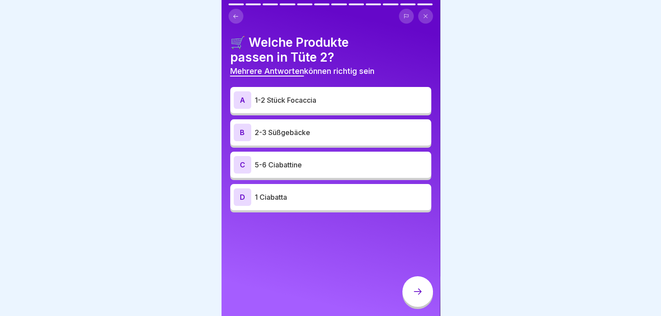
click at [326, 96] on p "1-2 Stück Focaccia" at bounding box center [341, 100] width 173 height 10
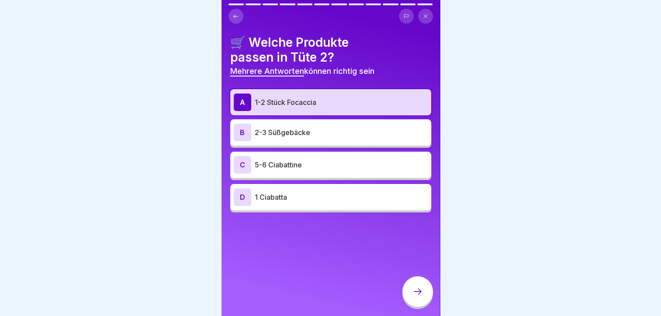
click at [344, 137] on p "2-3 Süßgebäcke" at bounding box center [341, 132] width 173 height 10
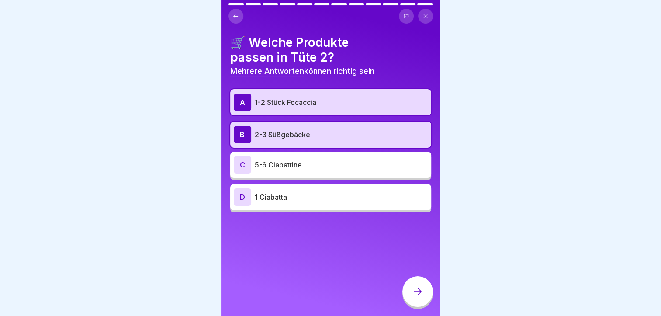
click at [417, 297] on icon at bounding box center [418, 291] width 10 height 10
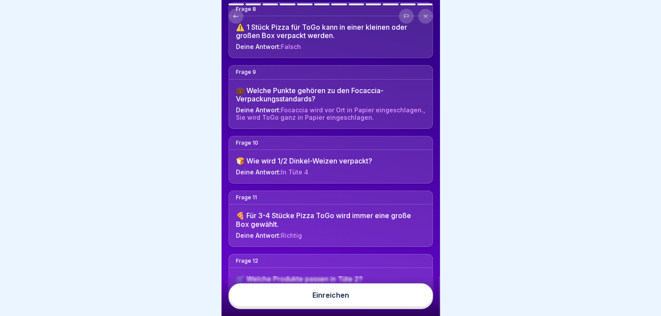
scroll to position [549, 0]
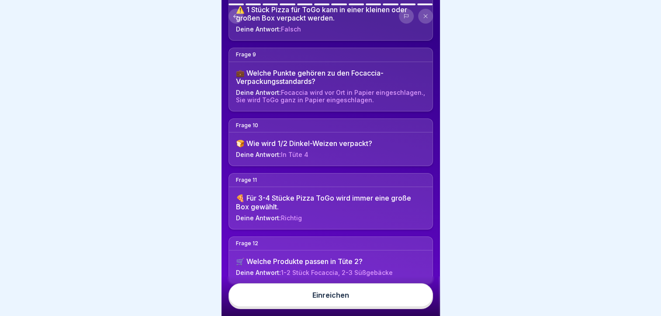
click at [382, 302] on button "Einreichen" at bounding box center [331, 295] width 205 height 24
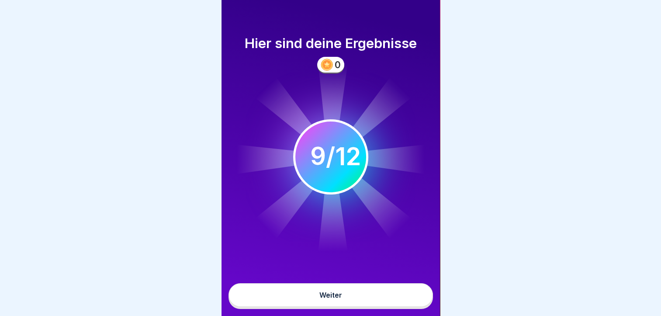
click at [337, 296] on button "Weiter" at bounding box center [331, 295] width 205 height 24
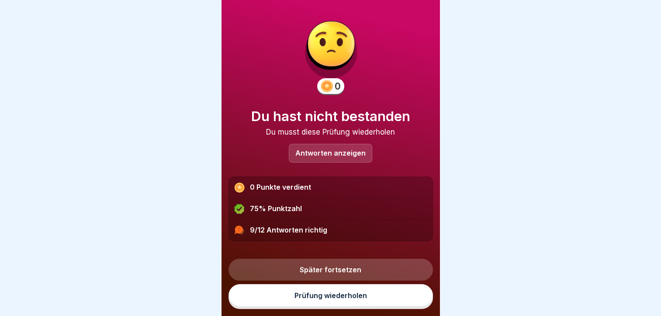
click at [323, 153] on p "Antworten anzeigen" at bounding box center [330, 152] width 70 height 7
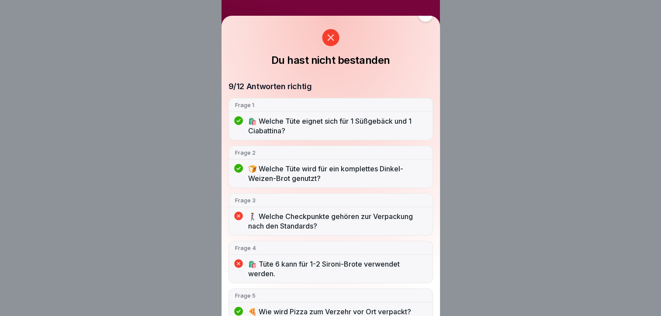
scroll to position [0, 0]
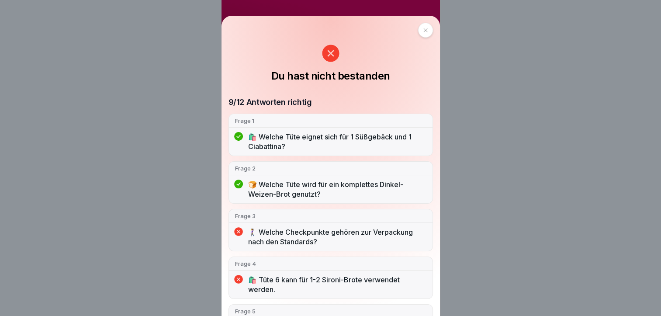
click at [240, 233] on icon at bounding box center [238, 231] width 9 height 9
click at [305, 249] on div "🚶‍♀️ Welche Checkpunkte gehören zur Verpackung nach den Standards?" at bounding box center [331, 239] width 204 height 24
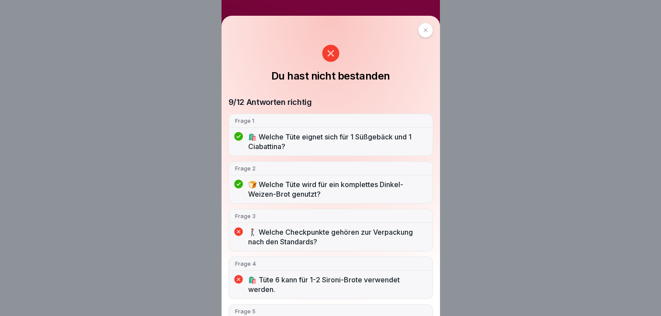
click at [305, 249] on div "🚶‍♀️ Welche Checkpunkte gehören zur Verpackung nach den Standards?" at bounding box center [331, 239] width 204 height 24
click at [353, 132] on p "🛍️ Welche Tüte eignet sich für 1 Süßgebäck und 1 Ciabattina?" at bounding box center [337, 141] width 178 height 19
click at [356, 139] on p "🛍️ Welche Tüte eignet sich für 1 Süßgebäck und 1 Ciabattina?" at bounding box center [337, 141] width 178 height 19
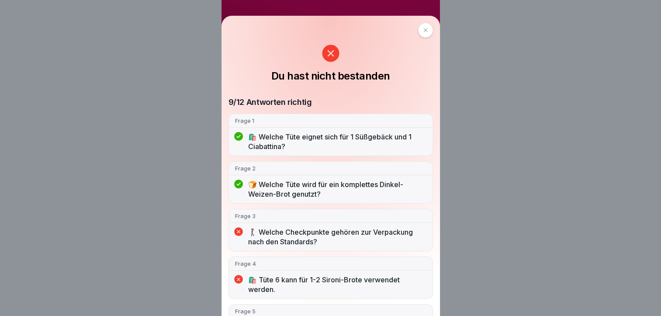
click at [354, 137] on p "🛍️ Welche Tüte eignet sich für 1 Süßgebäck und 1 Ciabattina?" at bounding box center [337, 141] width 178 height 19
click at [422, 35] on div at bounding box center [425, 30] width 15 height 15
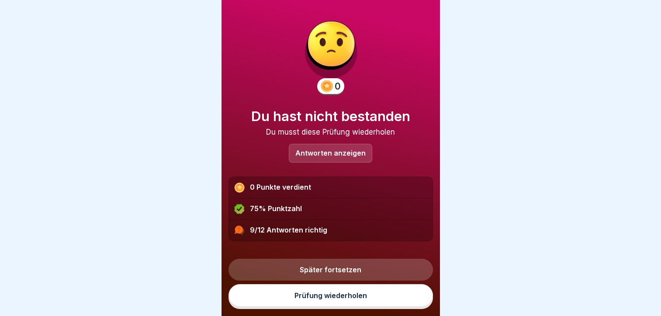
click at [322, 153] on div "Antworten anzeigen" at bounding box center [330, 153] width 83 height 19
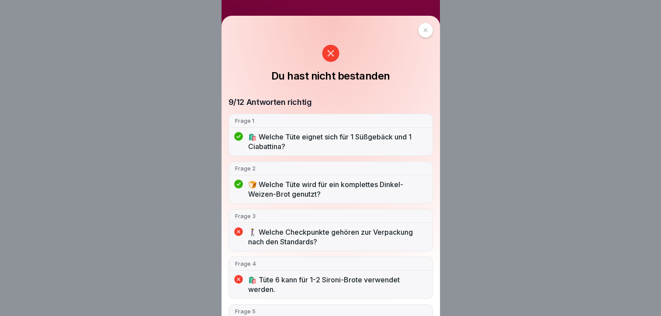
click at [423, 29] on icon at bounding box center [425, 30] width 5 height 5
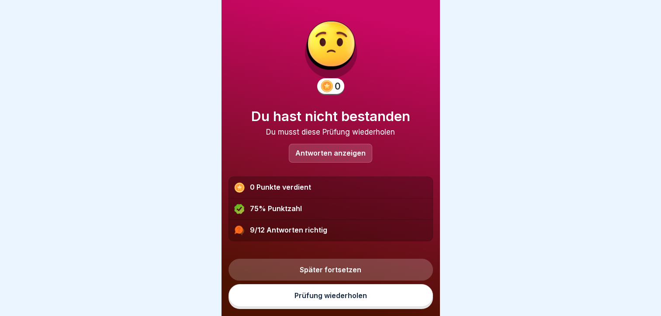
click at [320, 269] on link "Später fortsetzen" at bounding box center [331, 270] width 205 height 22
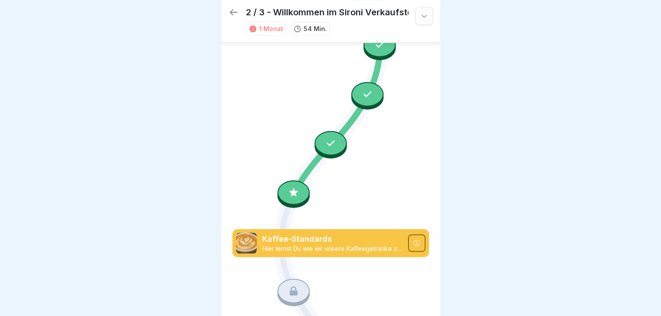
scroll to position [514, 0]
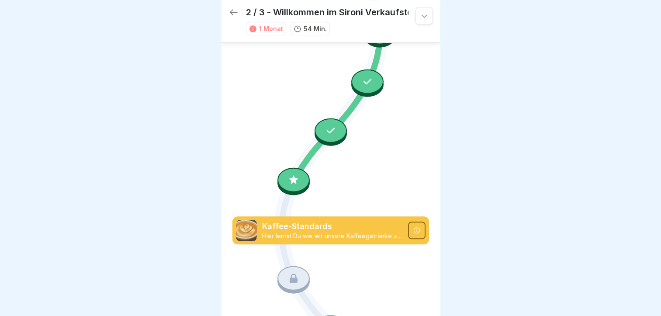
click at [325, 232] on p "Hier lernst Du wie wir unsere Kaffeegetränke zubereiten" at bounding box center [332, 236] width 141 height 8
click at [239, 220] on img at bounding box center [246, 230] width 21 height 21
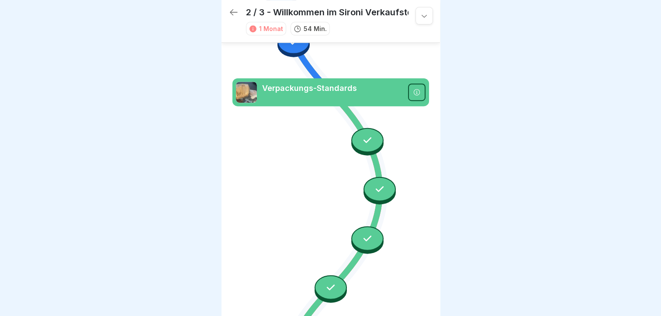
scroll to position [360, 0]
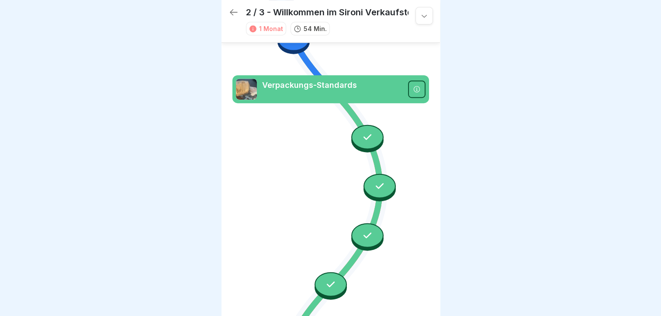
click at [413, 86] on icon at bounding box center [416, 89] width 6 height 6
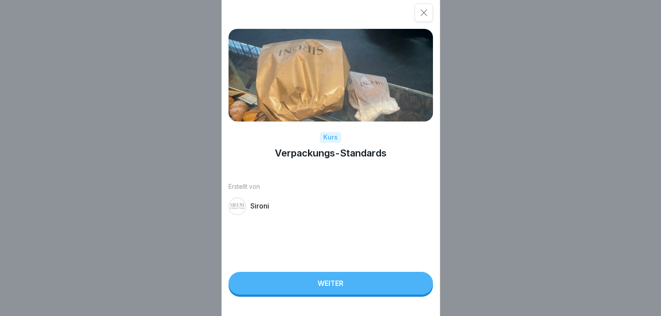
click at [356, 295] on button "Weiter" at bounding box center [331, 283] width 205 height 23
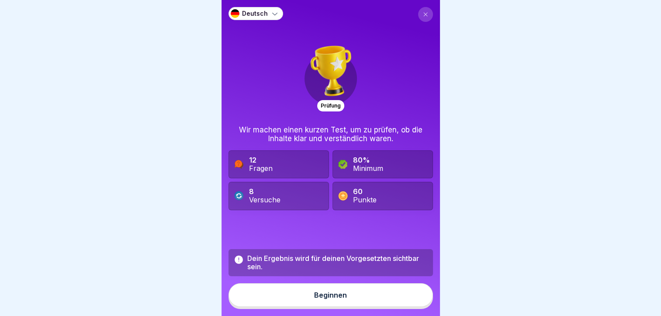
click at [423, 12] on icon at bounding box center [425, 14] width 5 height 5
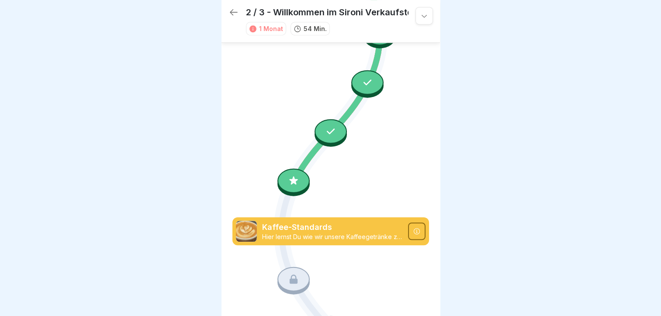
scroll to position [514, 0]
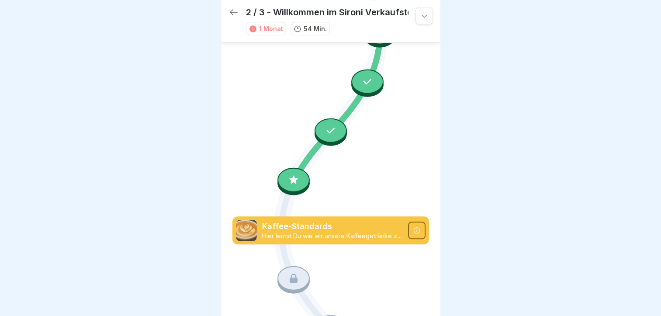
click at [394, 115] on icon at bounding box center [330, 156] width 197 height 1229
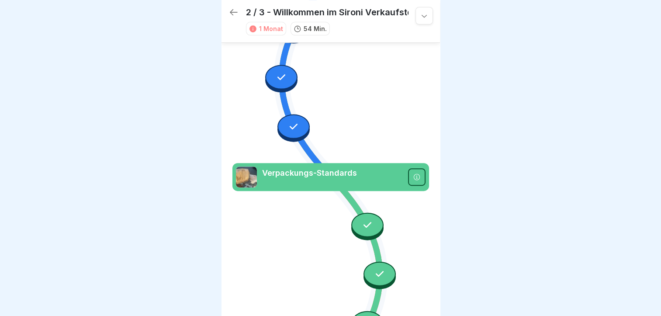
scroll to position [269, 0]
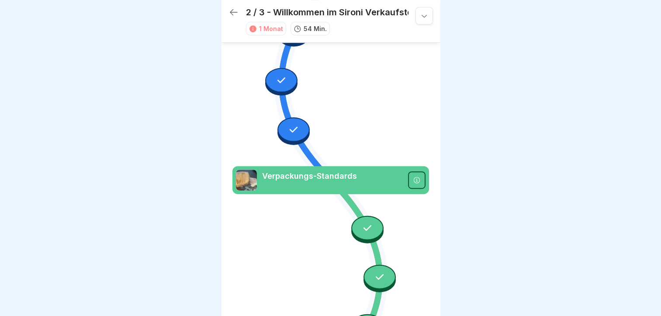
click at [360, 218] on div at bounding box center [367, 227] width 32 height 24
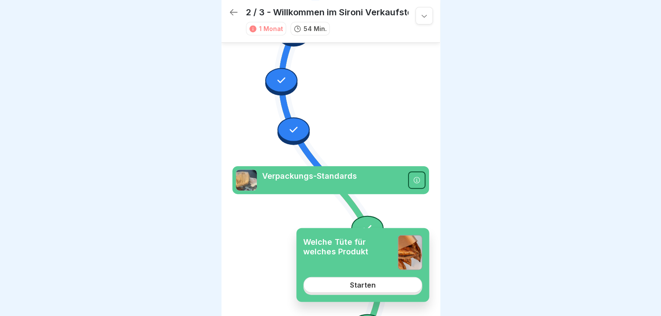
click at [343, 249] on p "Welche Tüte für welches Produkt" at bounding box center [346, 246] width 87 height 19
click at [368, 291] on link "Starten" at bounding box center [362, 285] width 119 height 16
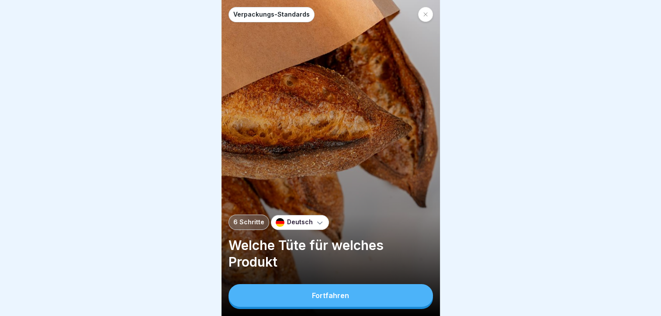
click at [316, 225] on icon at bounding box center [320, 222] width 9 height 9
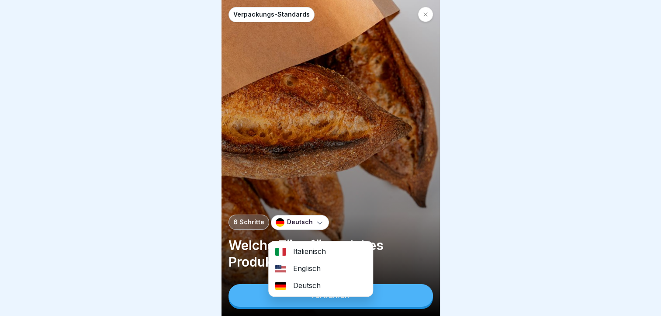
click at [314, 247] on div "Italienisch" at bounding box center [321, 251] width 104 height 17
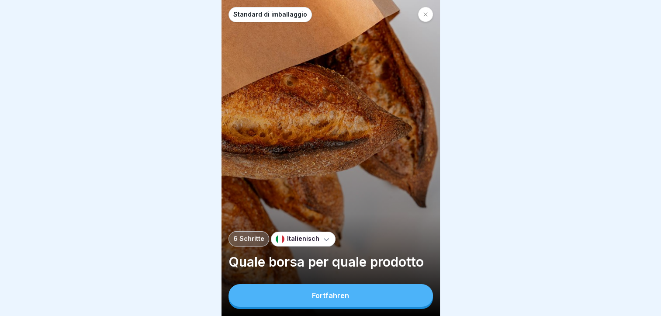
click at [329, 295] on button "Fortfahren" at bounding box center [331, 295] width 205 height 23
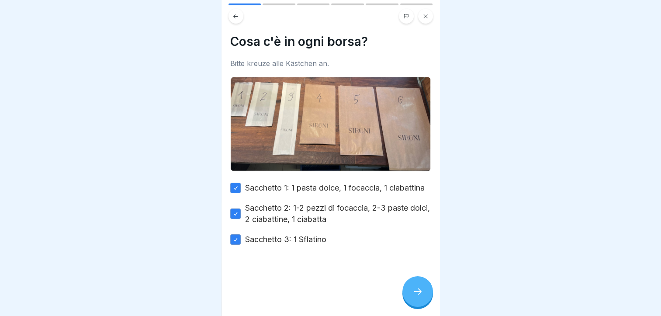
click at [416, 307] on div at bounding box center [417, 291] width 31 height 31
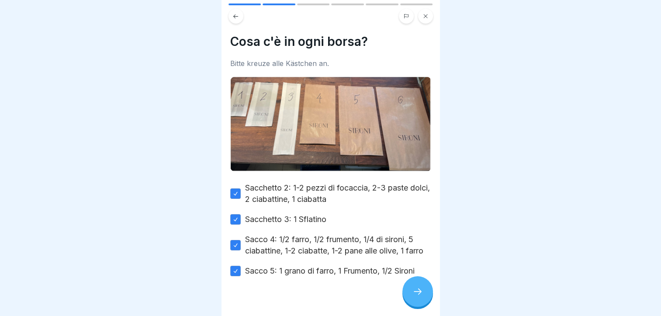
click at [413, 289] on div at bounding box center [417, 291] width 31 height 31
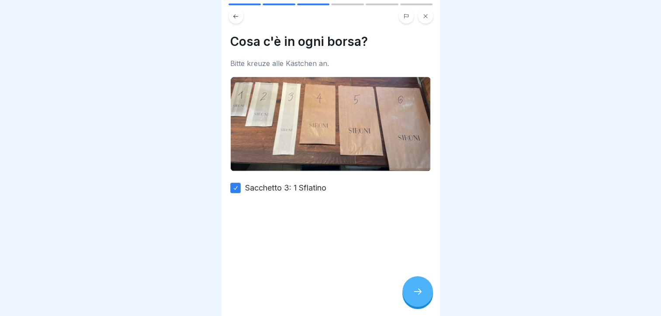
click at [413, 289] on div at bounding box center [417, 291] width 31 height 31
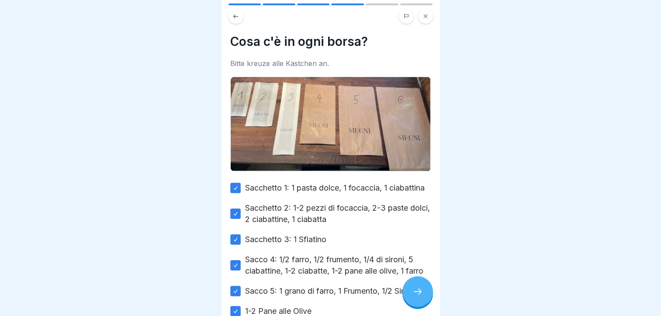
click at [418, 290] on div at bounding box center [417, 291] width 31 height 31
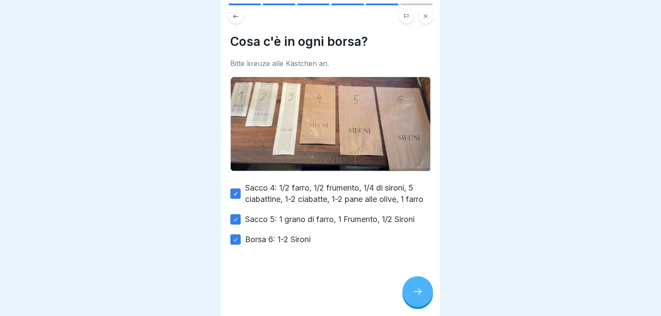
click at [418, 290] on div at bounding box center [417, 291] width 31 height 31
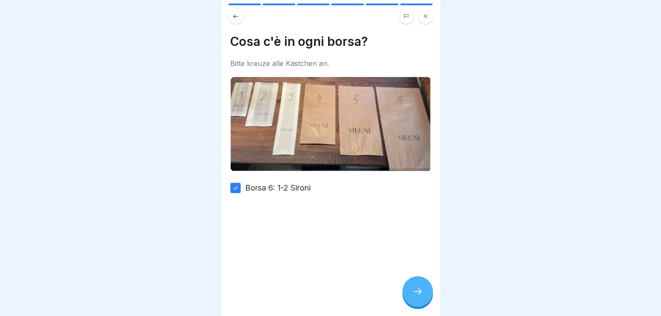
click at [418, 290] on div at bounding box center [417, 291] width 31 height 31
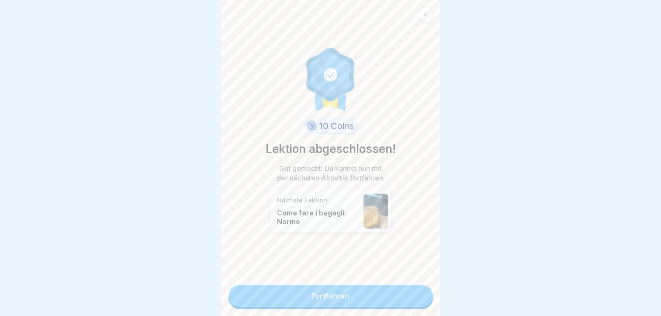
click at [399, 292] on link "Fortfahren" at bounding box center [331, 296] width 205 height 22
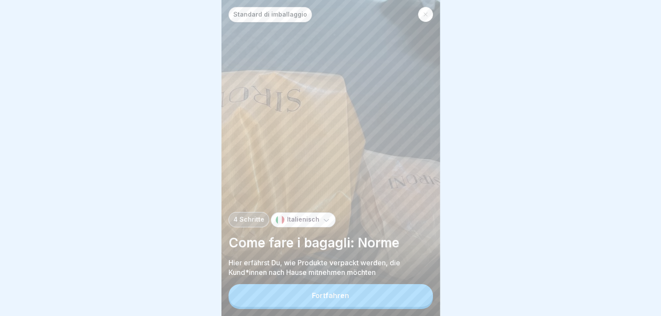
click at [366, 292] on button "Fortfahren" at bounding box center [331, 295] width 205 height 23
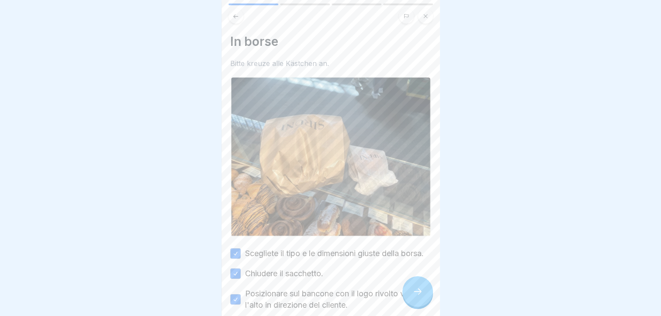
drag, startPoint x: 259, startPoint y: 248, endPoint x: 448, endPoint y: 238, distance: 189.1
click at [431, 237] on div "In borse Bitte kreuze alle Kästchen an. Scegliete il tipo e le dimensioni giust…" at bounding box center [331, 158] width 219 height 316
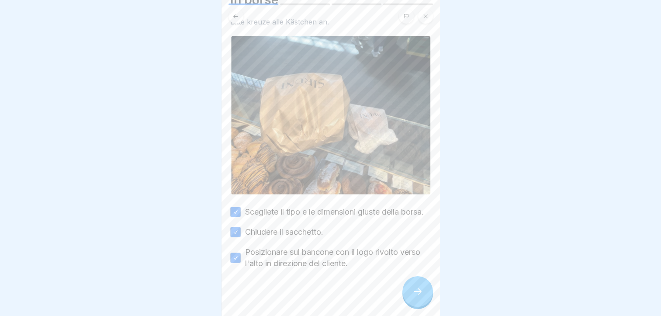
scroll to position [53, 0]
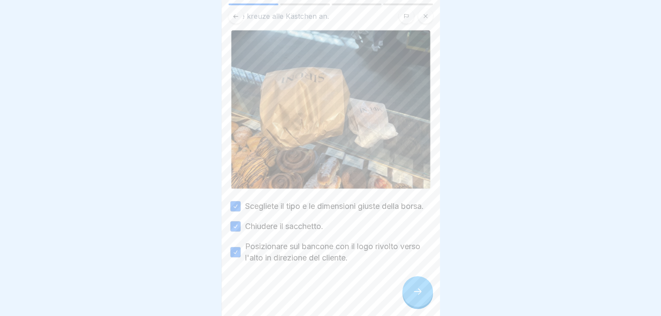
click at [291, 201] on label "Scegliete il tipo e le dimensioni giuste della borsa." at bounding box center [334, 206] width 179 height 11
click at [241, 201] on button "Scegliete il tipo e le dimensioni giuste della borsa." at bounding box center [235, 206] width 10 height 10
click at [275, 201] on label "Scegliete il tipo e le dimensioni giuste della borsa." at bounding box center [334, 206] width 179 height 11
click at [241, 201] on button "Scegliete il tipo e le dimensioni giuste della borsa." at bounding box center [235, 206] width 10 height 10
click at [421, 302] on div at bounding box center [417, 291] width 31 height 31
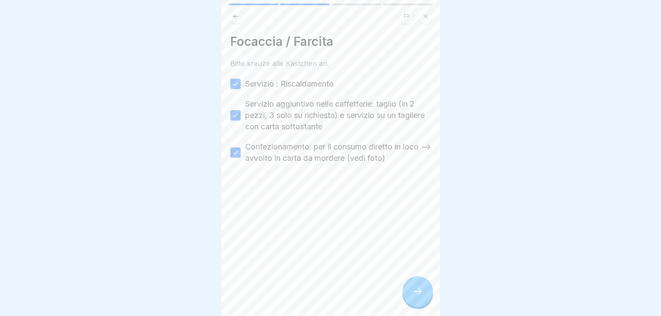
click at [413, 290] on icon at bounding box center [418, 291] width 10 height 10
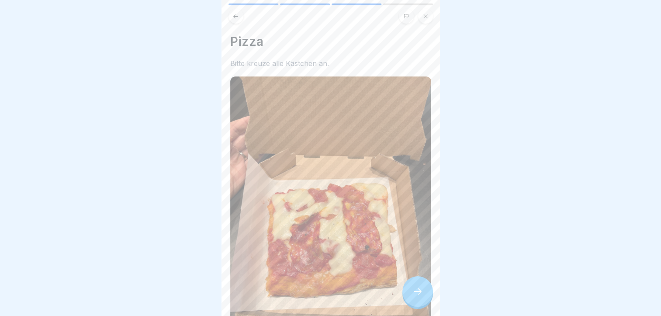
click at [413, 290] on div at bounding box center [417, 291] width 31 height 31
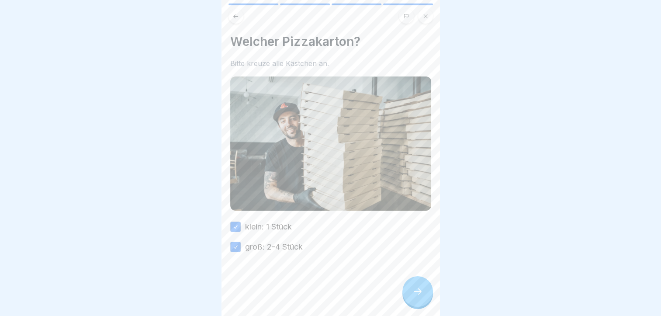
click at [413, 290] on div at bounding box center [417, 291] width 31 height 31
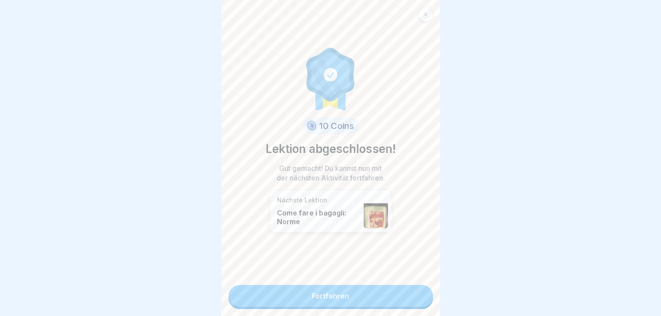
click at [266, 288] on link "Fortfahren" at bounding box center [331, 296] width 205 height 22
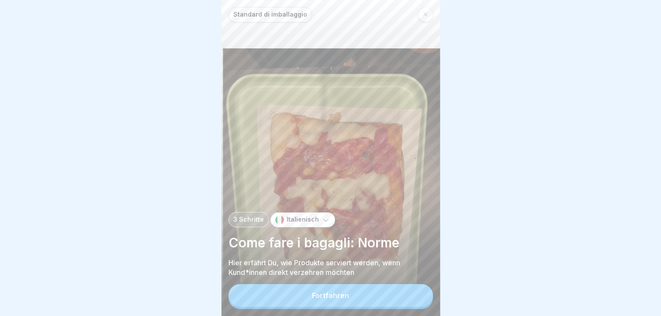
click at [266, 288] on div "Fortfahren" at bounding box center [331, 296] width 205 height 25
click at [276, 295] on button "Fortfahren" at bounding box center [331, 295] width 205 height 23
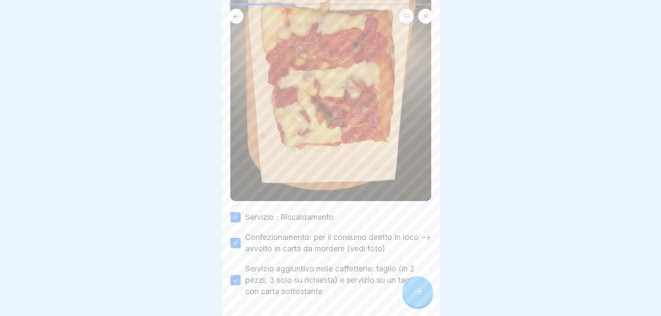
scroll to position [149, 0]
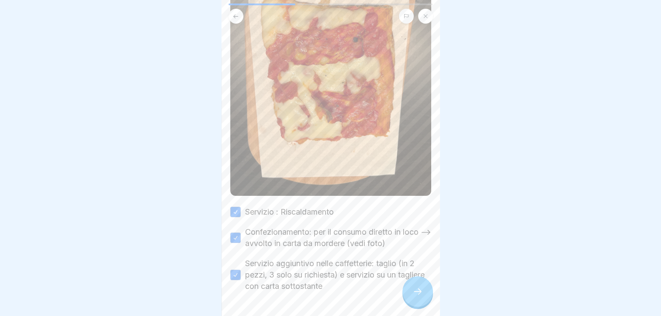
click at [420, 297] on icon at bounding box center [418, 291] width 10 height 10
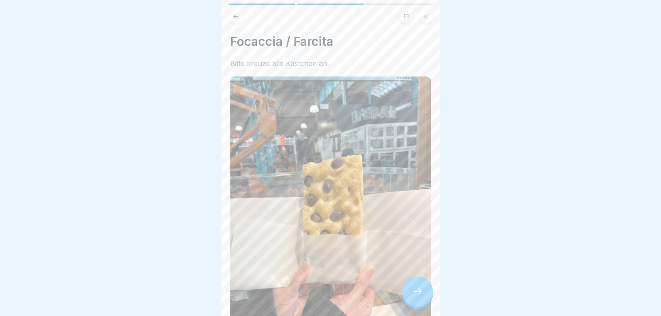
click at [420, 297] on icon at bounding box center [418, 291] width 10 height 10
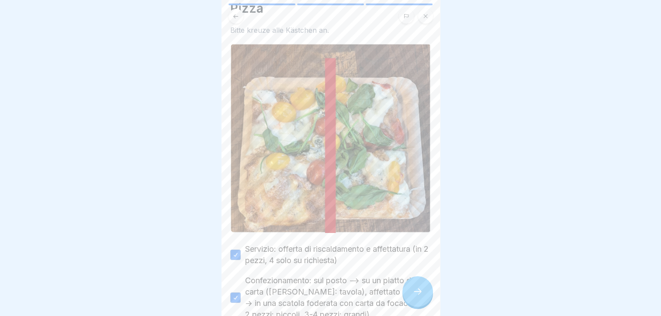
scroll to position [104, 0]
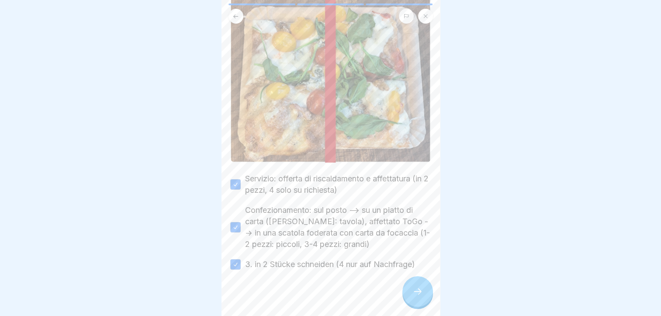
click at [418, 294] on icon at bounding box center [418, 291] width 10 height 10
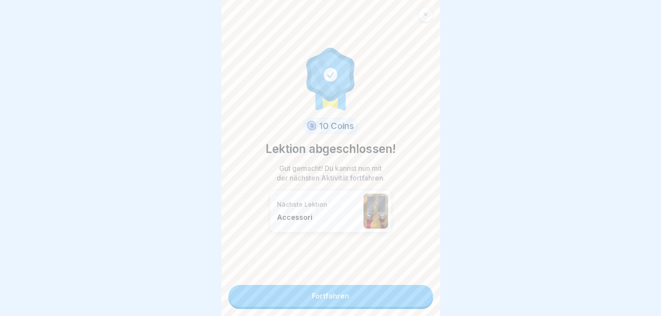
click at [402, 295] on link "Fortfahren" at bounding box center [331, 296] width 205 height 22
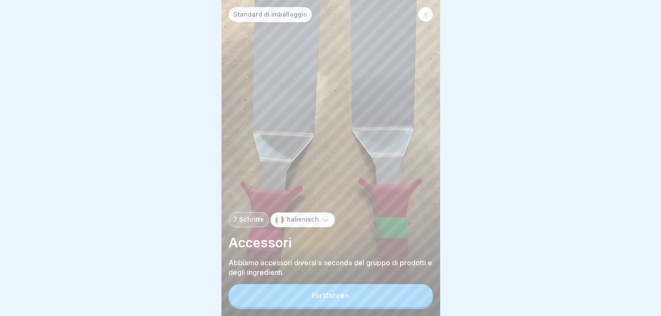
click at [386, 296] on button "Fortfahren" at bounding box center [331, 295] width 205 height 23
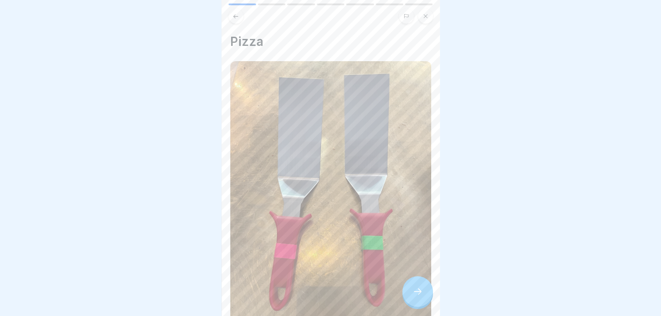
click at [386, 296] on img at bounding box center [330, 195] width 201 height 268
click at [432, 296] on div at bounding box center [417, 291] width 31 height 31
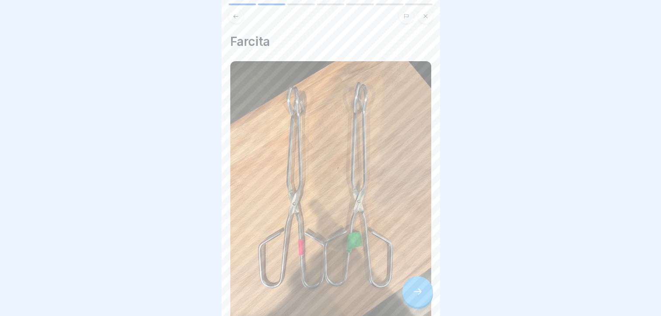
click at [427, 296] on div at bounding box center [417, 291] width 31 height 31
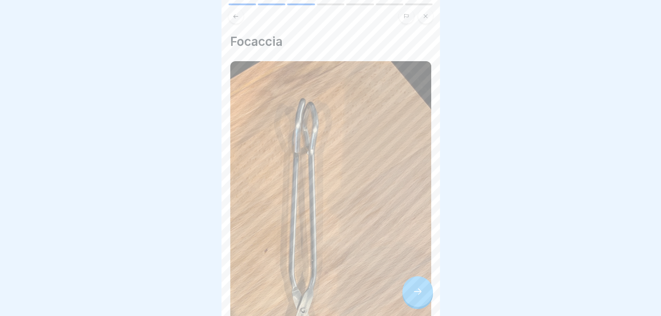
click at [425, 297] on div at bounding box center [417, 291] width 31 height 31
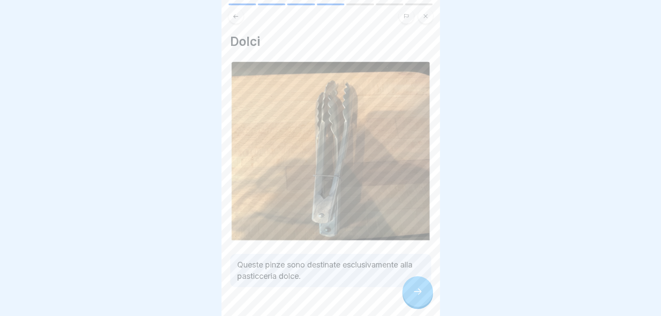
click at [425, 297] on div at bounding box center [417, 291] width 31 height 31
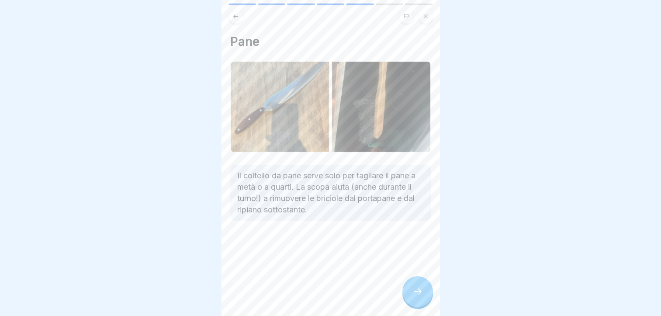
click at [425, 297] on div at bounding box center [417, 291] width 31 height 31
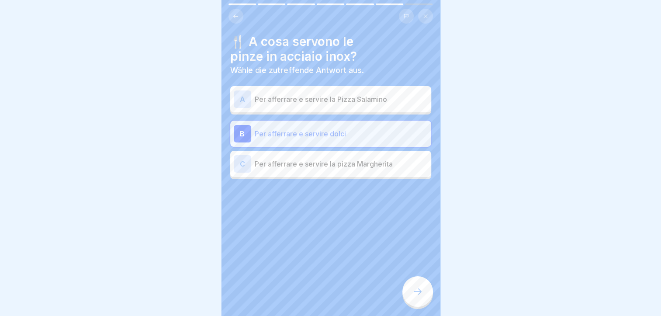
click at [425, 297] on div at bounding box center [417, 291] width 31 height 31
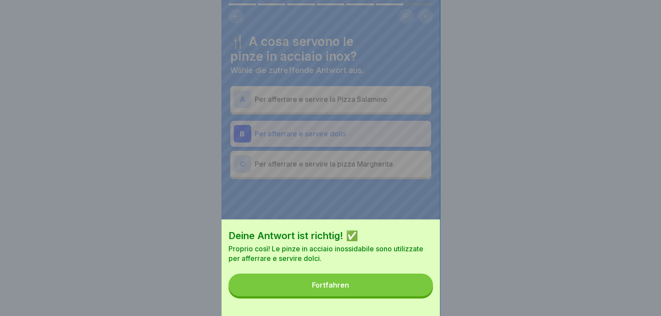
click at [372, 296] on button "Fortfahren" at bounding box center [331, 285] width 205 height 23
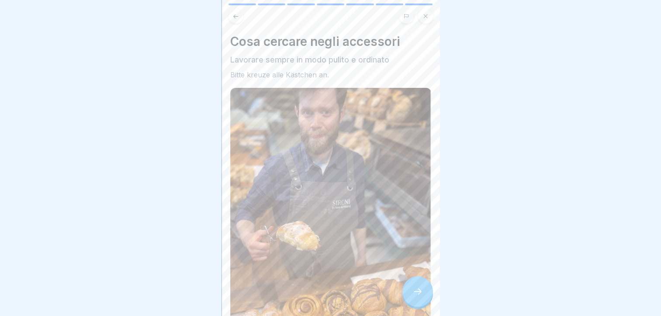
click at [424, 14] on icon at bounding box center [425, 16] width 5 height 5
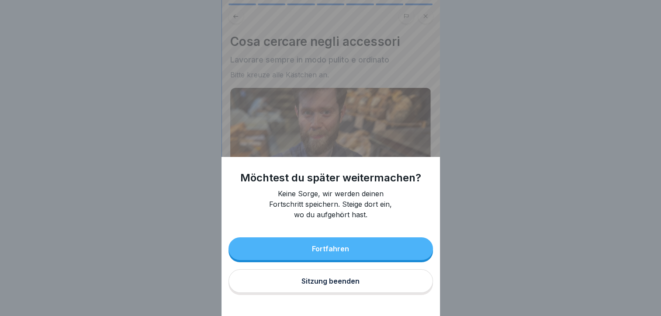
click at [377, 286] on button "Sitzung beenden" at bounding box center [331, 281] width 205 height 24
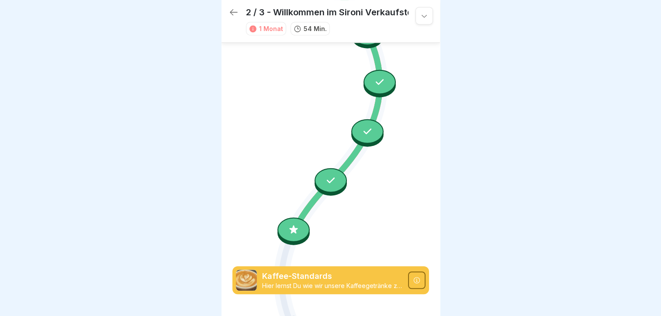
scroll to position [514, 0]
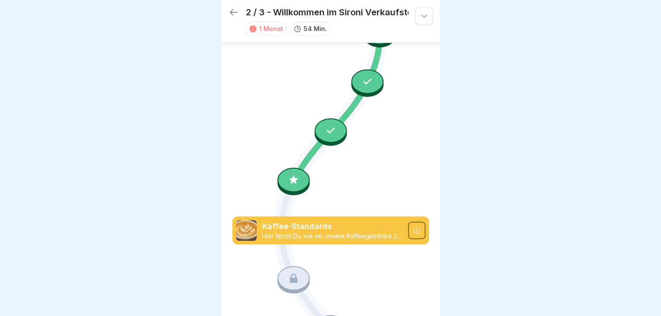
click at [288, 174] on icon at bounding box center [293, 179] width 11 height 11
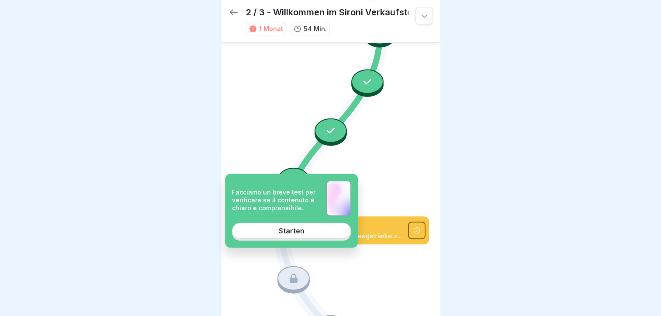
click at [300, 226] on link "Starten" at bounding box center [291, 231] width 119 height 16
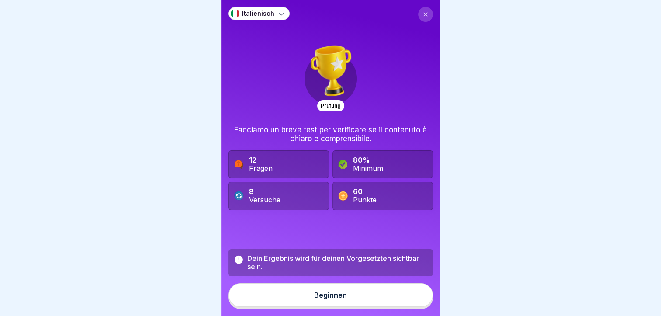
click at [341, 296] on div "Beginnen" at bounding box center [330, 295] width 33 height 8
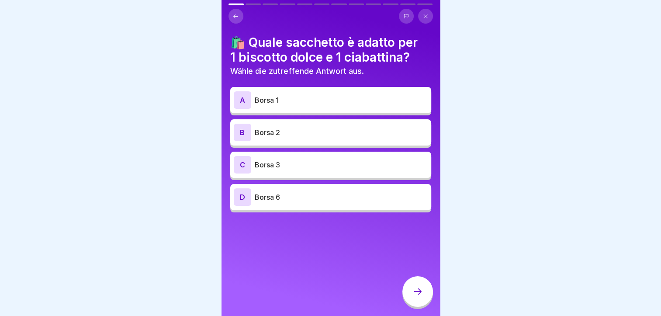
click at [299, 106] on div "A Borsa 1" at bounding box center [330, 100] width 201 height 26
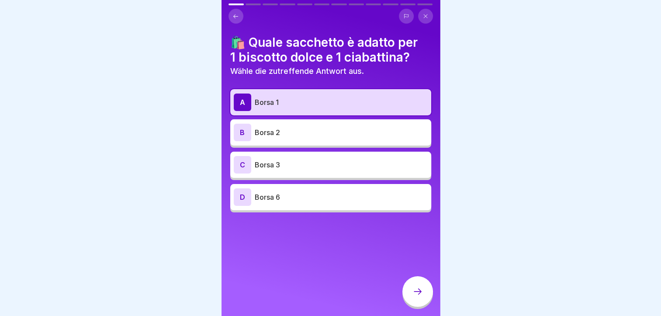
click at [409, 294] on div at bounding box center [417, 291] width 31 height 31
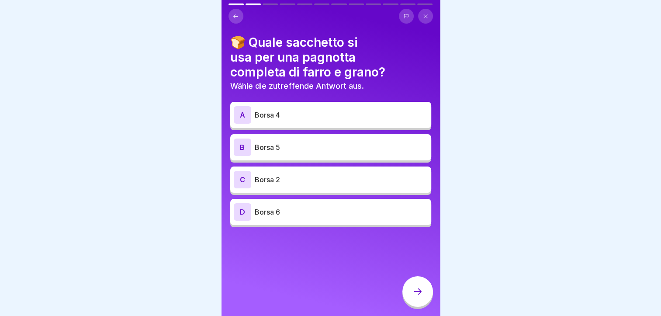
click at [322, 144] on p "Borsa 5" at bounding box center [341, 147] width 173 height 10
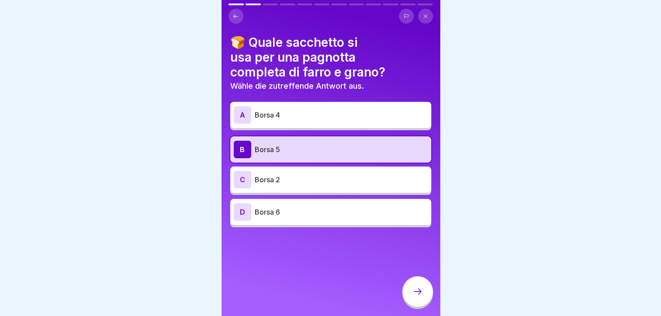
click at [421, 297] on icon at bounding box center [418, 291] width 10 height 10
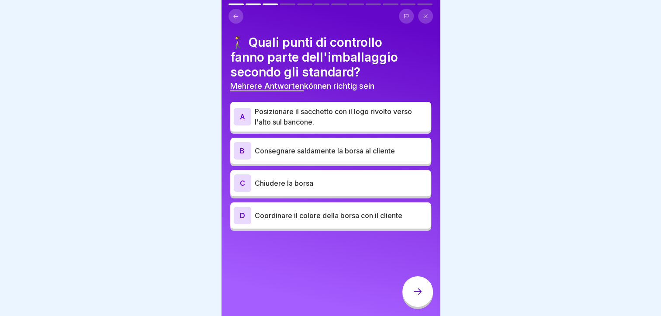
click at [344, 109] on p "Posizionare il sacchetto con il logo rivolto verso l'alto sul bancone." at bounding box center [341, 116] width 173 height 21
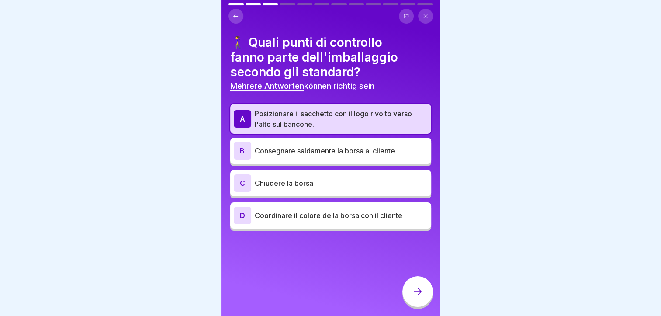
click at [355, 146] on p "Consegnare saldamente la borsa al cliente" at bounding box center [341, 151] width 173 height 10
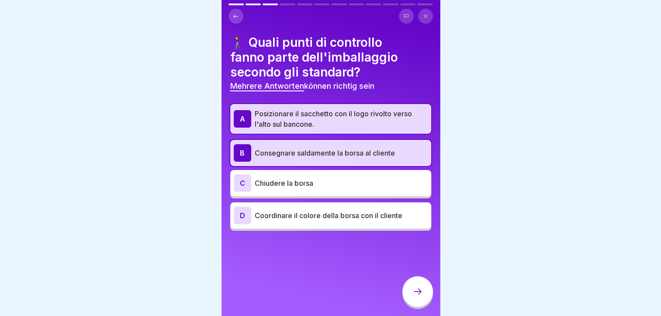
click at [347, 185] on div "C Chiudere la borsa" at bounding box center [331, 182] width 194 height 17
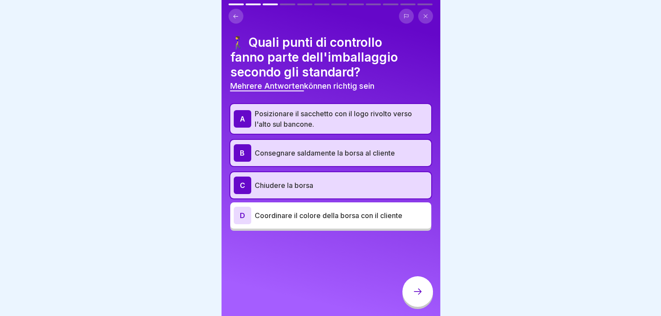
click at [411, 294] on div at bounding box center [417, 291] width 31 height 31
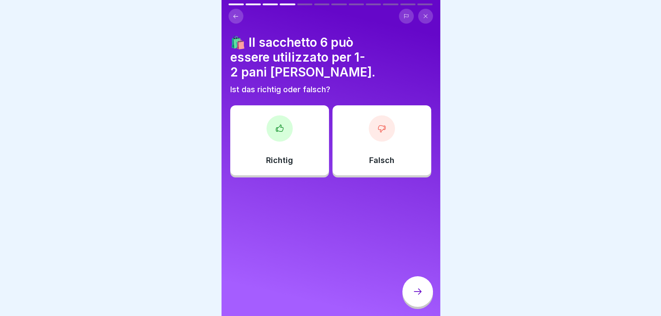
click at [378, 124] on icon at bounding box center [382, 128] width 9 height 9
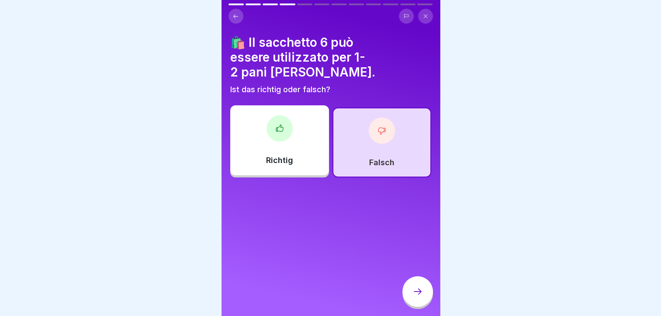
click at [417, 288] on div at bounding box center [417, 291] width 31 height 31
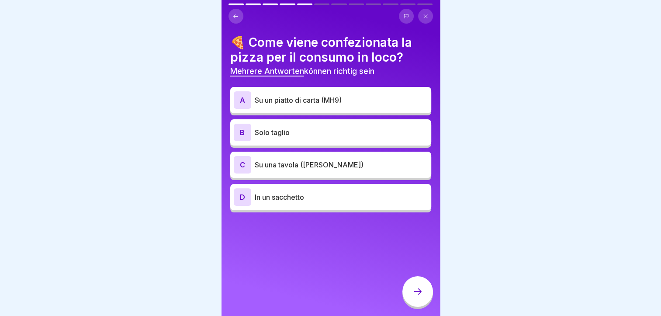
click at [372, 96] on p "Su un piatto di carta (MH9)" at bounding box center [341, 100] width 173 height 10
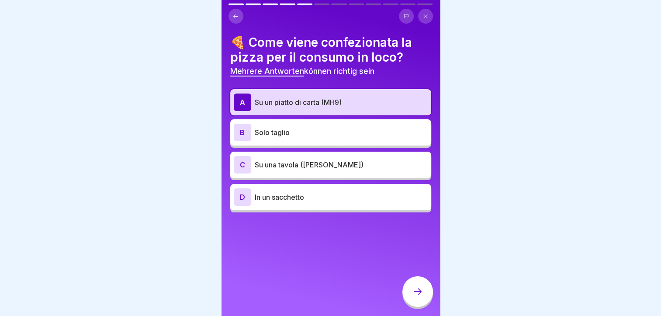
click at [354, 165] on p "Su una tavola ([PERSON_NAME])" at bounding box center [341, 165] width 173 height 10
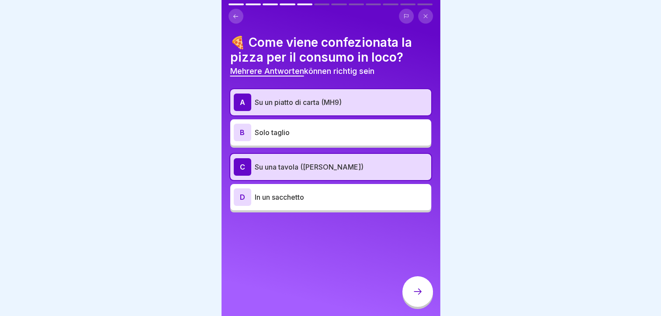
click at [421, 296] on icon at bounding box center [418, 291] width 10 height 10
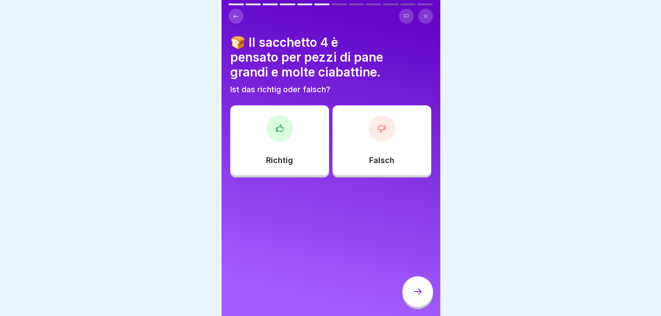
click at [291, 125] on div "Richtig" at bounding box center [279, 140] width 99 height 70
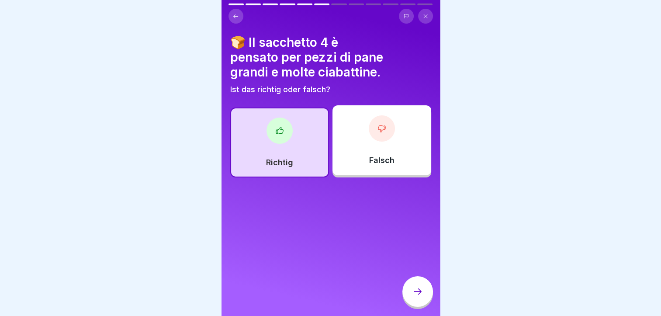
click at [414, 294] on icon at bounding box center [418, 291] width 10 height 10
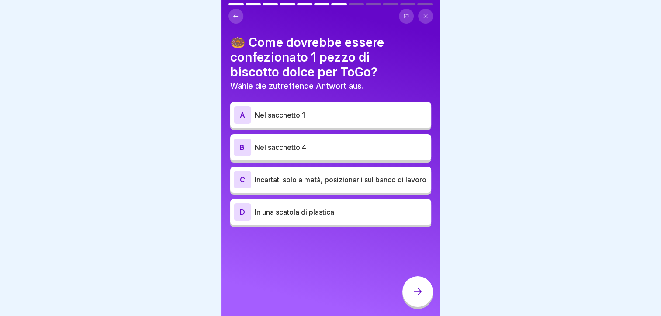
click at [301, 119] on div "A Nel sacchetto 1" at bounding box center [331, 114] width 194 height 17
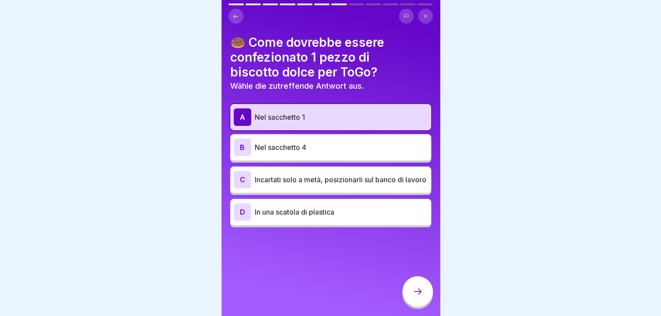
click at [418, 287] on div at bounding box center [417, 291] width 31 height 31
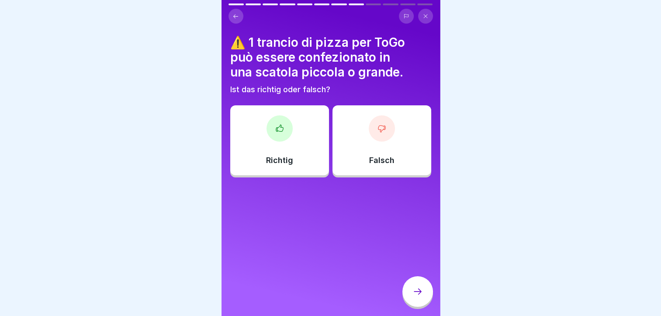
click at [379, 128] on icon at bounding box center [382, 128] width 9 height 9
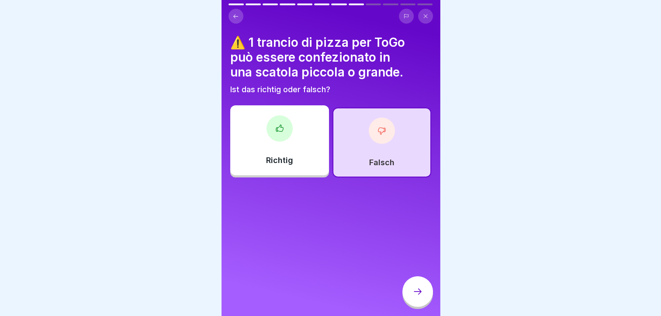
click at [417, 297] on icon at bounding box center [418, 291] width 10 height 10
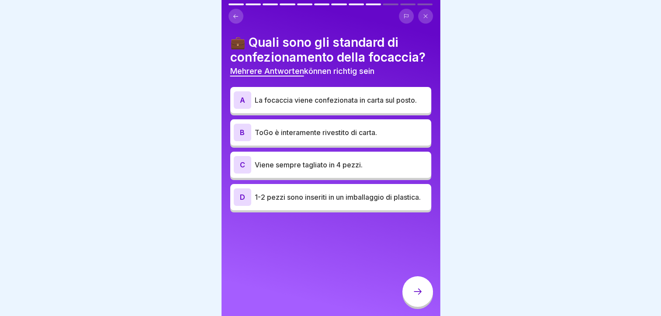
click at [303, 105] on p "La focaccia viene confezionata in carta sul posto." at bounding box center [341, 100] width 173 height 10
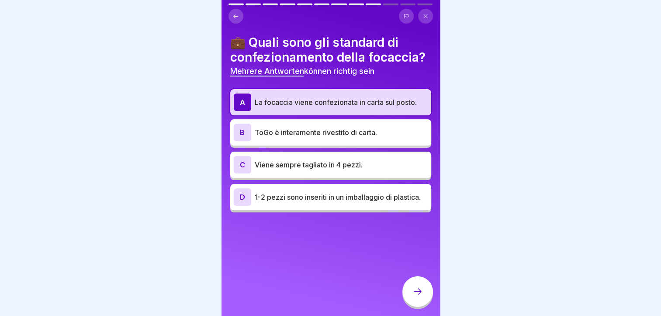
click at [320, 138] on p "ToGo è interamente rivestito di carta." at bounding box center [341, 132] width 173 height 10
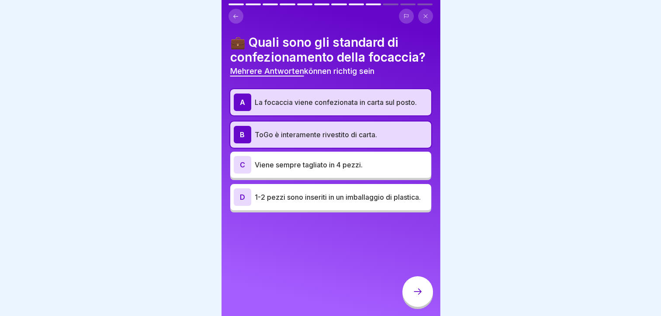
click at [416, 289] on div at bounding box center [417, 291] width 31 height 31
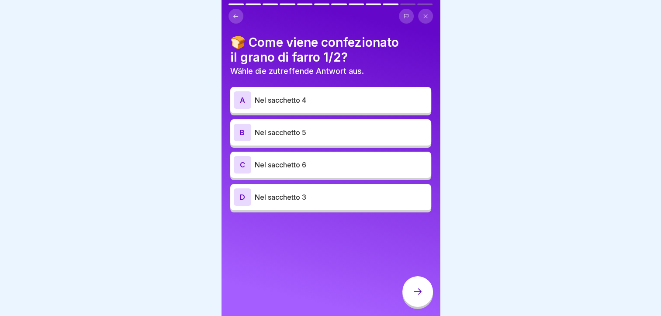
click at [313, 129] on p "Nel sacchetto 5" at bounding box center [341, 132] width 173 height 10
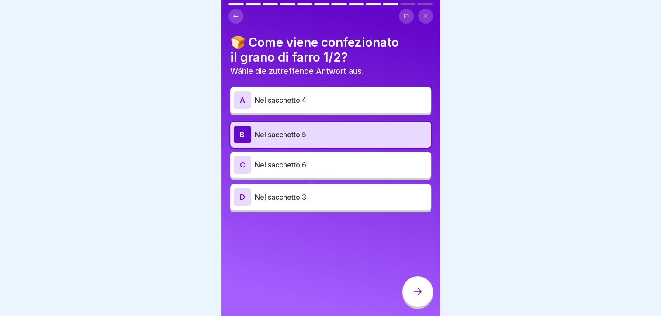
click at [315, 95] on p "Nel sacchetto 4" at bounding box center [341, 100] width 173 height 10
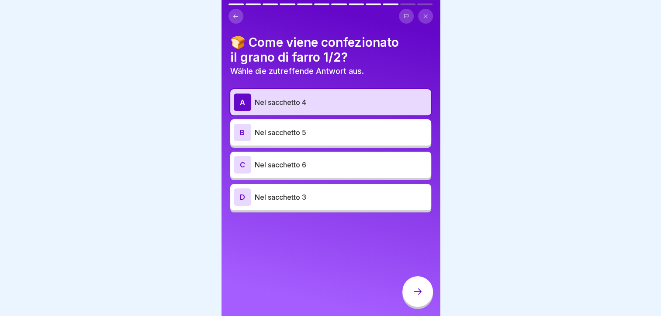
click at [307, 127] on p "Nel sacchetto 5" at bounding box center [341, 132] width 173 height 10
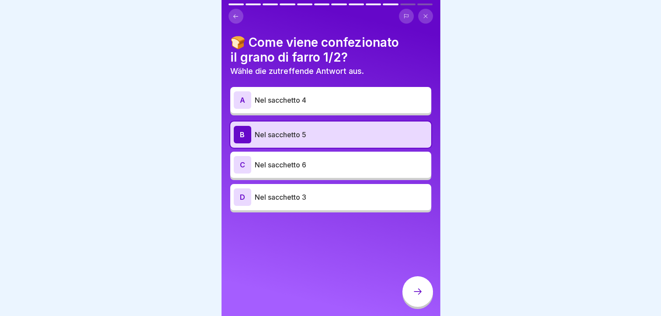
click at [415, 295] on icon at bounding box center [418, 291] width 10 height 10
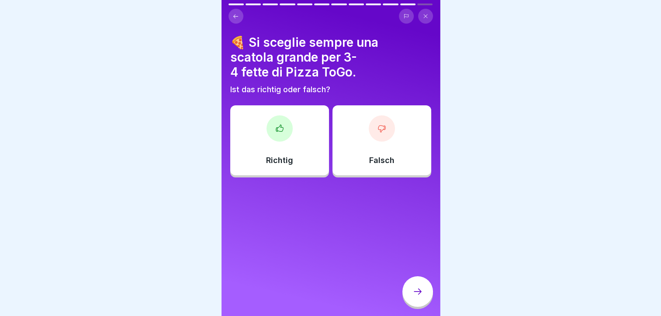
click at [287, 111] on div "Richtig" at bounding box center [279, 140] width 99 height 70
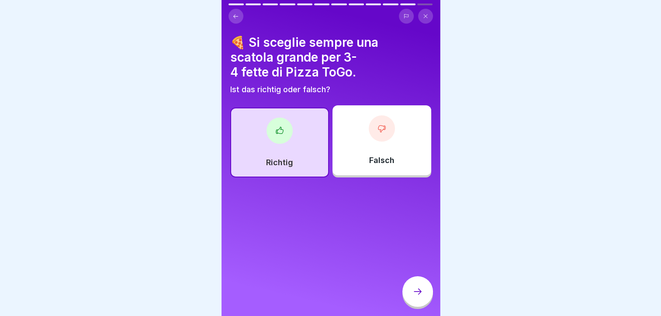
click at [413, 290] on div at bounding box center [417, 291] width 31 height 31
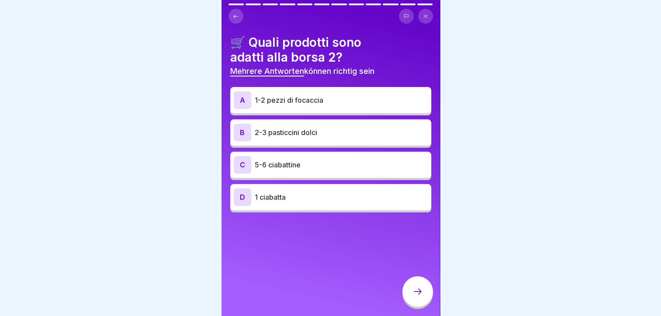
click at [329, 99] on p "1-2 pezzi di focaccia" at bounding box center [341, 100] width 173 height 10
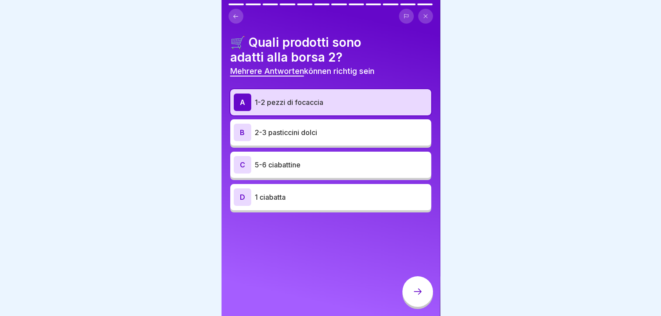
click at [332, 129] on p "2-3 pasticcini dolci" at bounding box center [341, 132] width 173 height 10
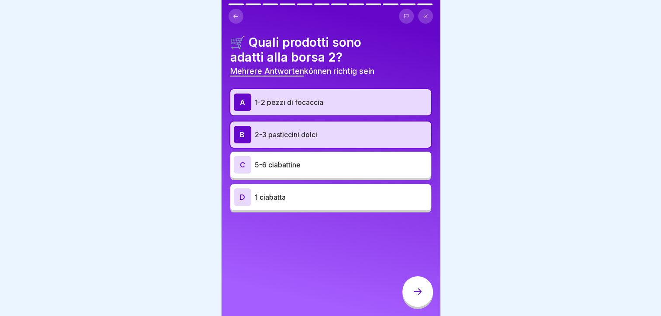
click at [411, 292] on div at bounding box center [417, 291] width 31 height 31
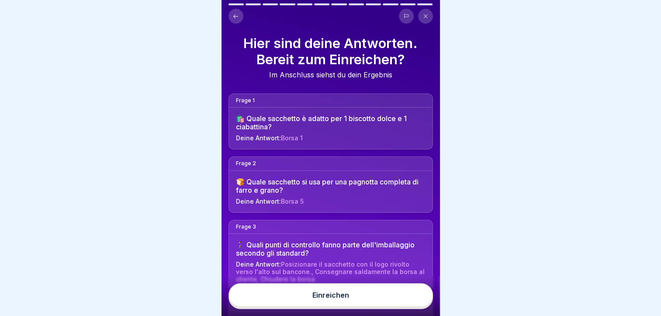
click at [390, 295] on button "Einreichen" at bounding box center [331, 295] width 205 height 24
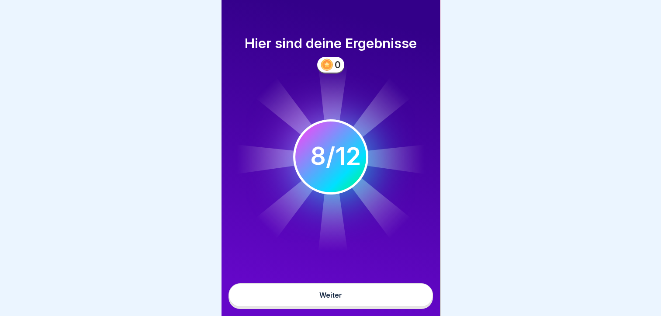
click at [339, 66] on icon at bounding box center [332, 112] width 29 height 95
click at [340, 304] on button "Weiter" at bounding box center [331, 295] width 205 height 24
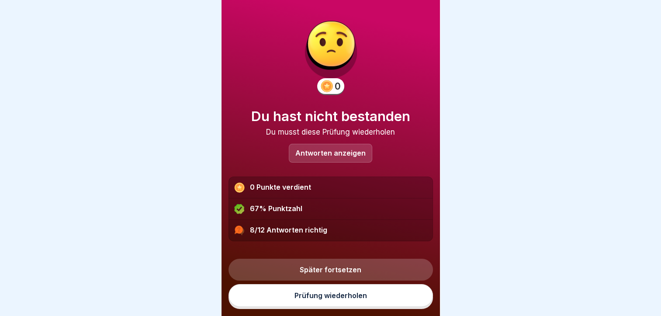
click at [322, 149] on p "Antworten anzeigen" at bounding box center [330, 152] width 70 height 7
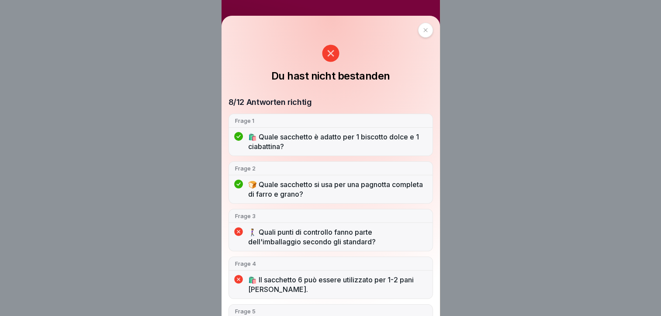
click at [423, 29] on icon at bounding box center [425, 30] width 5 height 5
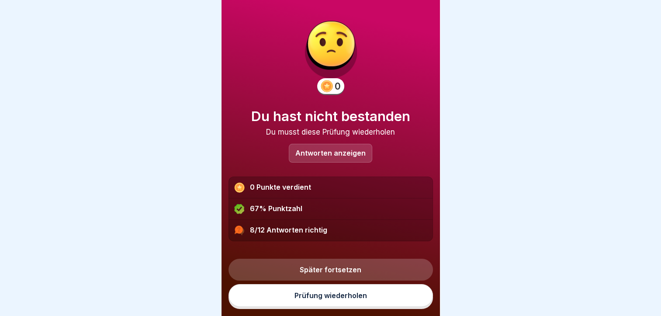
click at [330, 150] on p "Antworten anzeigen" at bounding box center [330, 152] width 70 height 7
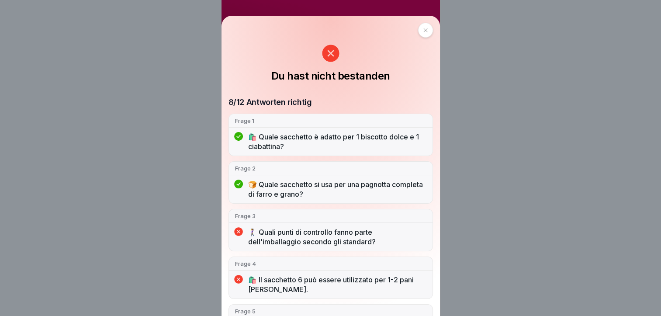
click at [330, 150] on p "🛍️ Quale sacchetto è adatto per 1 biscotto dolce e 1 ciabattina?" at bounding box center [337, 141] width 178 height 19
click at [160, 106] on div "Du hast nicht bestanden 8/12 Antworten richtig Frage 1 🛍️ Quale sacchetto è ada…" at bounding box center [330, 158] width 661 height 316
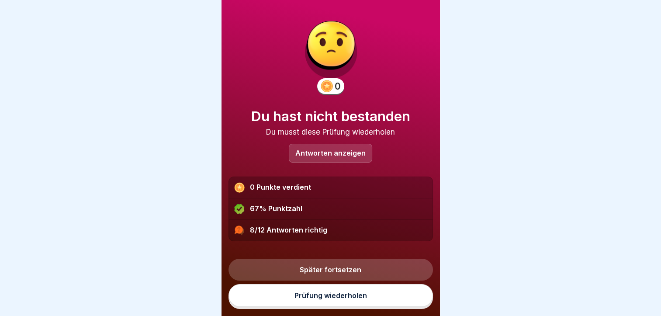
click at [523, 28] on div at bounding box center [330, 158] width 661 height 316
